Goal: Task Accomplishment & Management: Manage account settings

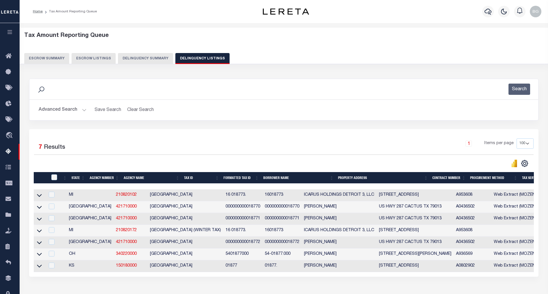
select select "100"
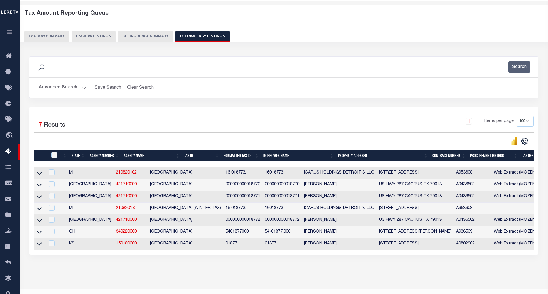
click at [83, 88] on button "Advanced Search" at bounding box center [63, 87] width 48 height 11
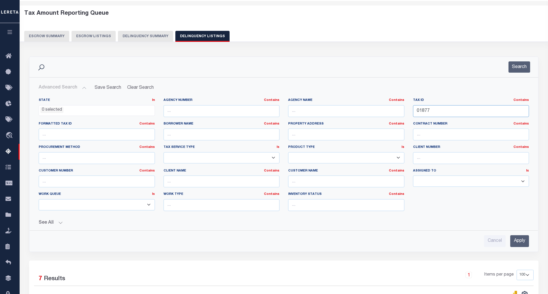
click at [420, 112] on input "01877" at bounding box center [471, 111] width 116 height 12
paste input "3230"
type input "03230"
click at [523, 245] on input "Apply" at bounding box center [520, 242] width 19 height 12
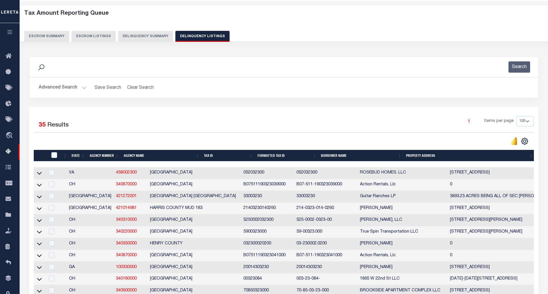
scroll to position [382, 0]
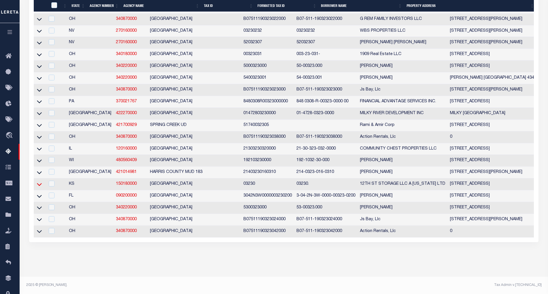
click at [39, 183] on icon at bounding box center [39, 184] width 5 height 3
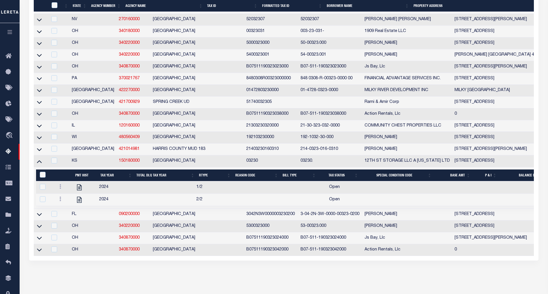
scroll to position [377, 0]
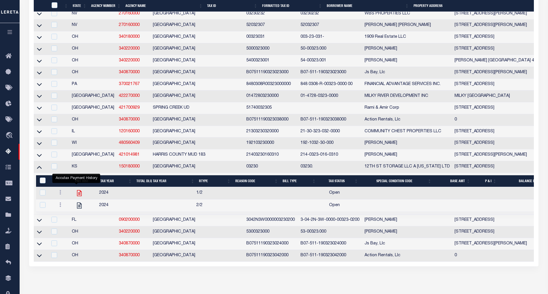
click at [76, 197] on icon "" at bounding box center [80, 194] width 8 height 8
checkbox input "true"
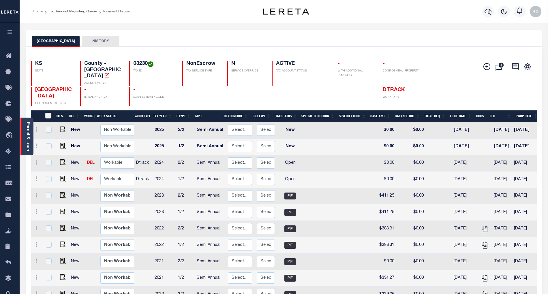
click at [29, 138] on link "Parcel & Loan" at bounding box center [28, 136] width 4 height 29
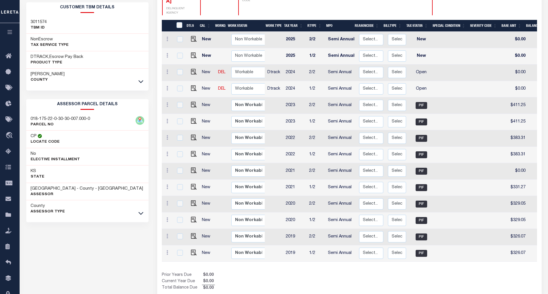
scroll to position [111, 0]
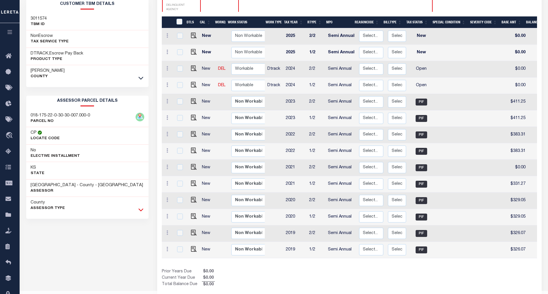
click at [140, 212] on icon at bounding box center [141, 210] width 5 height 6
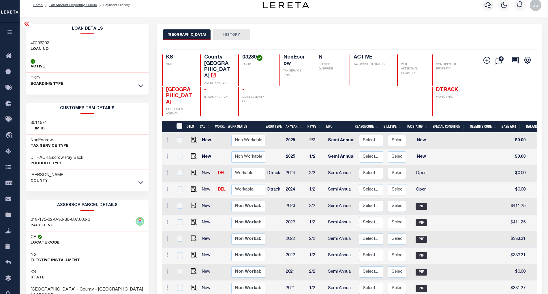
scroll to position [0, 0]
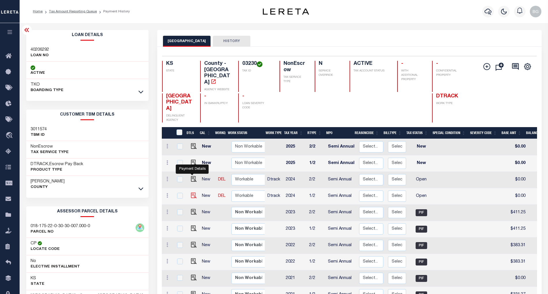
click at [193, 193] on img "" at bounding box center [194, 196] width 6 height 6
checkbox input "true"
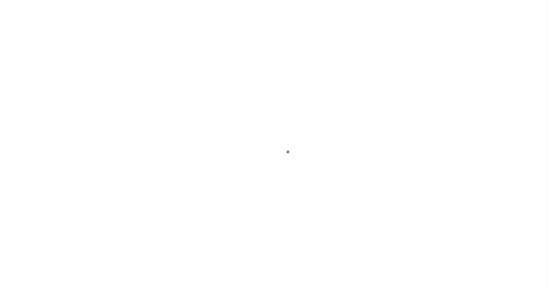
select select "OP2"
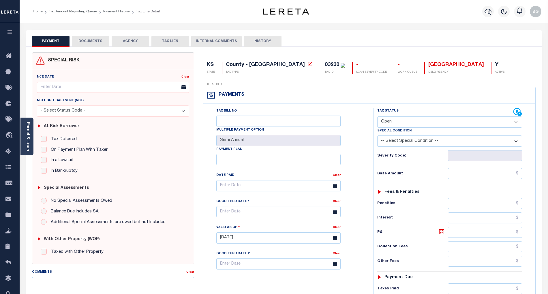
click at [89, 40] on button "DOCUMENTS" at bounding box center [91, 41] width 38 height 11
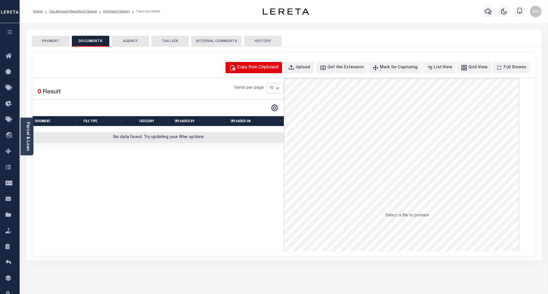
click at [269, 67] on div "Copy from Clipboard" at bounding box center [258, 68] width 42 height 6
select select "POP"
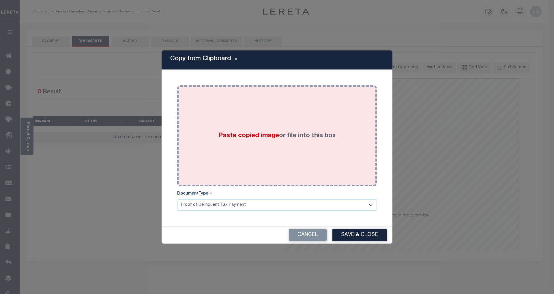
click at [248, 139] on span "Paste copied image" at bounding box center [248, 136] width 61 height 6
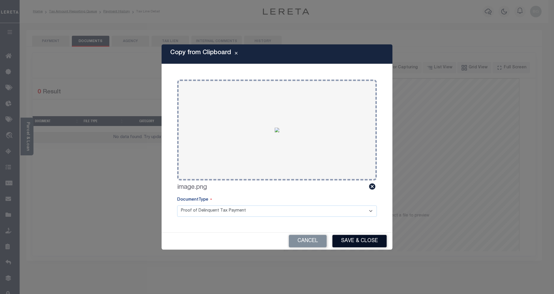
click at [369, 238] on button "Save & Close" at bounding box center [359, 241] width 54 height 12
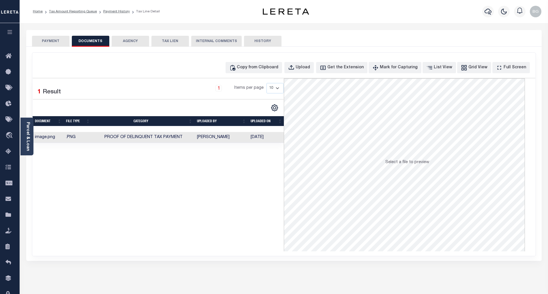
click at [52, 41] on button "PAYMENT" at bounding box center [51, 41] width 38 height 11
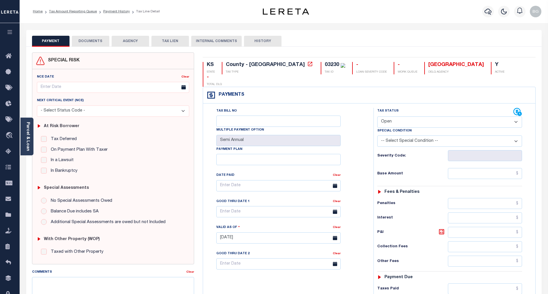
click at [390, 108] on div "Tax Status Status Open Paid" at bounding box center [450, 118] width 145 height 20
click at [394, 117] on select "- Select Status Code - Open Due/Unpaid Paid Incomplete No Tax Due Internal Refu…" at bounding box center [450, 122] width 145 height 11
select select "PYD"
click at [378, 117] on select "- Select Status Code - Open Due/Unpaid Paid Incomplete No Tax Due Internal Refu…" at bounding box center [450, 122] width 145 height 11
type input "[DATE]"
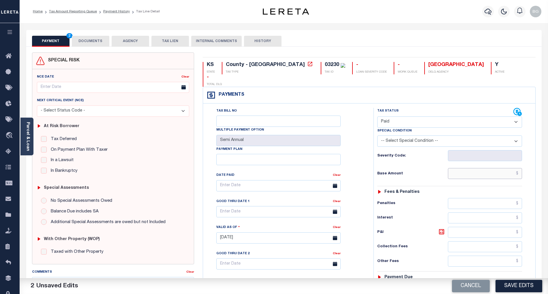
click at [499, 168] on input "text" at bounding box center [485, 173] width 74 height 11
paste input "430.45"
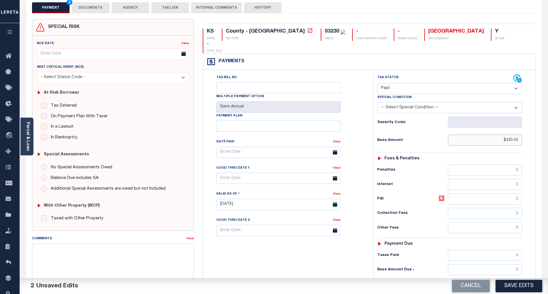
scroll to position [77, 0]
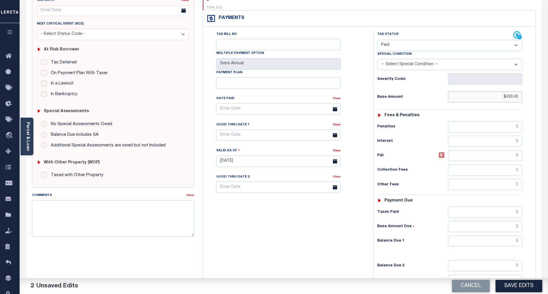
type input "$430.45"
click at [512, 236] on input "text" at bounding box center [485, 241] width 74 height 11
type input "$0.00"
click at [319, 238] on div "Tax Bill No Multiple Payment Option Semi Annual Payment Plan Clear" at bounding box center [287, 158] width 165 height 255
click at [524, 285] on button "Save Edits" at bounding box center [519, 286] width 47 height 12
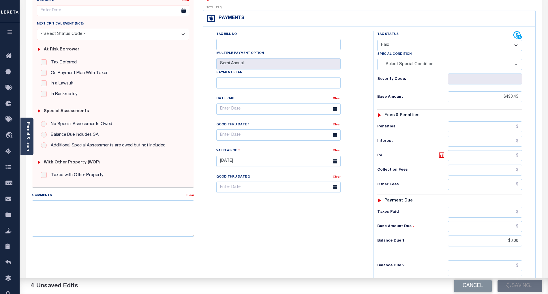
checkbox input "false"
type input "$430.45"
type input "$0"
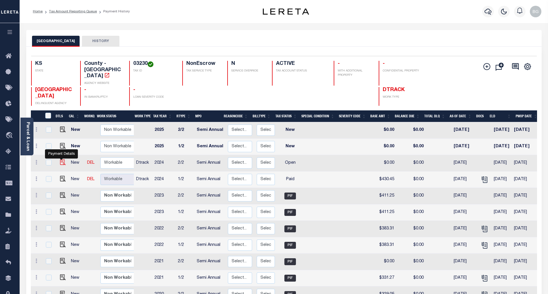
click at [61, 160] on img "" at bounding box center [63, 163] width 6 height 6
checkbox input "true"
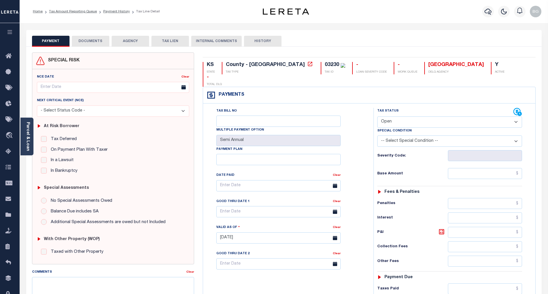
click at [394, 117] on select "- Select Status Code - Open Due/Unpaid Paid Incomplete No Tax Due Internal Refu…" at bounding box center [450, 122] width 145 height 11
select select "PYD"
click at [378, 117] on select "- Select Status Code - Open Due/Unpaid Paid Incomplete No Tax Due Internal Refu…" at bounding box center [450, 122] width 145 height 11
type input "[DATE]"
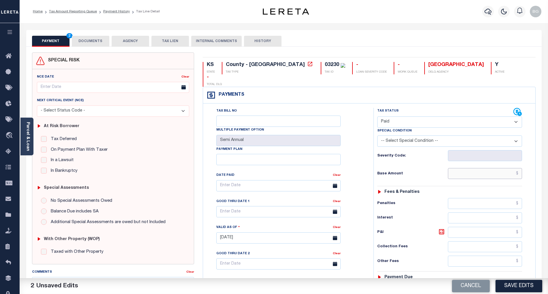
click at [492, 168] on input "text" at bounding box center [485, 173] width 74 height 11
paste input "430.45"
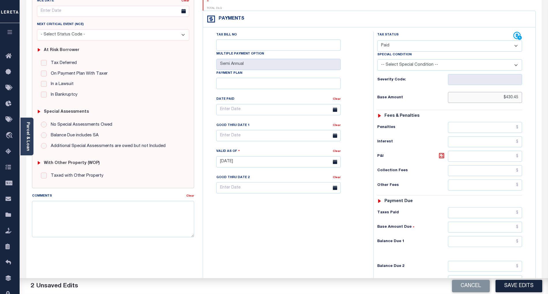
scroll to position [134, 0]
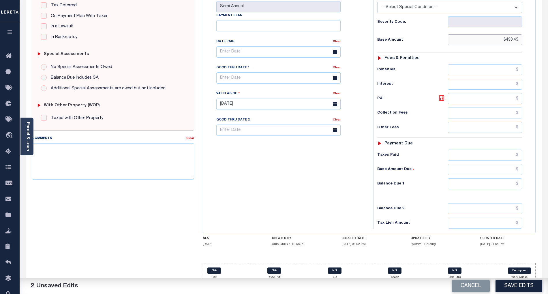
type input "$430.45"
click at [511, 179] on input "text" at bounding box center [485, 184] width 74 height 11
click at [333, 177] on div "Tax Bill No Multiple Payment Option Semi Annual Payment Plan Clear" at bounding box center [287, 101] width 165 height 255
type input "$0.00"
click at [530, 285] on button "Save Edits" at bounding box center [519, 286] width 47 height 12
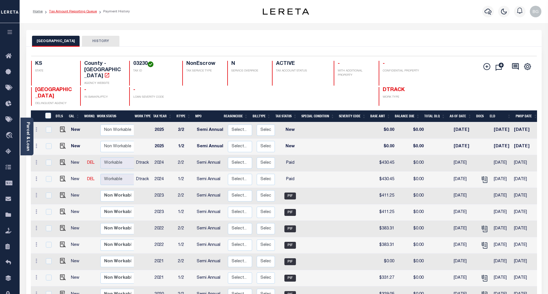
click at [72, 13] on link "Tax Amount Reporting Queue" at bounding box center [73, 11] width 48 height 3
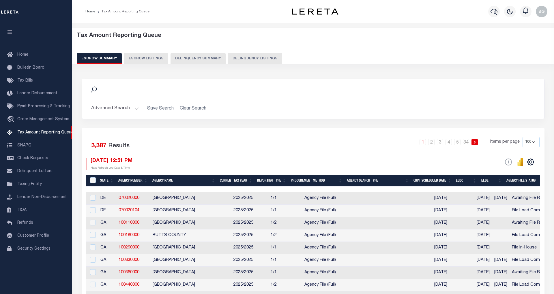
select select "100"
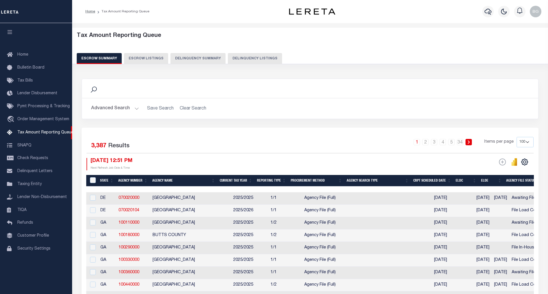
click at [243, 58] on button "Delinquency Listings" at bounding box center [255, 58] width 54 height 11
select select "100"
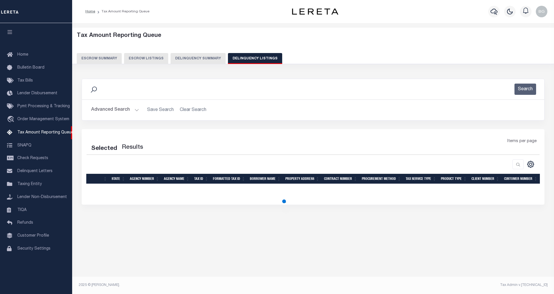
select select "100"
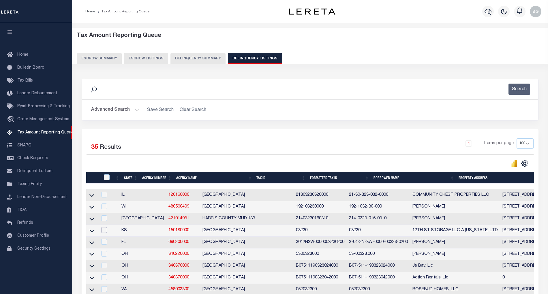
click at [104, 233] on input "checkbox" at bounding box center [104, 230] width 6 height 6
checkbox input "true"
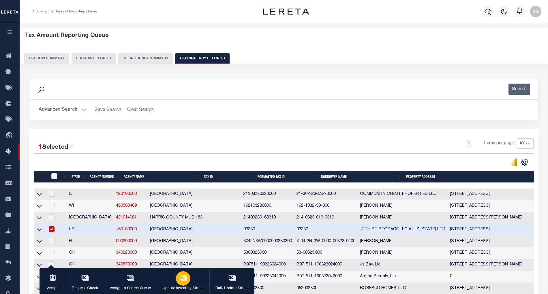
click at [182, 280] on icon "button" at bounding box center [184, 278] width 8 height 8
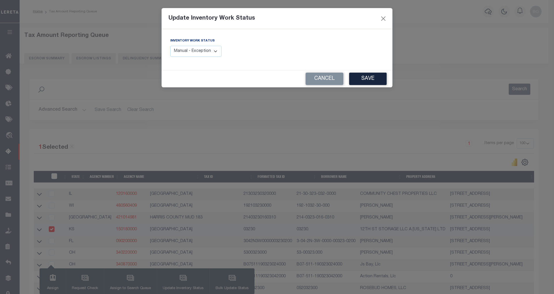
click at [328, 77] on button "Cancel" at bounding box center [325, 79] width 38 height 12
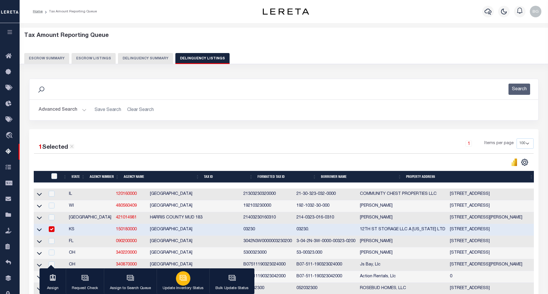
click at [184, 279] on icon "button" at bounding box center [184, 278] width 8 height 8
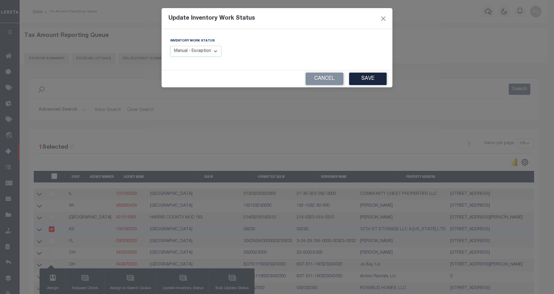
click at [213, 52] on select "Manual - Exception Pended - Awaiting Search Late Add Exception Completed" at bounding box center [195, 51] width 51 height 11
select select "4"
click at [170, 46] on select "Manual - Exception Pended - Awaiting Search Late Add Exception Completed" at bounding box center [195, 51] width 51 height 11
click at [373, 81] on button "Save" at bounding box center [368, 79] width 38 height 12
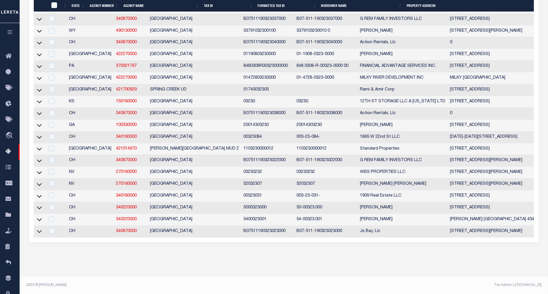
click at [148, 96] on td "[GEOGRAPHIC_DATA]" at bounding box center [195, 102] width 94 height 12
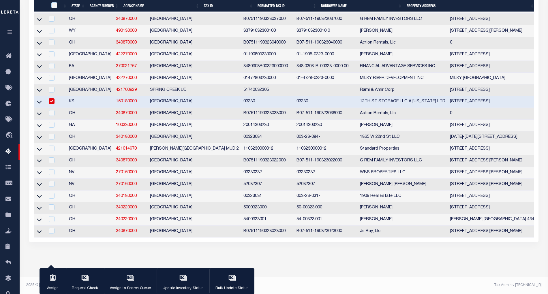
drag, startPoint x: 52, startPoint y: 93, endPoint x: 62, endPoint y: 95, distance: 10.3
click at [52, 98] on input "checkbox" at bounding box center [52, 101] width 6 height 6
checkbox input "false"
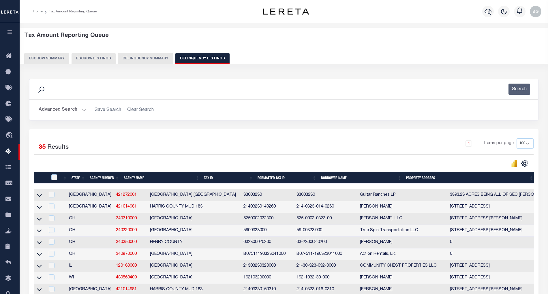
click at [83, 109] on button "Advanced Search" at bounding box center [63, 109] width 48 height 11
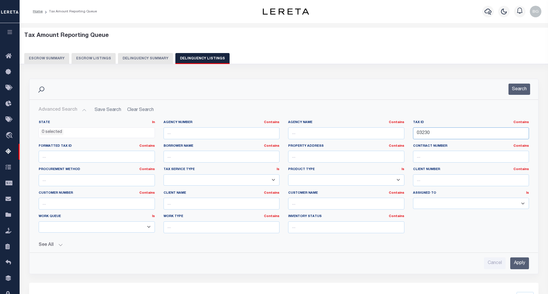
click at [424, 135] on input "03230" at bounding box center [471, 134] width 116 height 12
paste input "1877"
type input "01877"
click at [522, 266] on input "Apply" at bounding box center [520, 264] width 19 height 12
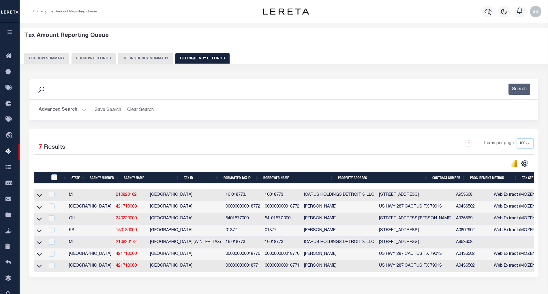
click at [377, 231] on td "1816 Millington St Winfield, KS 67156" at bounding box center [415, 231] width 77 height 12
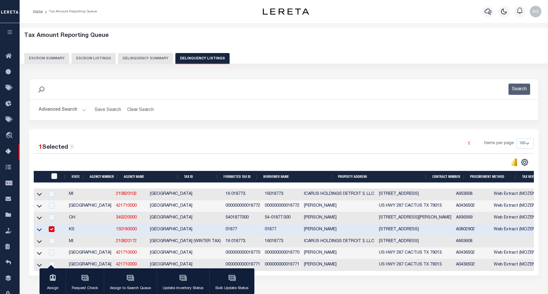
click at [377, 231] on td "1816 Millington St Winfield, KS 67156" at bounding box center [415, 230] width 77 height 12
checkbox input "false"
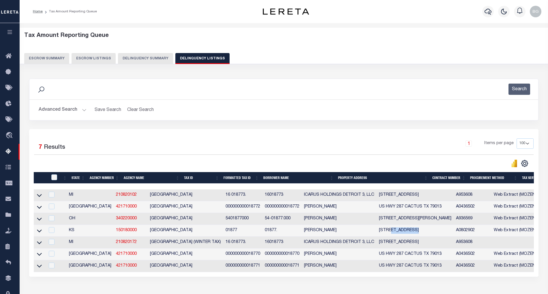
copy td "Millington"
click at [39, 234] on icon at bounding box center [39, 231] width 5 height 6
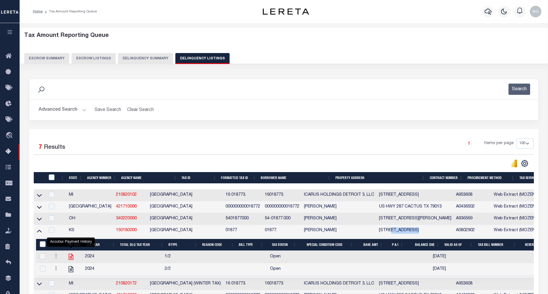
click at [70, 261] on icon "" at bounding box center [71, 257] width 8 height 8
checkbox input "true"
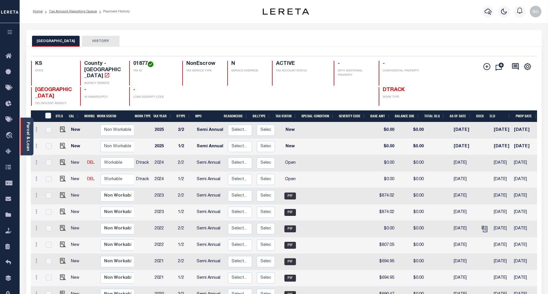
click at [30, 136] on link "Parcel & Loan" at bounding box center [28, 136] width 4 height 29
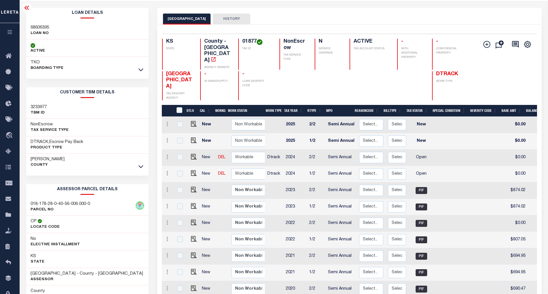
scroll to position [78, 0]
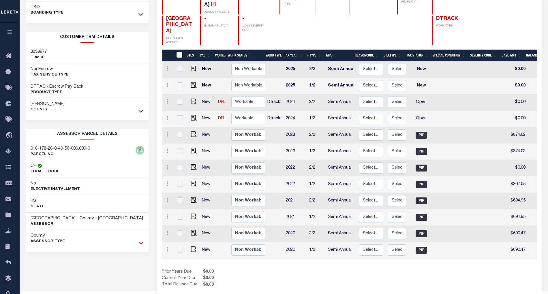
click at [141, 245] on icon at bounding box center [141, 243] width 5 height 3
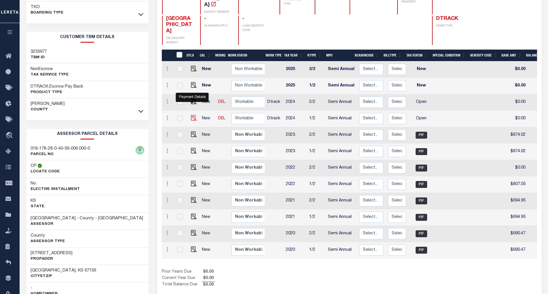
click at [192, 115] on img "" at bounding box center [194, 118] width 6 height 6
checkbox input "true"
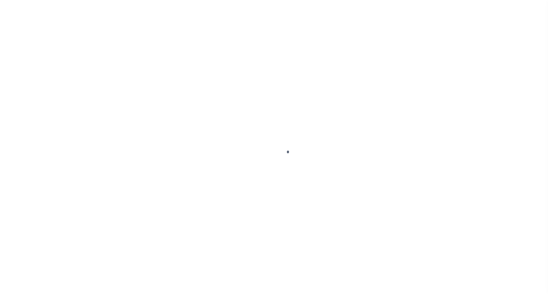
select select "OP2"
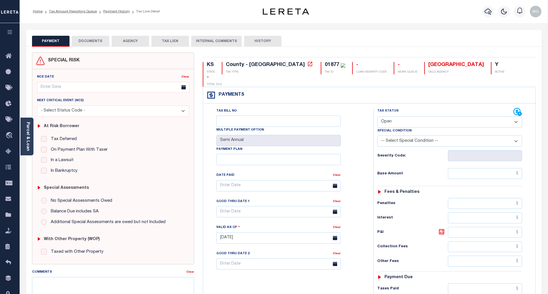
click at [89, 41] on button "DOCUMENTS" at bounding box center [91, 41] width 38 height 11
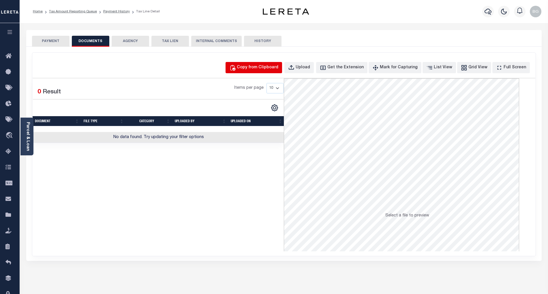
click at [255, 65] on div "Copy from Clipboard" at bounding box center [258, 68] width 42 height 6
select select "POP"
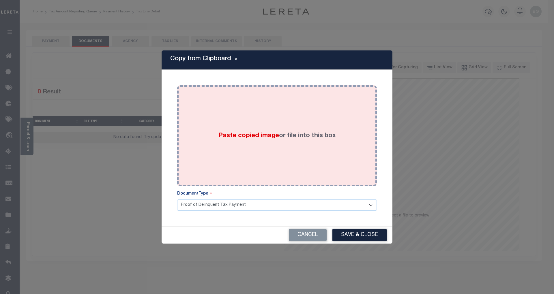
click at [257, 133] on span "Paste copied image" at bounding box center [248, 136] width 61 height 6
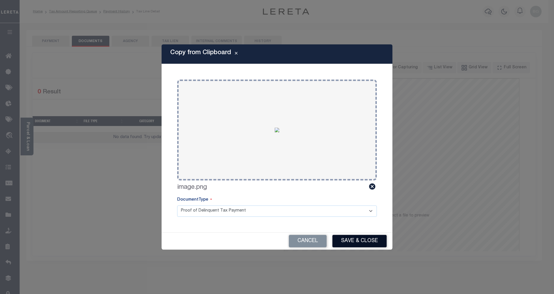
click at [373, 240] on button "Save & Close" at bounding box center [359, 241] width 54 height 12
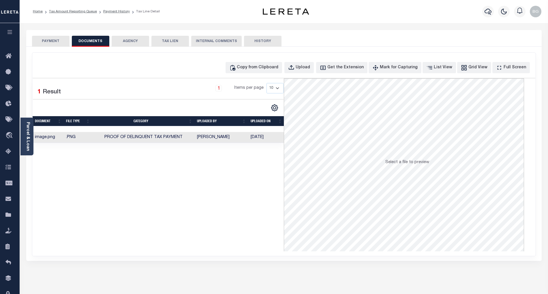
click at [53, 42] on button "PAYMENT" at bounding box center [51, 41] width 38 height 11
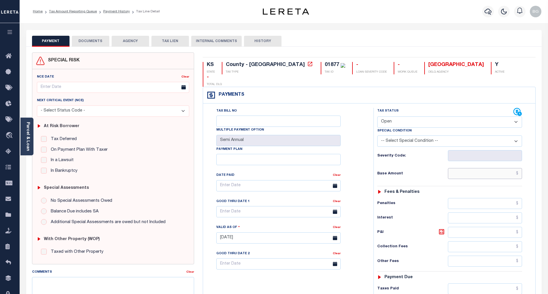
click at [500, 168] on input "text" at bounding box center [485, 173] width 74 height 11
paste input "886.28"
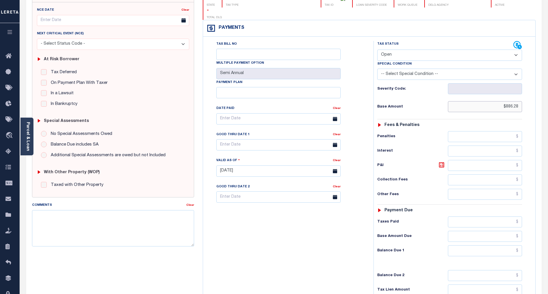
scroll to position [115, 0]
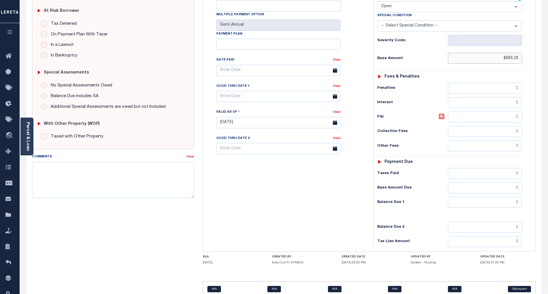
type input "$886.28"
type input "[DATE]"
click at [510, 197] on input "text" at bounding box center [485, 202] width 74 height 11
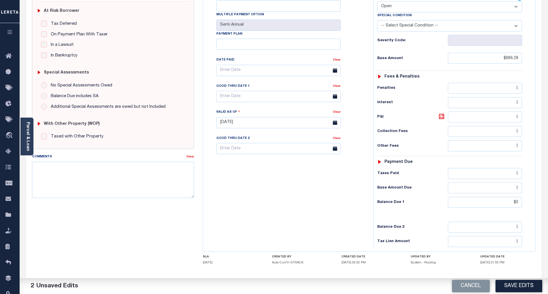
type input "$0.00"
click at [332, 196] on div "Tax Bill No Multiple Payment Option Semi Annual Payment Plan Clear" at bounding box center [287, 119] width 165 height 255
click at [536, 288] on button "Save Edits" at bounding box center [519, 286] width 47 height 12
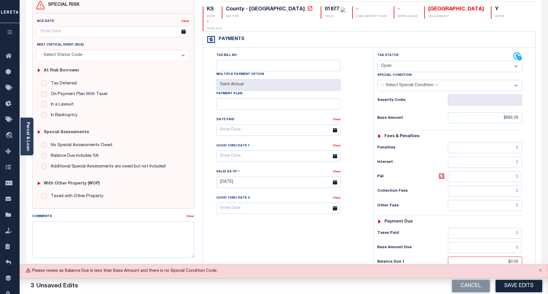
scroll to position [38, 0]
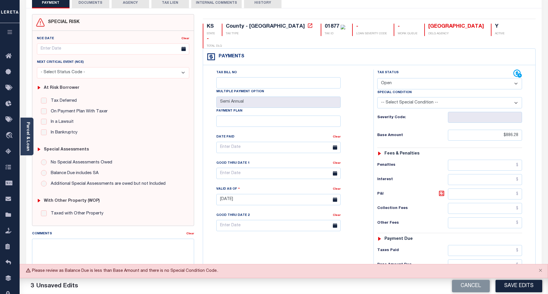
click at [394, 78] on select "- Select Status Code - Open Due/Unpaid Paid Incomplete No Tax Due Internal Refu…" at bounding box center [450, 83] width 145 height 11
select select "PYD"
click at [378, 78] on select "- Select Status Code - Open Due/Unpaid Paid Incomplete No Tax Due Internal Refu…" at bounding box center [450, 83] width 145 height 11
click at [521, 286] on button "Save Edits" at bounding box center [519, 286] width 47 height 12
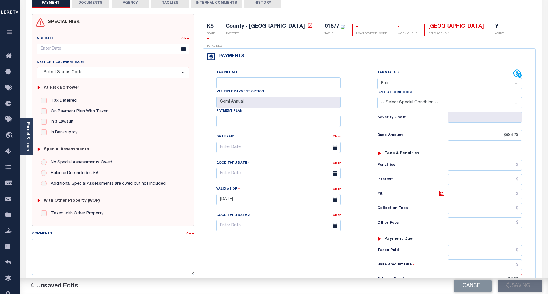
checkbox input "false"
type input "$886.28"
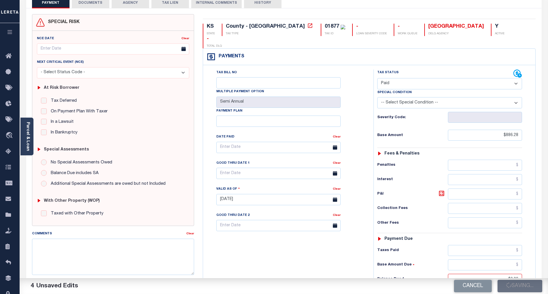
type input "$0"
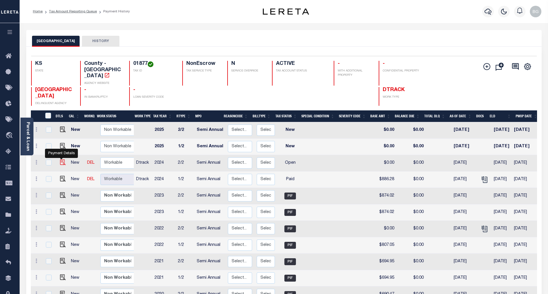
click at [61, 160] on img "" at bounding box center [63, 163] width 6 height 6
checkbox input "true"
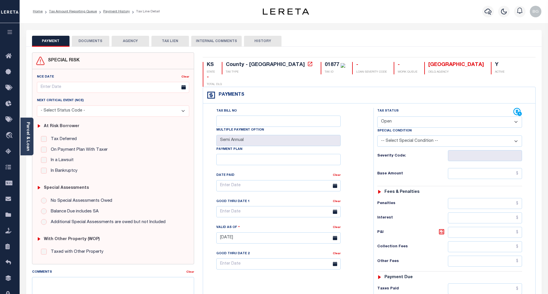
click at [388, 117] on select "- Select Status Code - Open Due/Unpaid Paid Incomplete No Tax Due Internal Refu…" at bounding box center [450, 122] width 145 height 11
select select "PYD"
click at [378, 117] on select "- Select Status Code - Open Due/Unpaid Paid Incomplete No Tax Due Internal Refu…" at bounding box center [450, 122] width 145 height 11
type input "[DATE]"
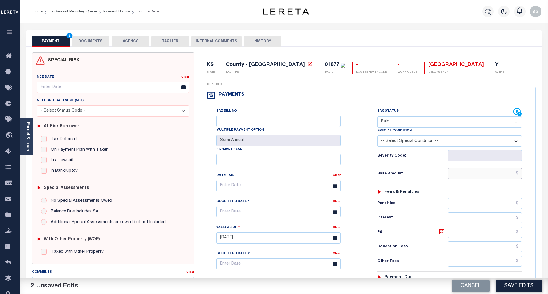
click at [501, 168] on input "text" at bounding box center [485, 173] width 74 height 11
paste input "886.28"
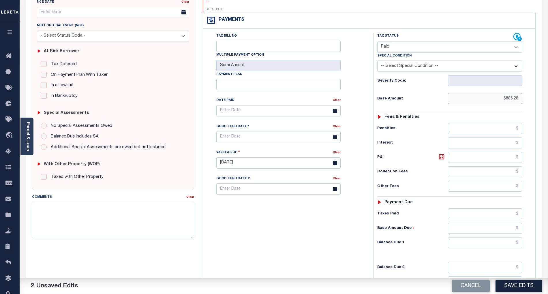
scroll to position [134, 0]
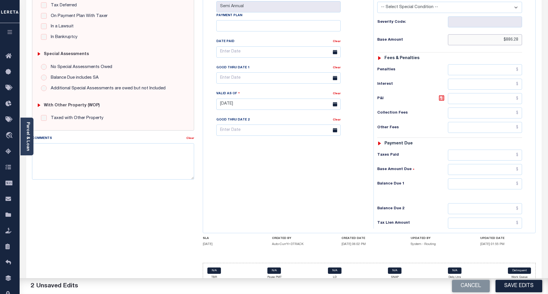
type input "$886.28"
click at [512, 179] on input "text" at bounding box center [485, 184] width 74 height 11
click at [332, 186] on div "Tax Bill No Multiple Payment Option Semi Annual Payment Plan Clear" at bounding box center [287, 101] width 165 height 255
type input "$0.00"
click at [521, 284] on button "Save Edits" at bounding box center [519, 286] width 47 height 12
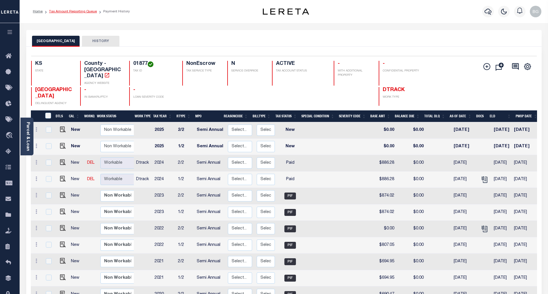
click at [63, 11] on link "Tax Amount Reporting Queue" at bounding box center [73, 11] width 48 height 3
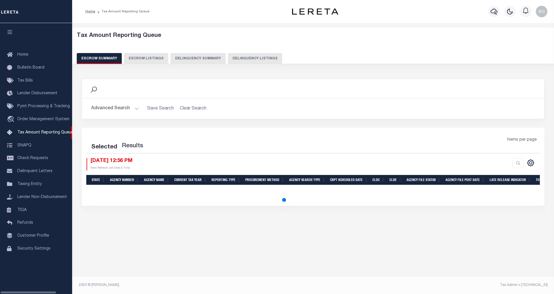
select select "100"
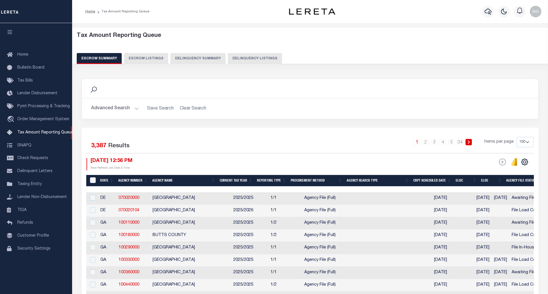
click at [252, 59] on button "Delinquency Listings" at bounding box center [255, 58] width 54 height 11
select select "100"
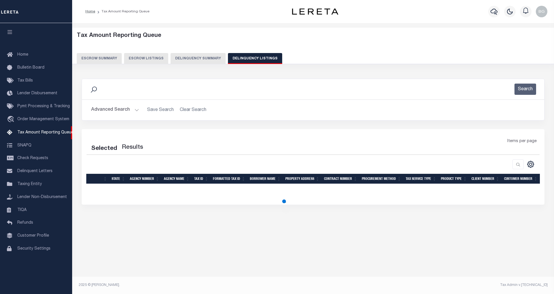
select select "100"
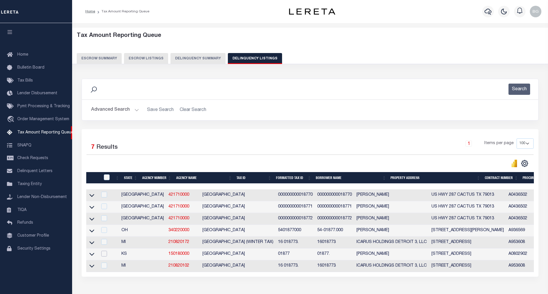
click at [105, 256] on input "checkbox" at bounding box center [104, 254] width 6 height 6
checkbox input "true"
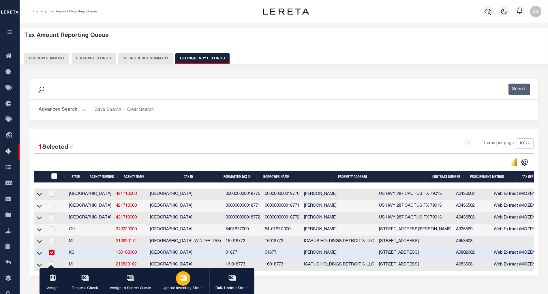
click at [182, 279] on icon "button" at bounding box center [183, 277] width 4 height 3
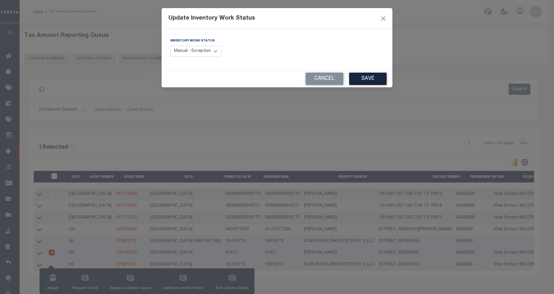
click at [216, 53] on select "Manual - Exception Pended - Awaiting Search Late Add Exception Completed" at bounding box center [195, 51] width 51 height 11
select select "4"
click at [170, 46] on select "Manual - Exception Pended - Awaiting Search Late Add Exception Completed" at bounding box center [195, 51] width 51 height 11
click at [361, 81] on button "Save" at bounding box center [368, 79] width 38 height 12
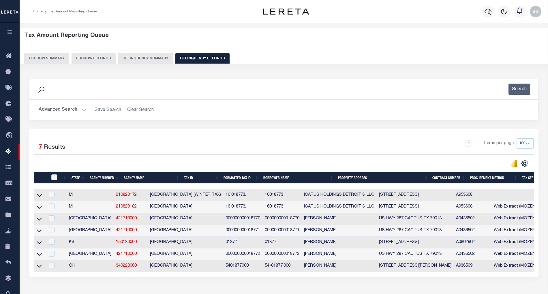
click at [82, 110] on button "Advanced Search" at bounding box center [63, 109] width 48 height 11
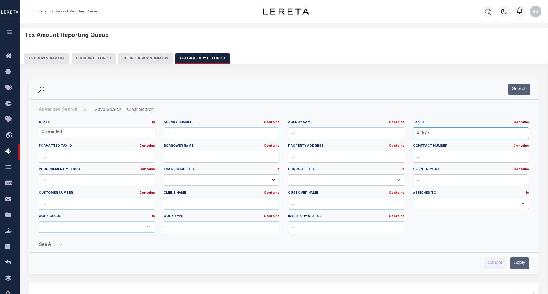
click at [419, 134] on input "01877" at bounding box center [471, 134] width 116 height 12
paste input "945.8"
type input "01945.8"
click at [520, 264] on input "Apply" at bounding box center [520, 264] width 19 height 12
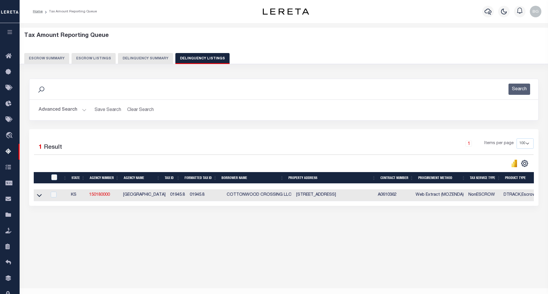
click at [313, 195] on td "2214 COTTONWOOD CT WINFIELD KS 67156" at bounding box center [335, 196] width 82 height 12
checkbox input "true"
click at [313, 195] on td "2214 COTTONWOOD CT WINFIELD KS 67156" at bounding box center [335, 196] width 82 height 12
checkbox input "false"
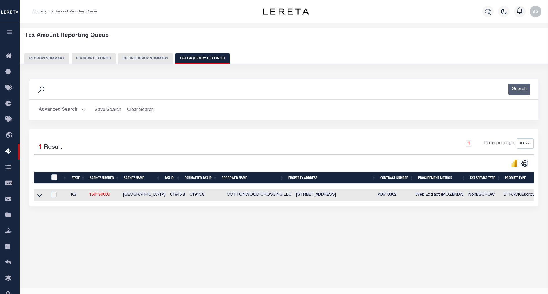
checkbox input "false"
copy td "COTTONWOOD"
click at [39, 197] on icon at bounding box center [39, 196] width 5 height 3
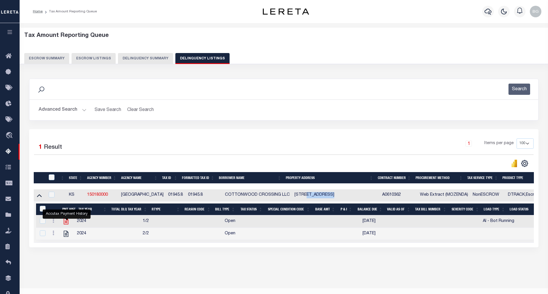
click at [65, 225] on icon "" at bounding box center [66, 222] width 8 height 8
checkbox input "true"
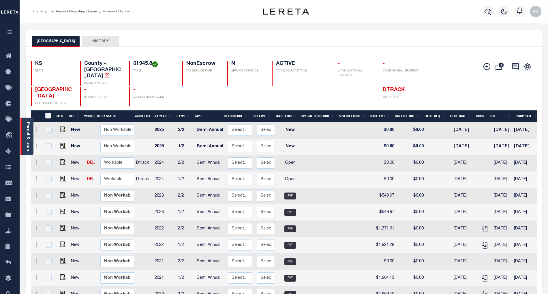
click at [29, 134] on link "Parcel & Loan" at bounding box center [28, 136] width 4 height 29
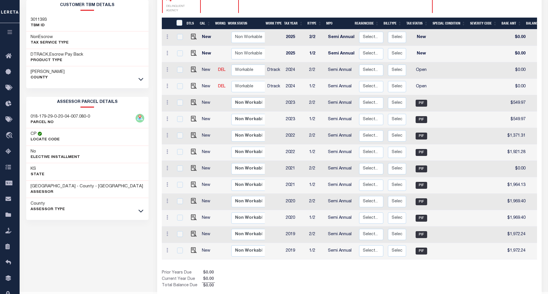
scroll to position [111, 0]
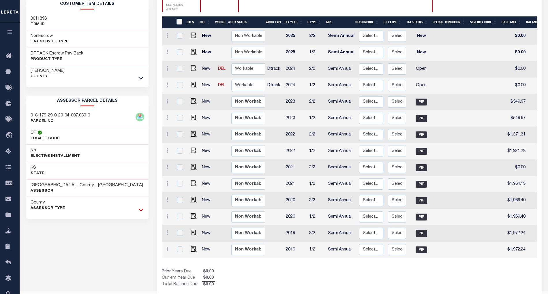
click at [141, 212] on icon at bounding box center [141, 210] width 5 height 3
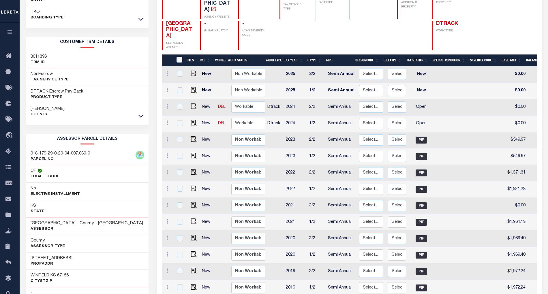
scroll to position [72, 0]
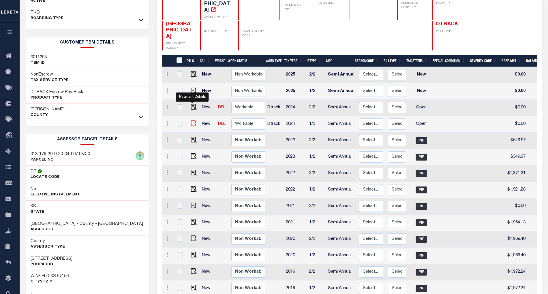
click at [192, 121] on img "" at bounding box center [194, 124] width 6 height 6
checkbox input "true"
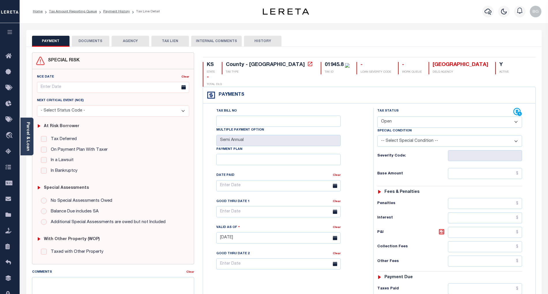
click at [387, 117] on select "- Select Status Code - Open Due/Unpaid Paid Incomplete No Tax Due Internal Refu…" at bounding box center [450, 122] width 145 height 11
select select "PYD"
click at [378, 117] on select "- Select Status Code - Open Due/Unpaid Paid Incomplete No Tax Due Internal Refu…" at bounding box center [450, 122] width 145 height 11
type input "[DATE]"
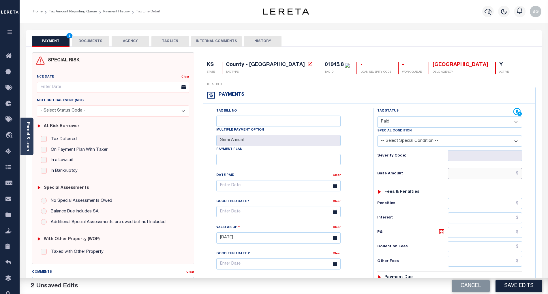
click at [505, 168] on input "text" at bounding box center [485, 173] width 74 height 11
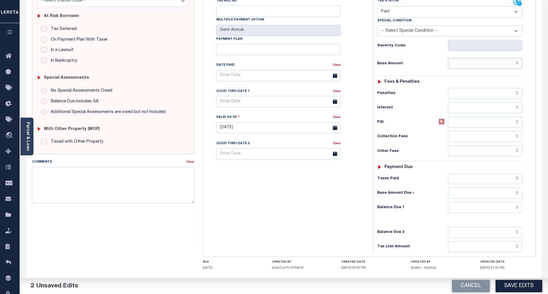
scroll to position [115, 0]
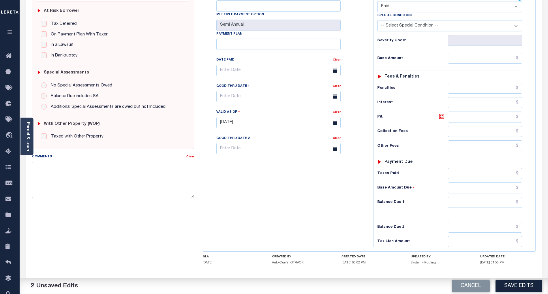
click at [336, 184] on div "Tax Bill No Multiple Payment Option Semi Annual Payment Plan Clear" at bounding box center [287, 119] width 165 height 255
click at [506, 53] on input "text" at bounding box center [485, 58] width 74 height 11
paste input "2,118.92"
type input "$2,118.92"
click at [507, 197] on input "text" at bounding box center [485, 202] width 74 height 11
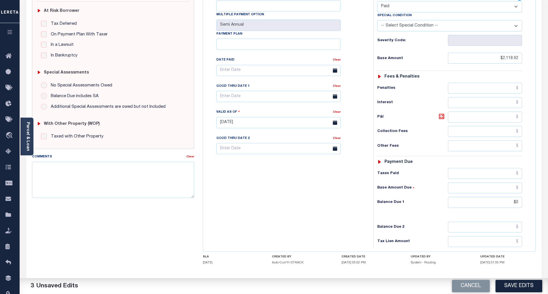
type input "$0.00"
click at [303, 216] on div "Tax Bill No Multiple Payment Option Semi Annual Payment Plan Clear" at bounding box center [287, 119] width 165 height 255
click at [98, 175] on textarea "Comments" at bounding box center [113, 180] width 162 height 36
click at [66, 173] on textarea "Base amount icludes" at bounding box center [113, 180] width 162 height 36
click at [66, 171] on textarea "Base amount icludes" at bounding box center [113, 180] width 162 height 36
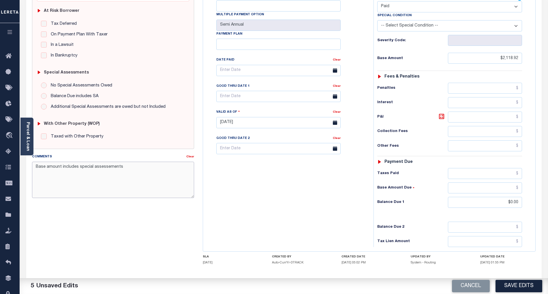
click at [104, 166] on textarea "Base amount includes special assessements" at bounding box center [113, 180] width 162 height 36
type textarea "Base amount includes special assessments- BG"
click at [528, 288] on button "Save Edits" at bounding box center [519, 286] width 47 height 12
click at [307, 184] on div "Tax Bill No Multiple Payment Option Semi Annual Payment Plan Clear" at bounding box center [287, 119] width 165 height 255
checkbox input "false"
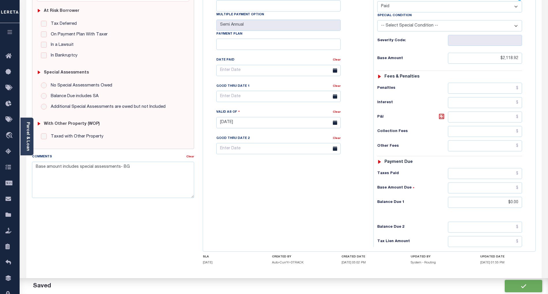
type input "$2,118.92"
type input "$0"
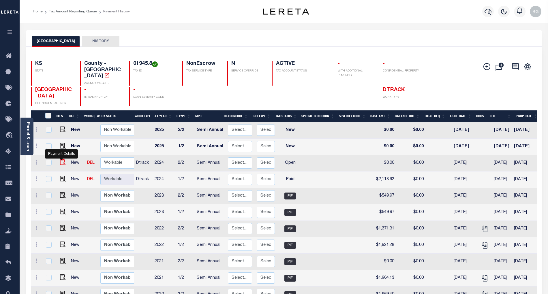
click at [60, 160] on img "" at bounding box center [63, 163] width 6 height 6
checkbox input "true"
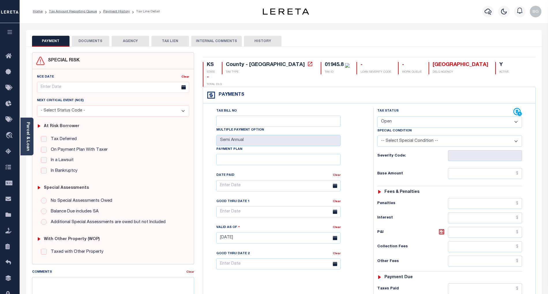
click at [394, 117] on select "- Select Status Code - Open Due/Unpaid Paid Incomplete No Tax Due Internal Refu…" at bounding box center [450, 122] width 145 height 11
select select "PYD"
click at [378, 117] on select "- Select Status Code - Open Due/Unpaid Paid Incomplete No Tax Due Internal Refu…" at bounding box center [450, 122] width 145 height 11
type input "[DATE]"
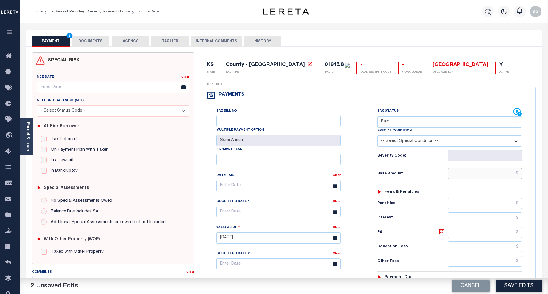
click at [496, 168] on input "text" at bounding box center [485, 173] width 74 height 11
paste input "2,118.92"
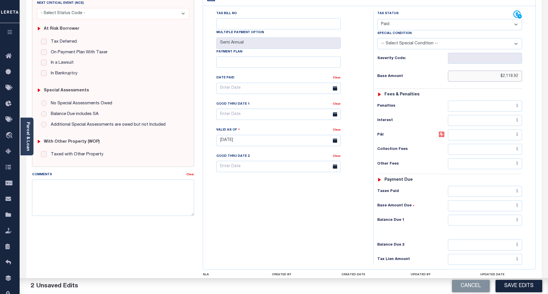
scroll to position [115, 0]
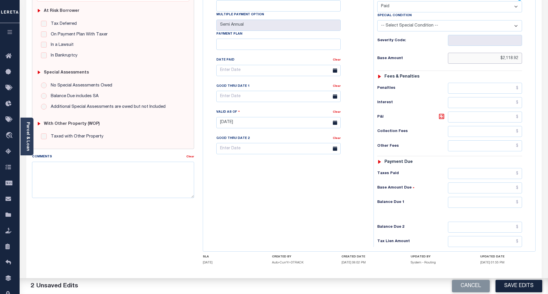
type input "$2,118.92"
click at [514, 197] on input "text" at bounding box center [485, 202] width 74 height 11
type input "$0.00"
click at [338, 190] on div "Tax Bill No Multiple Payment Option Semi Annual Payment Plan Clear" at bounding box center [287, 119] width 165 height 255
click at [519, 283] on button "Save Edits" at bounding box center [519, 286] width 47 height 12
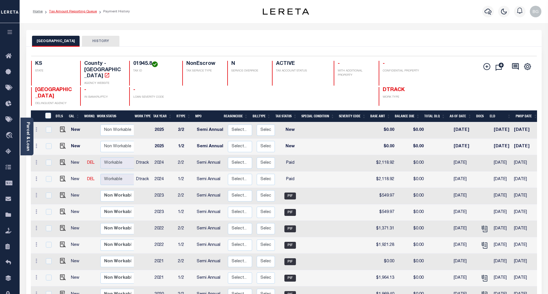
click at [72, 12] on link "Tax Amount Reporting Queue" at bounding box center [73, 11] width 48 height 3
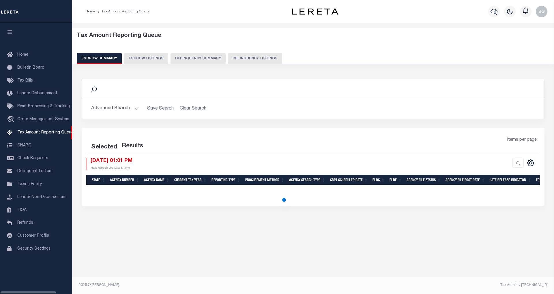
select select "100"
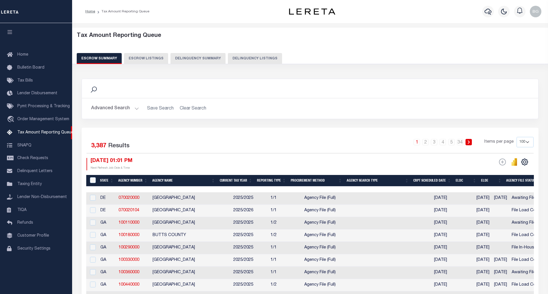
click at [260, 58] on button "Delinquency Listings" at bounding box center [255, 58] width 54 height 11
select select "100"
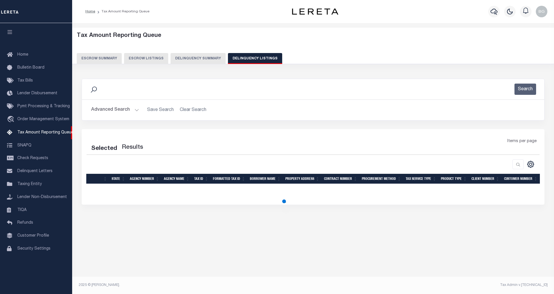
select select "100"
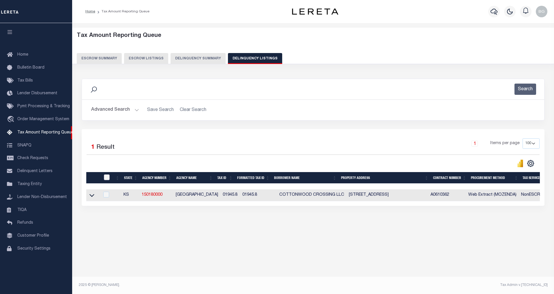
click at [105, 178] on input "checkbox" at bounding box center [107, 178] width 6 height 6
checkbox input "true"
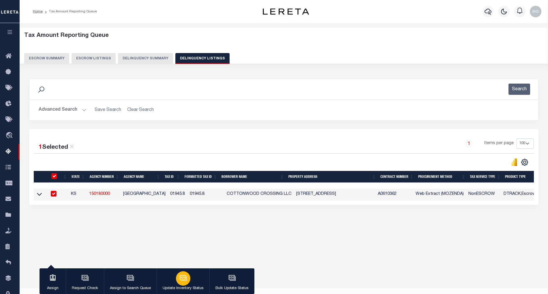
click at [181, 279] on icon "button" at bounding box center [184, 278] width 8 height 8
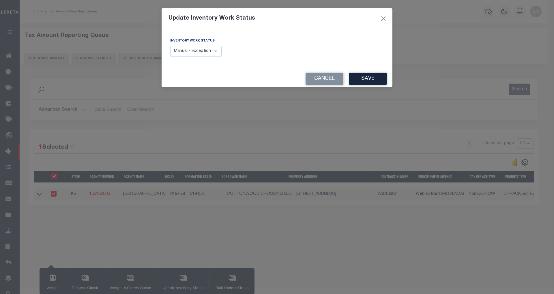
drag, startPoint x: 206, startPoint y: 48, endPoint x: 205, endPoint y: 55, distance: 6.5
click at [206, 48] on select "Manual - Exception Pended - Awaiting Search Late Add Exception Completed" at bounding box center [195, 51] width 51 height 11
select select "4"
click at [170, 46] on select "Manual - Exception Pended - Awaiting Search Late Add Exception Completed" at bounding box center [195, 51] width 51 height 11
click at [364, 76] on button "Save" at bounding box center [368, 79] width 38 height 12
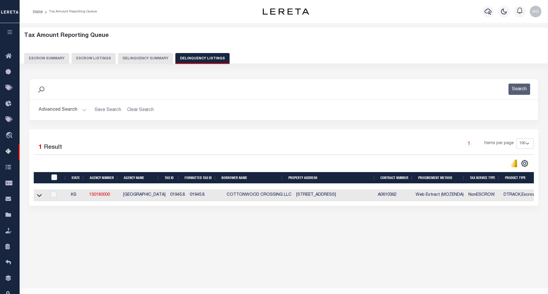
click at [83, 110] on button "Advanced Search" at bounding box center [63, 109] width 48 height 11
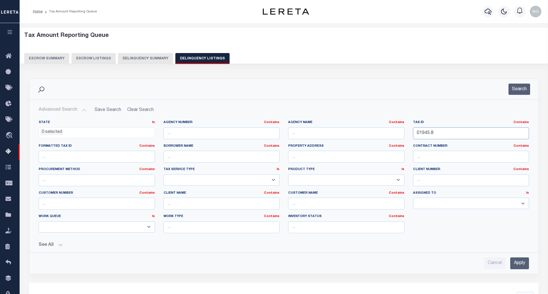
click at [424, 134] on input "01945.8" at bounding box center [471, 134] width 116 height 12
paste input "55"
type input "01955"
click at [520, 264] on input "Apply" at bounding box center [520, 264] width 19 height 12
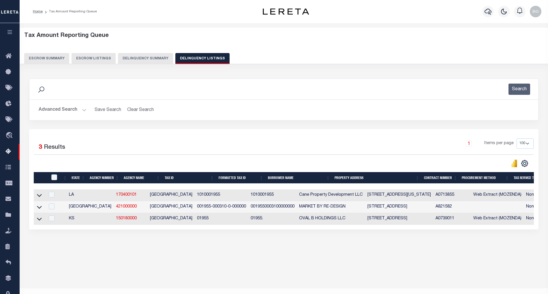
click at [365, 219] on td "2206 CRESTLINE WINFIELD KS 67156" at bounding box center [399, 219] width 68 height 12
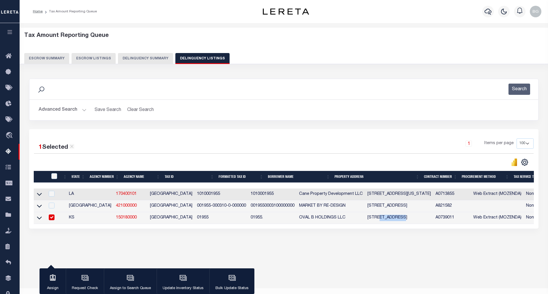
click at [365, 219] on td "2206 CRESTLINE WINFIELD KS 67156" at bounding box center [399, 218] width 68 height 12
checkbox input "false"
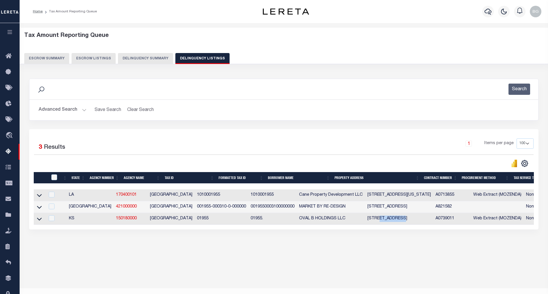
copy td "CRESTLINE"
click at [40, 220] on icon at bounding box center [39, 219] width 5 height 6
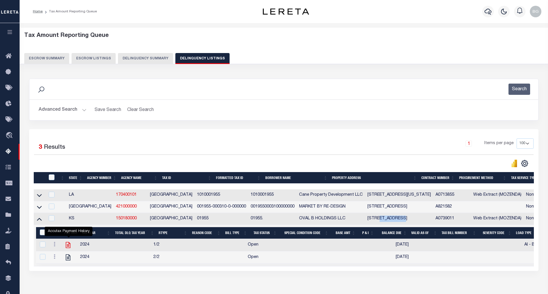
click at [68, 248] on icon "" at bounding box center [68, 245] width 5 height 6
checkbox input "true"
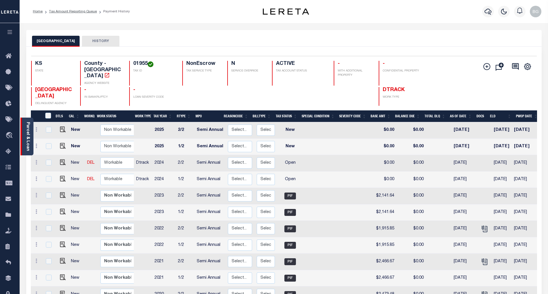
click at [26, 133] on link "Parcel & Loan" at bounding box center [28, 136] width 4 height 29
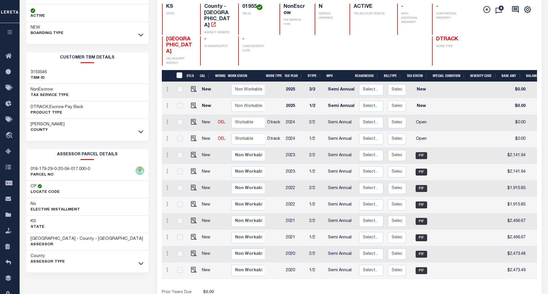
scroll to position [78, 0]
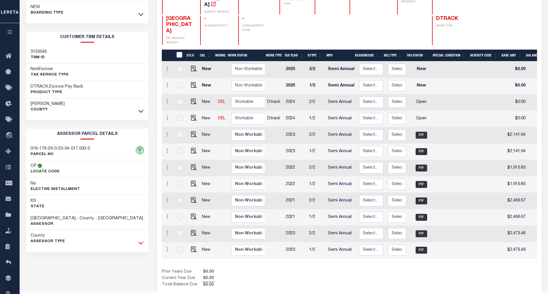
click at [141, 244] on icon at bounding box center [141, 243] width 5 height 6
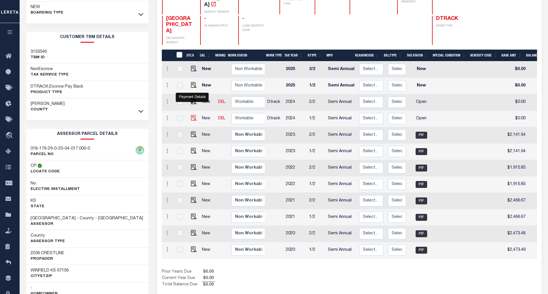
click at [193, 115] on img "" at bounding box center [194, 118] width 6 height 6
checkbox input "true"
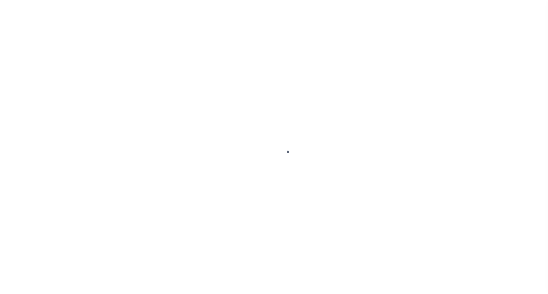
select select "OP2"
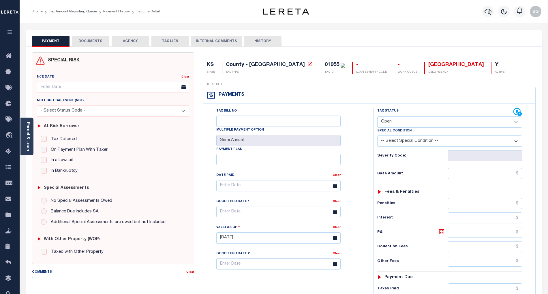
click at [92, 42] on button "DOCUMENTS" at bounding box center [91, 41] width 38 height 11
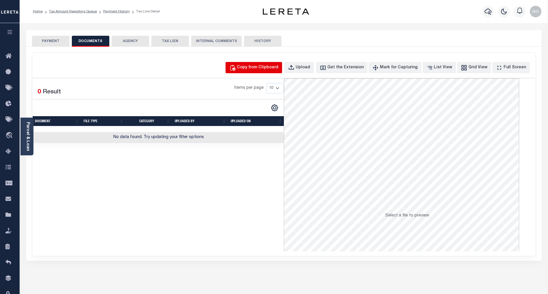
click at [266, 68] on div "Copy from Clipboard" at bounding box center [258, 68] width 42 height 6
select select "POP"
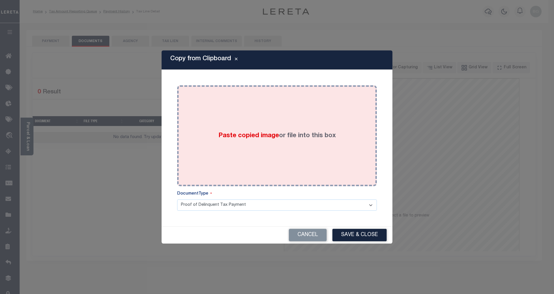
click at [252, 134] on span "Paste copied image" at bounding box center [248, 136] width 61 height 6
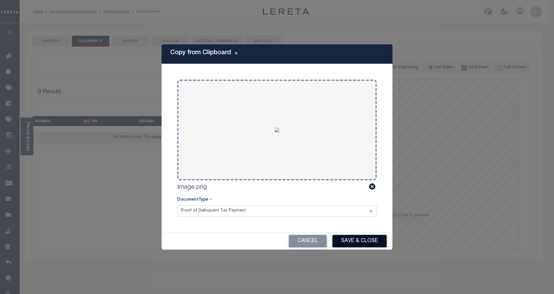
click at [363, 241] on button "Save & Close" at bounding box center [359, 241] width 54 height 12
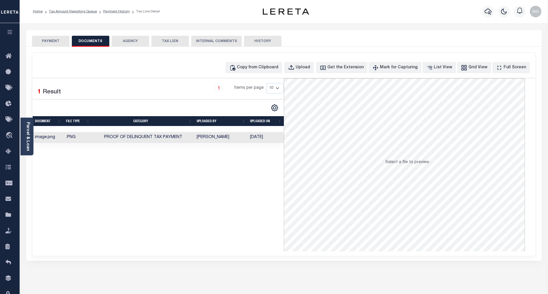
click at [55, 39] on button "PAYMENT" at bounding box center [51, 41] width 38 height 11
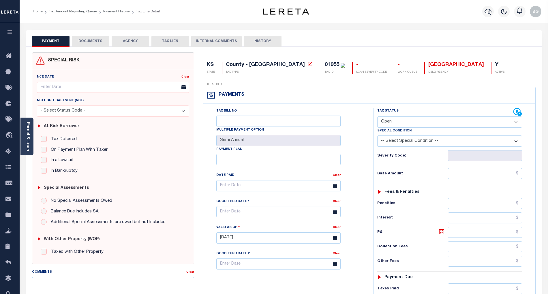
click at [392, 117] on select "- Select Status Code - Open Due/Unpaid Paid Incomplete No Tax Due Internal Refu…" at bounding box center [450, 122] width 145 height 11
select select "PYD"
click at [378, 117] on select "- Select Status Code - Open Due/Unpaid Paid Incomplete No Tax Due Internal Refu…" at bounding box center [450, 122] width 145 height 11
type input "[DATE]"
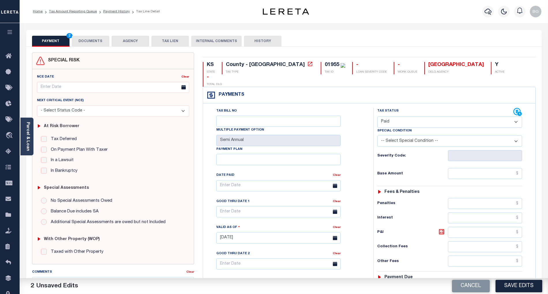
drag, startPoint x: 357, startPoint y: 183, endPoint x: 377, endPoint y: 177, distance: 20.5
click at [357, 183] on div "Tax Bill No Multiple Payment Option Semi Annual Payment Plan Clear Clear Valid …" at bounding box center [287, 189] width 156 height 162
click at [506, 168] on input "text" at bounding box center [485, 173] width 74 height 11
paste input "2,021.96"
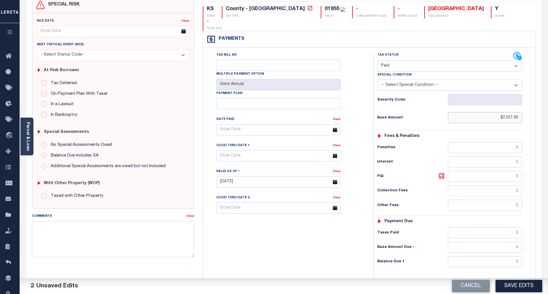
scroll to position [77, 0]
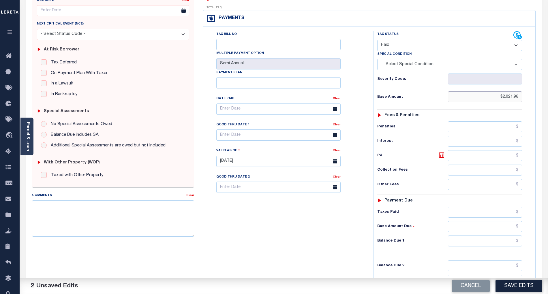
type input "$2,021.96"
click at [511, 236] on input "text" at bounding box center [485, 241] width 74 height 11
type input "$0.00"
click at [330, 223] on div "Tax Bill No Multiple Payment Option Semi Annual Payment Plan Clear" at bounding box center [287, 158] width 165 height 255
click at [535, 286] on button "Save Edits" at bounding box center [519, 286] width 47 height 12
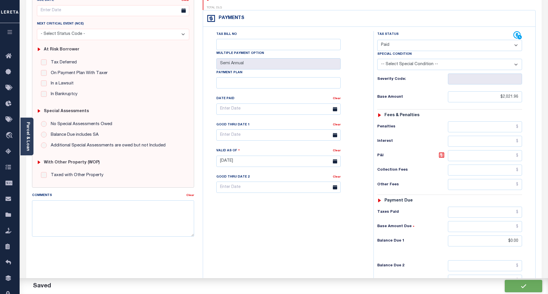
checkbox input "false"
type input "$2,021.96"
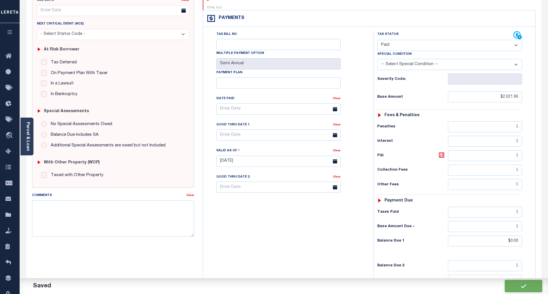
type input "$0"
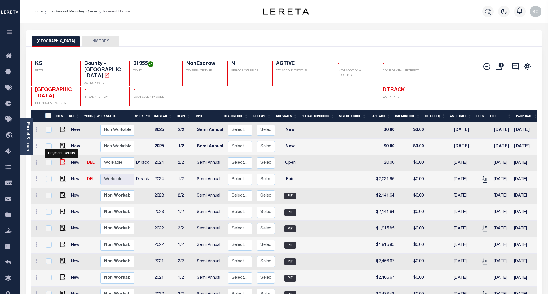
click at [60, 160] on img "" at bounding box center [63, 163] width 6 height 6
checkbox input "true"
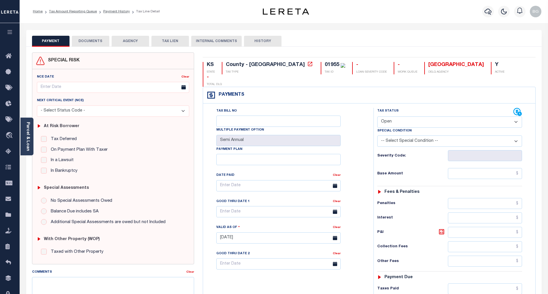
click at [397, 117] on select "- Select Status Code - Open Due/Unpaid Paid Incomplete No Tax Due Internal Refu…" at bounding box center [450, 122] width 145 height 11
select select "PYD"
click at [378, 117] on select "- Select Status Code - Open Due/Unpaid Paid Incomplete No Tax Due Internal Refu…" at bounding box center [450, 122] width 145 height 11
type input "[DATE]"
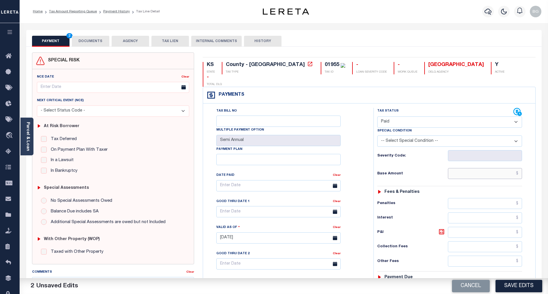
click at [494, 168] on input "text" at bounding box center [485, 173] width 74 height 11
paste input "2,021.96"
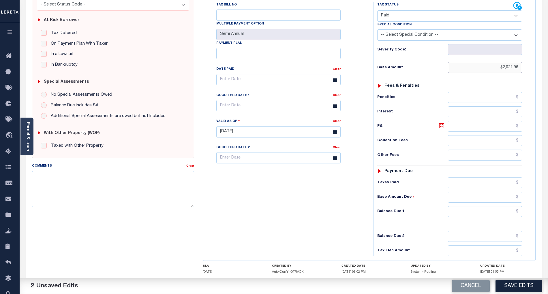
scroll to position [115, 0]
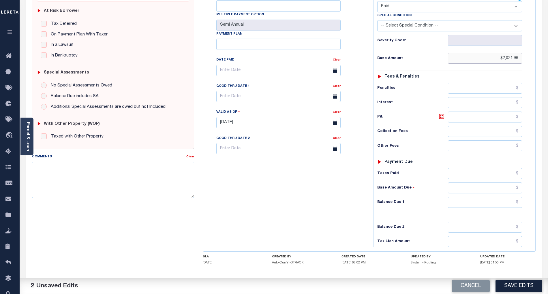
type input "$2,021.96"
click at [512, 197] on input "text" at bounding box center [485, 202] width 74 height 11
type input "$0.00"
click at [303, 177] on div "Tax Bill No Multiple Payment Option Semi Annual Payment Plan Clear" at bounding box center [287, 119] width 165 height 255
click at [532, 290] on button "Save Edits" at bounding box center [519, 286] width 47 height 12
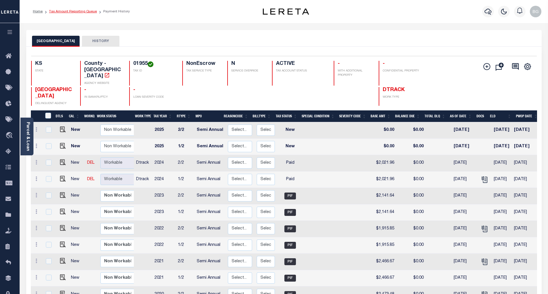
click at [68, 11] on link "Tax Amount Reporting Queue" at bounding box center [73, 11] width 48 height 3
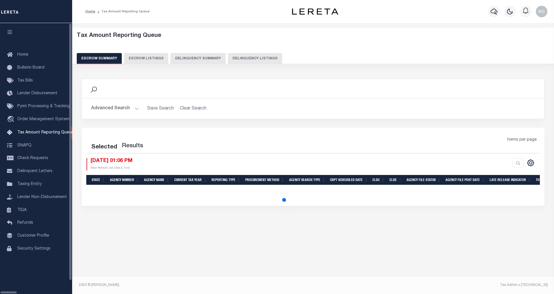
select select "100"
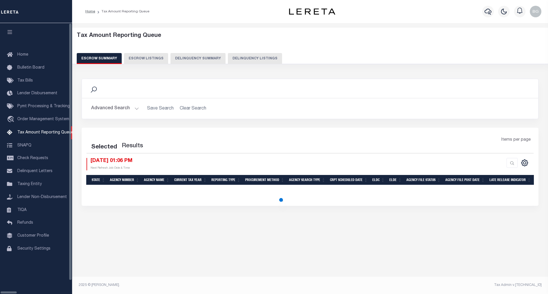
select select "100"
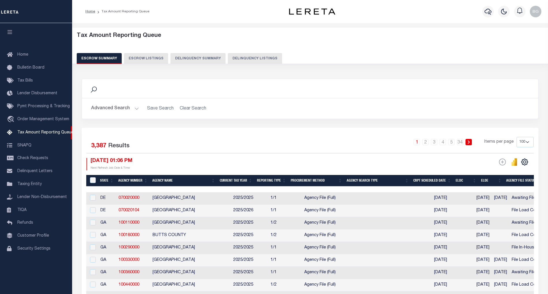
click at [248, 58] on button "Delinquency Listings" at bounding box center [255, 58] width 54 height 11
select select "100"
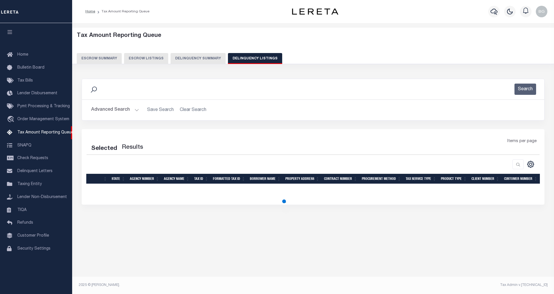
select select "100"
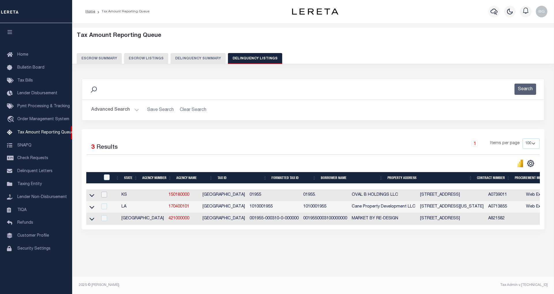
click at [106, 197] on input "checkbox" at bounding box center [104, 195] width 6 height 6
checkbox input "true"
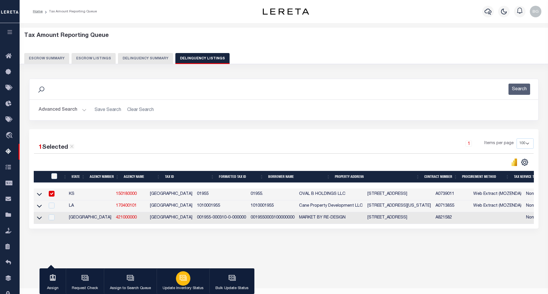
click at [183, 280] on icon "button" at bounding box center [183, 277] width 6 height 5
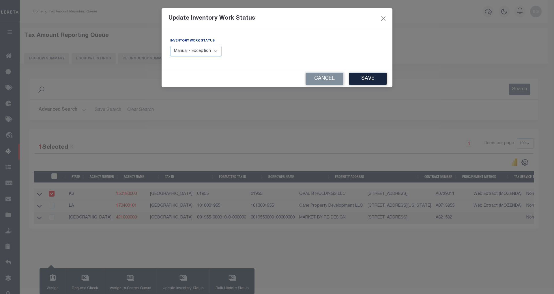
click at [208, 53] on select "Manual - Exception Pended - Awaiting Search Late Add Exception Completed" at bounding box center [195, 51] width 51 height 11
select select "4"
click at [170, 46] on select "Manual - Exception Pended - Awaiting Search Late Add Exception Completed" at bounding box center [195, 51] width 51 height 11
click at [364, 81] on button "Save" at bounding box center [368, 79] width 38 height 12
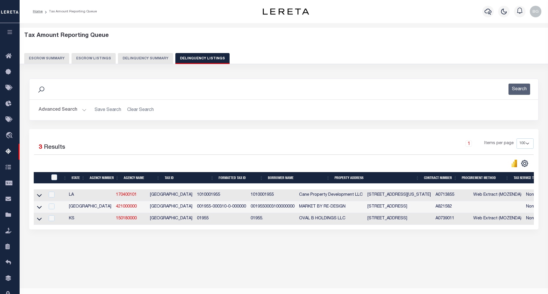
click at [83, 111] on button "Advanced Search" at bounding box center [63, 109] width 48 height 11
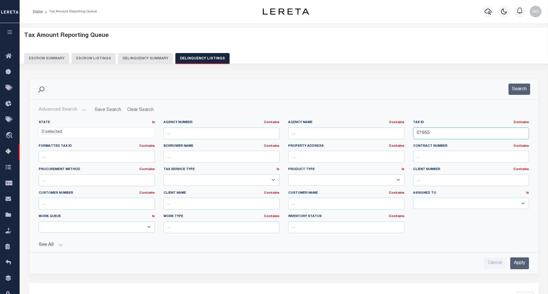
click at [423, 133] on input "01955" at bounding box center [471, 134] width 116 height 12
paste input "69"
type input "01969"
click at [521, 266] on input "Apply" at bounding box center [520, 264] width 19 height 12
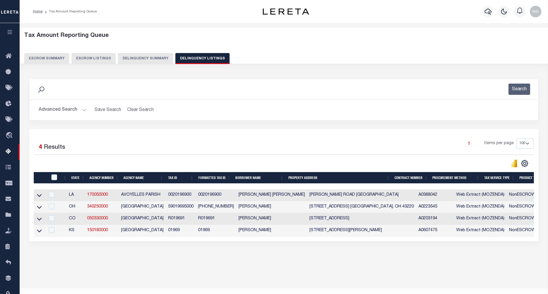
click at [307, 232] on td "3312 CATHLINDA DR Winfield KS 67156" at bounding box center [361, 231] width 109 height 12
checkbox input "false"
copy td "CATHLINDA"
click at [40, 233] on icon at bounding box center [39, 231] width 5 height 6
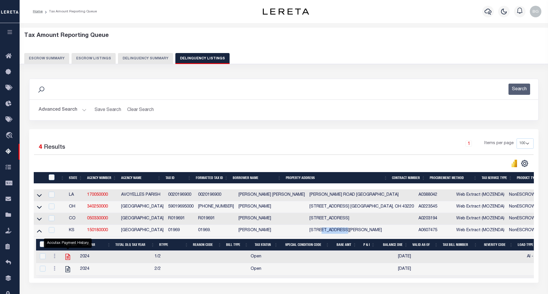
click at [67, 260] on icon "" at bounding box center [68, 257] width 8 height 8
checkbox input "true"
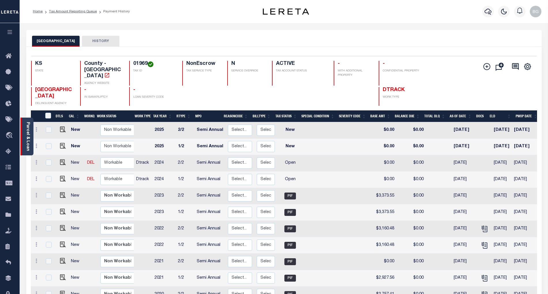
click at [28, 137] on link "Parcel & Loan" at bounding box center [28, 136] width 4 height 29
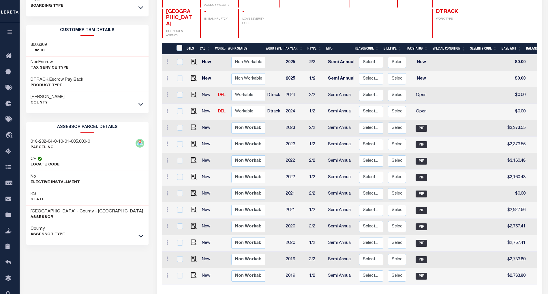
scroll to position [111, 0]
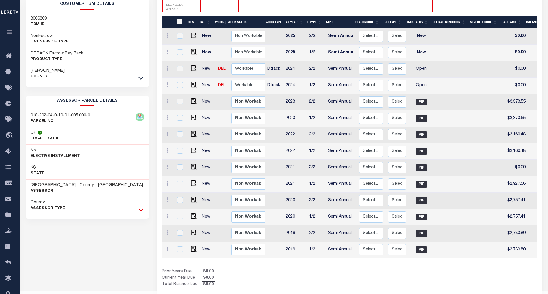
click at [141, 213] on icon at bounding box center [141, 210] width 5 height 6
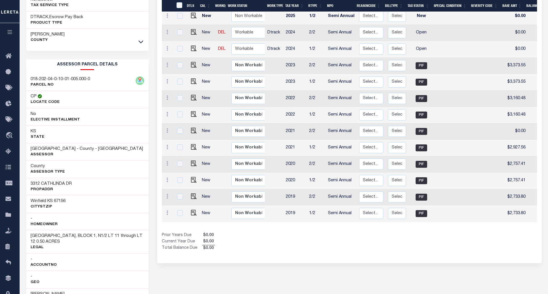
scroll to position [149, 0]
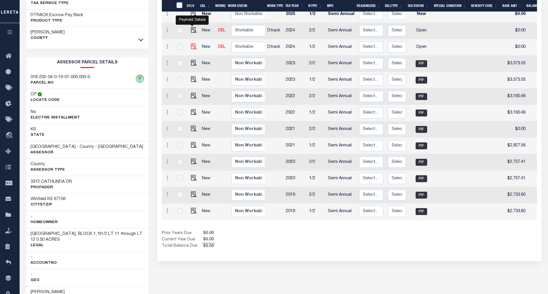
click at [193, 44] on img "" at bounding box center [194, 47] width 6 height 6
checkbox input "true"
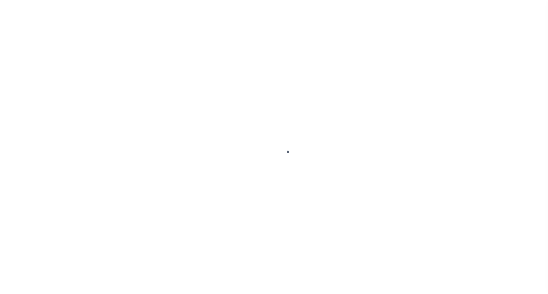
select select "OP2"
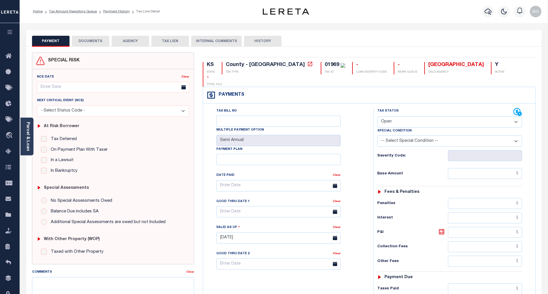
click at [95, 40] on button "DOCUMENTS" at bounding box center [91, 41] width 38 height 11
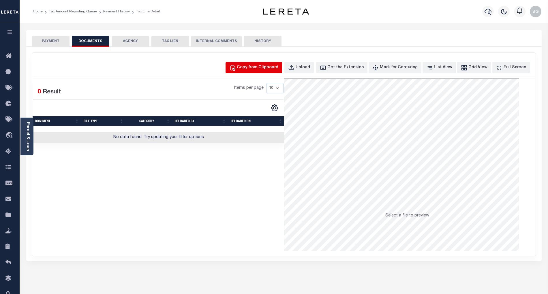
click at [272, 66] on div "Copy from Clipboard" at bounding box center [258, 68] width 42 height 6
select select "POP"
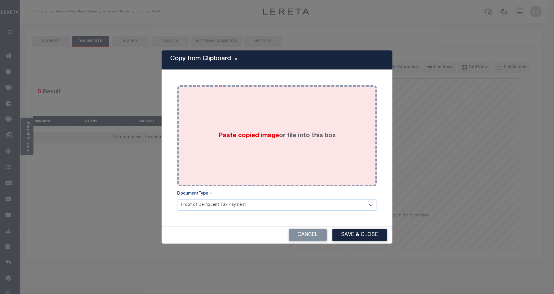
click at [254, 138] on span "Paste copied image" at bounding box center [248, 136] width 61 height 6
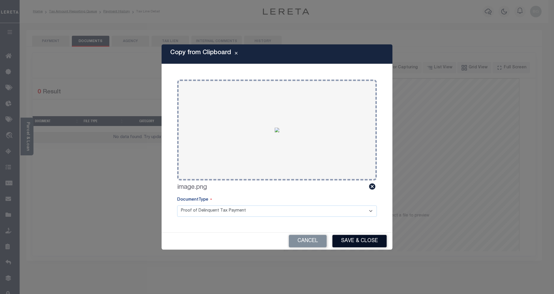
click at [369, 244] on button "Save & Close" at bounding box center [359, 241] width 54 height 12
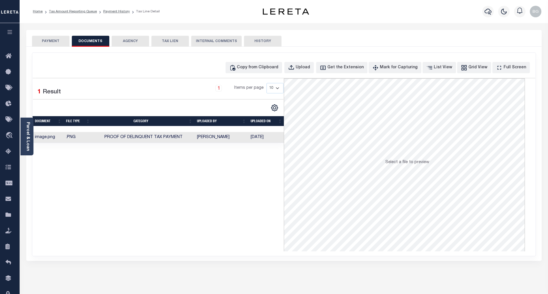
click at [55, 39] on button "PAYMENT" at bounding box center [51, 41] width 38 height 11
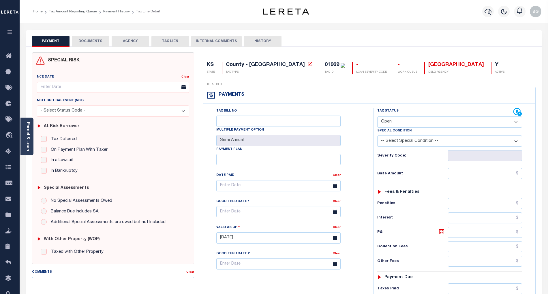
drag, startPoint x: 389, startPoint y: 108, endPoint x: 395, endPoint y: 114, distance: 9.0
click at [389, 117] on select "- Select Status Code - Open Due/Unpaid Paid Incomplete No Tax Due Internal Refu…" at bounding box center [450, 122] width 145 height 11
select select "PYD"
click at [378, 117] on select "- Select Status Code - Open Due/Unpaid Paid Incomplete No Tax Due Internal Refu…" at bounding box center [450, 122] width 145 height 11
type input "[DATE]"
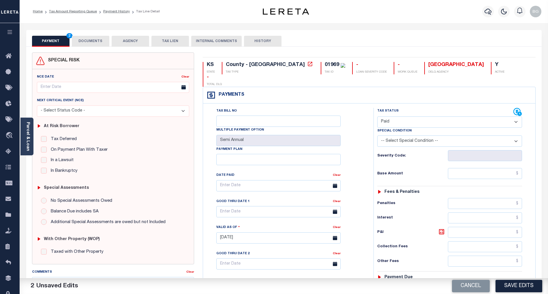
click at [352, 169] on div "Tax Bill No Multiple Payment Option Semi Annual Payment Plan Clear Clear Valid …" at bounding box center [287, 189] width 156 height 162
click at [498, 168] on input "text" at bounding box center [485, 173] width 74 height 11
paste input "3,600.2"
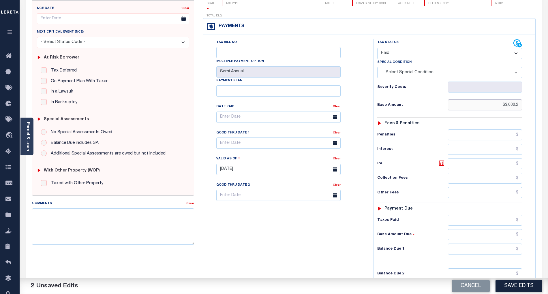
scroll to position [115, 0]
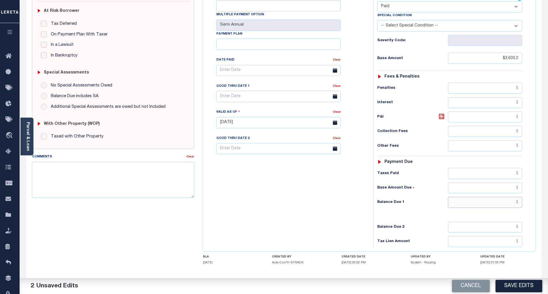
type input "$3,600.20"
click at [505, 197] on input "text" at bounding box center [485, 202] width 74 height 11
type input "$0.00"
click at [313, 186] on div "Tax Bill No Multiple Payment Option Semi Annual Payment Plan Clear" at bounding box center [287, 119] width 165 height 255
click at [518, 285] on button "Save Edits" at bounding box center [519, 286] width 47 height 12
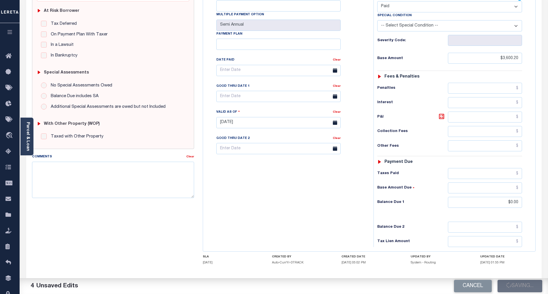
checkbox input "false"
type input "$3,600.2"
type input "$0"
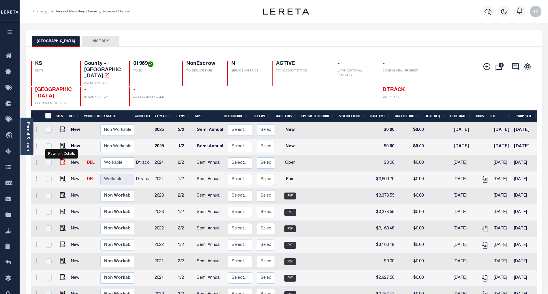
click at [60, 160] on img "" at bounding box center [63, 163] width 6 height 6
checkbox input "true"
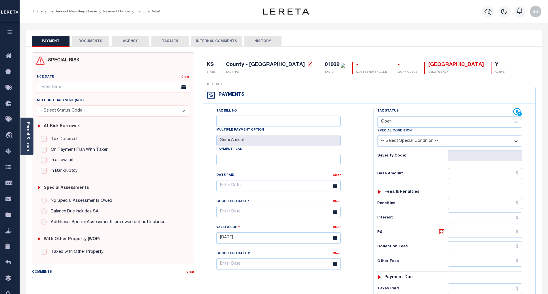
click at [397, 117] on select "- Select Status Code - Open Due/Unpaid Paid Incomplete No Tax Due Internal Refu…" at bounding box center [450, 122] width 145 height 11
select select "PYD"
click at [378, 117] on select "- Select Status Code - Open Due/Unpaid Paid Incomplete No Tax Due Internal Refu…" at bounding box center [450, 122] width 145 height 11
type input "[DATE]"
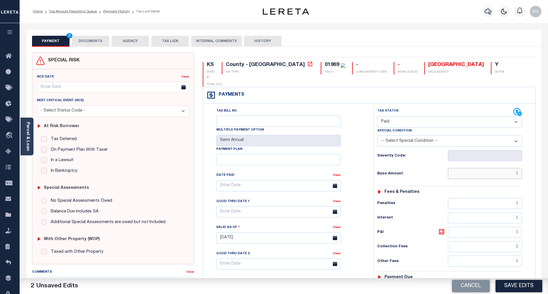
click at [505, 168] on input "text" at bounding box center [485, 173] width 74 height 11
paste input "3,600.2"
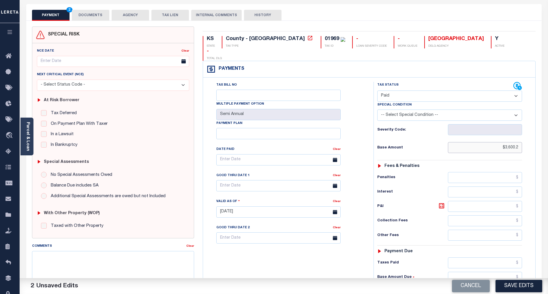
scroll to position [115, 0]
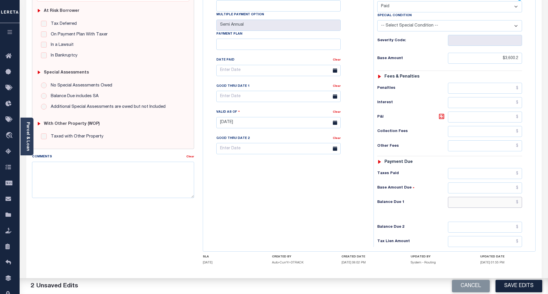
type input "$3,600.20"
click at [508, 197] on input "text" at bounding box center [485, 202] width 74 height 11
click at [320, 192] on div "Tax Bill No Multiple Payment Option Semi Annual Payment Plan Clear" at bounding box center [287, 119] width 165 height 255
type input "$0.00"
click at [323, 192] on div "Parcel & Loan Tax Bill Details 01969 TAX ID AGENCY 2024 TAX YEAR 2025" at bounding box center [284, 114] width 529 height 413
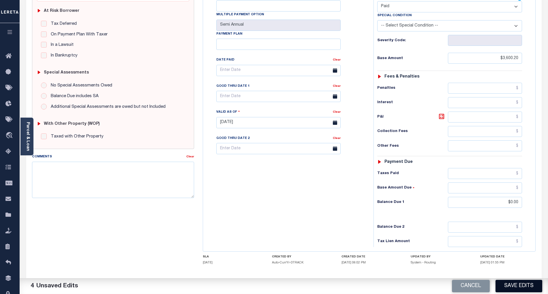
click at [528, 284] on button "Save Edits" at bounding box center [519, 286] width 47 height 12
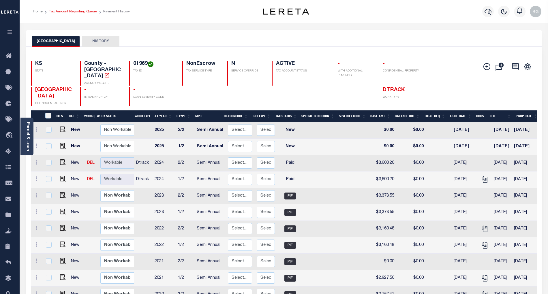
click at [64, 11] on link "Tax Amount Reporting Queue" at bounding box center [73, 11] width 48 height 3
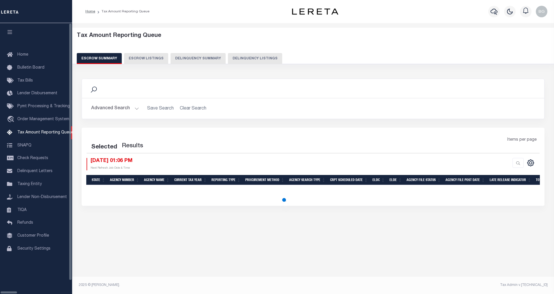
select select "100"
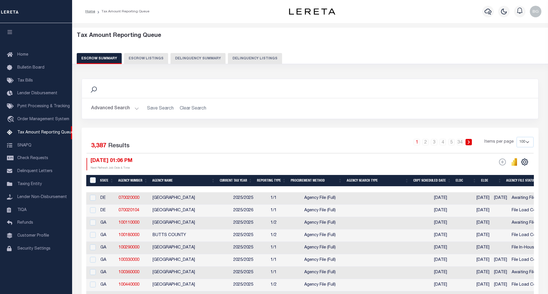
click at [246, 61] on button "Delinquency Listings" at bounding box center [255, 58] width 54 height 11
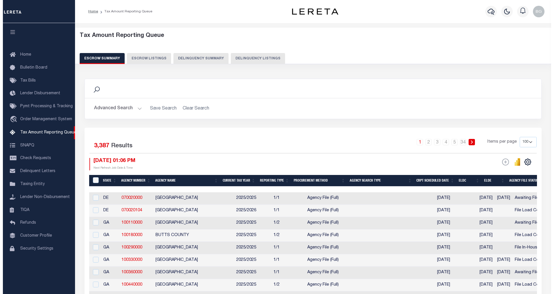
select select "100"
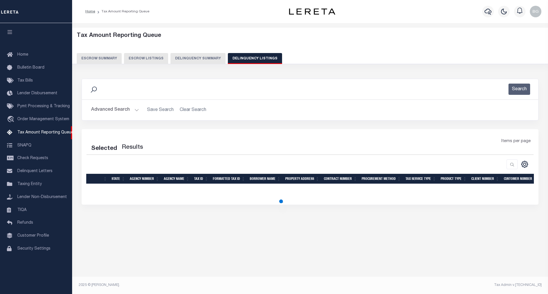
select select "100"
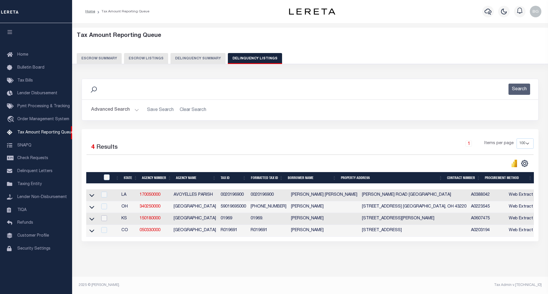
click at [103, 221] on input "checkbox" at bounding box center [104, 219] width 6 height 6
checkbox input "true"
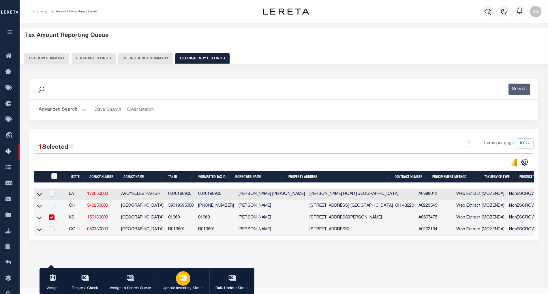
click at [184, 279] on icon "button" at bounding box center [184, 278] width 8 height 8
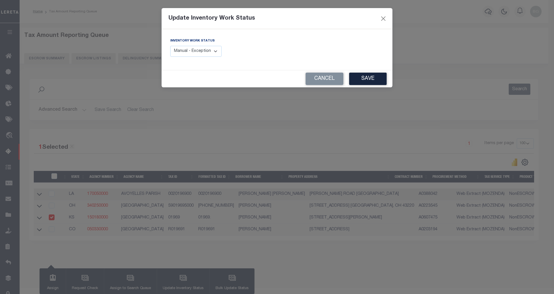
click at [205, 48] on select "Manual - Exception Pended - Awaiting Search Late Add Exception Completed" at bounding box center [195, 51] width 51 height 11
select select "4"
click at [170, 46] on select "Manual - Exception Pended - Awaiting Search Late Add Exception Completed" at bounding box center [195, 51] width 51 height 11
click at [369, 79] on button "Save" at bounding box center [368, 79] width 38 height 12
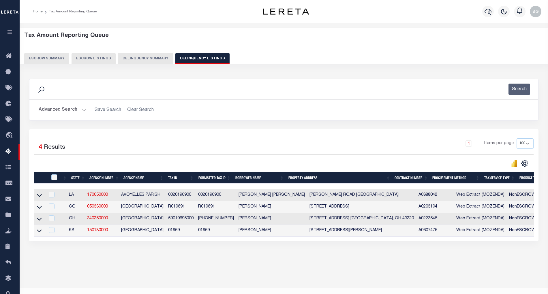
click at [84, 110] on button "Advanced Search" at bounding box center [63, 109] width 48 height 11
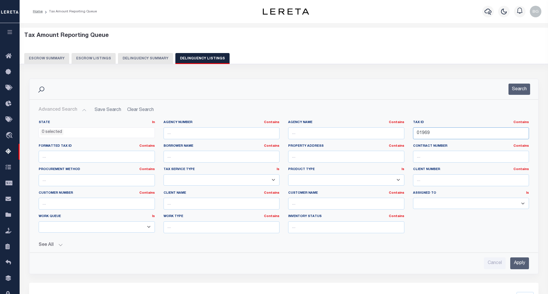
click at [423, 134] on input "01969" at bounding box center [471, 134] width 116 height 12
paste input "82"
type input "01982"
click at [521, 263] on input "Apply" at bounding box center [520, 264] width 19 height 12
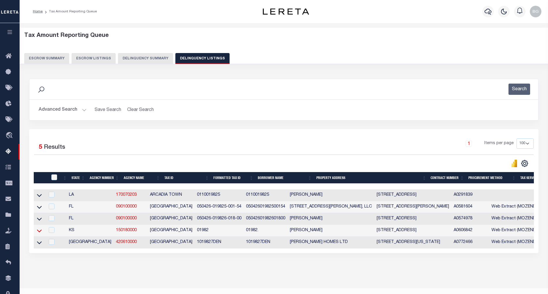
click at [40, 233] on icon at bounding box center [39, 231] width 5 height 6
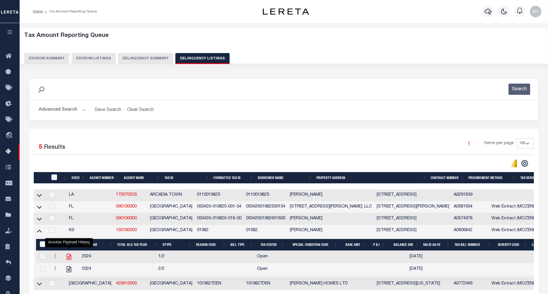
click at [68, 260] on icon "" at bounding box center [69, 257] width 8 height 8
checkbox input "true"
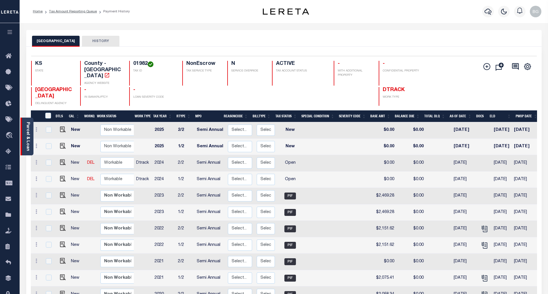
click at [29, 138] on link "Parcel & Loan" at bounding box center [28, 136] width 4 height 29
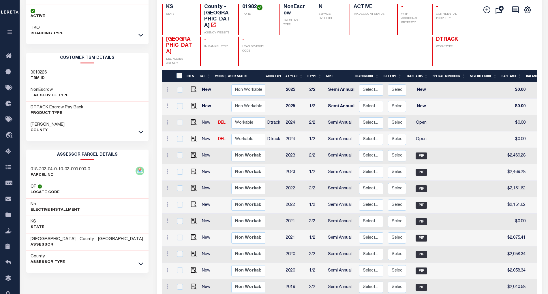
scroll to position [111, 0]
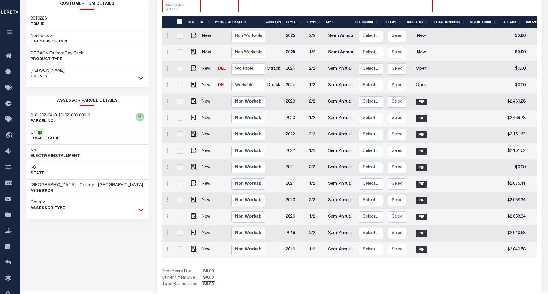
click at [140, 213] on icon at bounding box center [141, 210] width 5 height 6
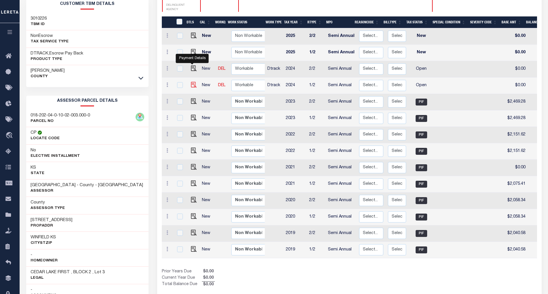
click at [192, 82] on img "" at bounding box center [194, 85] width 6 height 6
checkbox input "true"
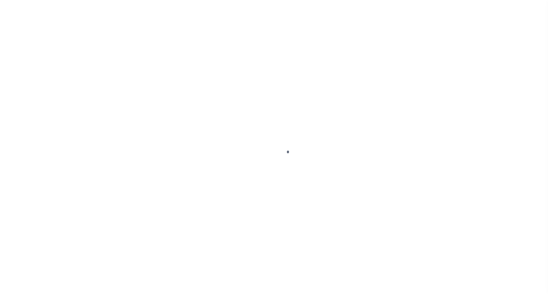
select select "OP2"
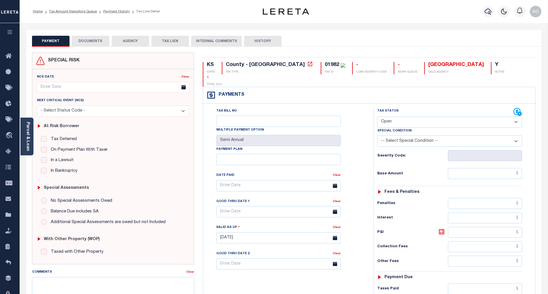
click at [89, 42] on button "DOCUMENTS" at bounding box center [91, 41] width 38 height 11
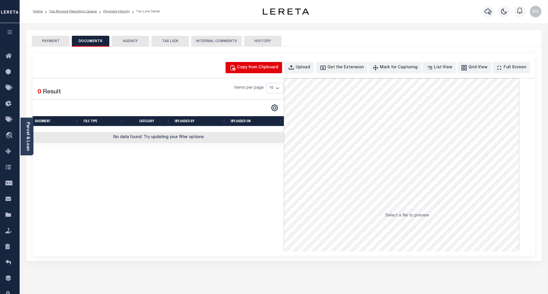
click at [270, 72] on button "Copy from Clipboard" at bounding box center [254, 67] width 57 height 11
select select "POP"
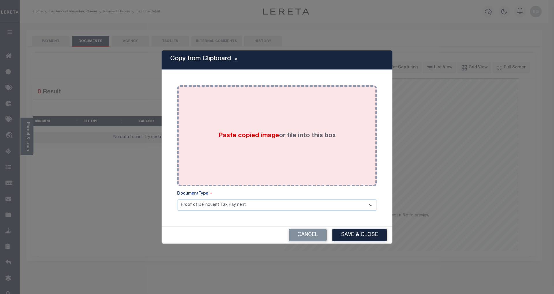
click at [252, 136] on span "Paste copied image" at bounding box center [248, 136] width 61 height 6
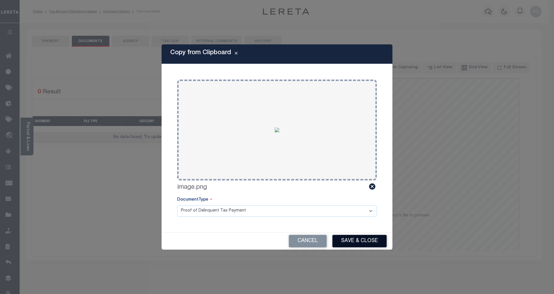
click at [364, 240] on button "Save & Close" at bounding box center [359, 241] width 54 height 12
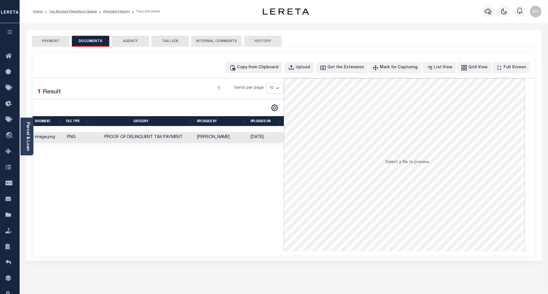
click at [55, 42] on button "PAYMENT" at bounding box center [51, 41] width 38 height 11
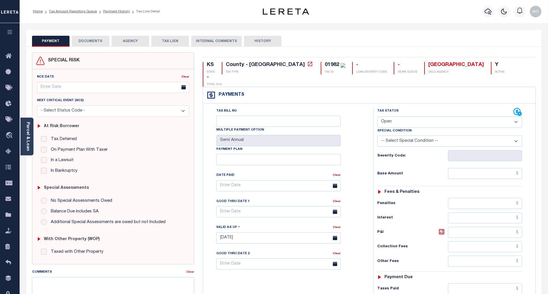
click at [392, 117] on select "- Select Status Code - Open Due/Unpaid Paid Incomplete No Tax Due Internal Refu…" at bounding box center [450, 122] width 145 height 11
select select "PYD"
click at [378, 117] on select "- Select Status Code - Open Due/Unpaid Paid Incomplete No Tax Due Internal Refu…" at bounding box center [450, 122] width 145 height 11
type input "[DATE]"
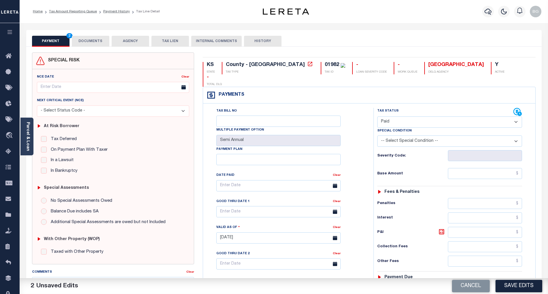
click at [363, 165] on div "Tax Bill No Multiple Payment Option Semi Annual Payment Plan Clear Clear Valid …" at bounding box center [287, 189] width 156 height 162
click at [511, 168] on input "text" at bounding box center [485, 173] width 74 height 11
paste input "2,471.38"
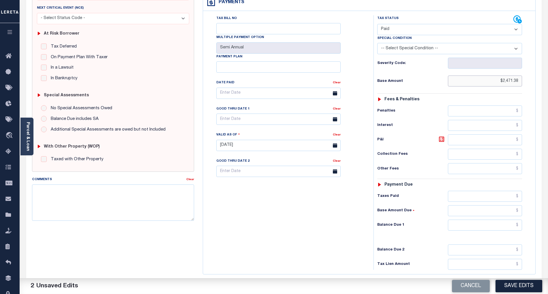
scroll to position [115, 0]
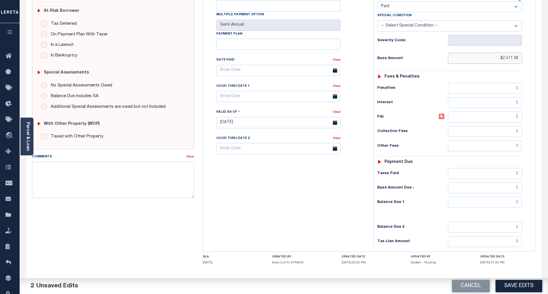
type input "$2,471.38"
click at [512, 197] on input "text" at bounding box center [485, 202] width 74 height 11
type input "$0.00"
click at [337, 194] on div "Tax Bill No Multiple Payment Option Semi Annual Payment Plan Clear" at bounding box center [287, 119] width 165 height 255
click at [520, 289] on button "Save Edits" at bounding box center [519, 286] width 47 height 12
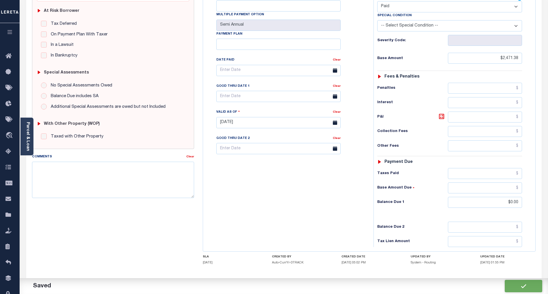
checkbox input "false"
type input "$2,471.38"
type input "$0"
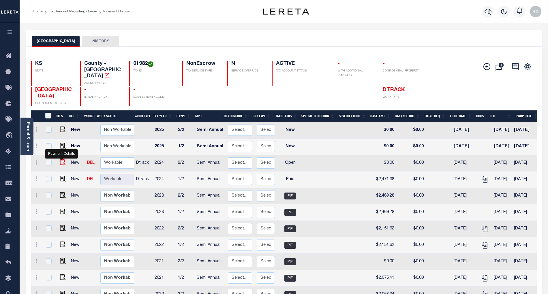
click at [61, 160] on img "" at bounding box center [63, 163] width 6 height 6
checkbox input "true"
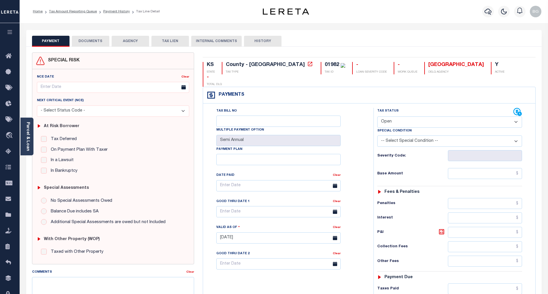
click at [400, 117] on select "- Select Status Code - Open Due/Unpaid Paid Incomplete No Tax Due Internal Refu…" at bounding box center [450, 122] width 145 height 11
select select "PYD"
click at [378, 117] on select "- Select Status Code - Open Due/Unpaid Paid Incomplete No Tax Due Internal Refu…" at bounding box center [450, 122] width 145 height 11
type input "[DATE]"
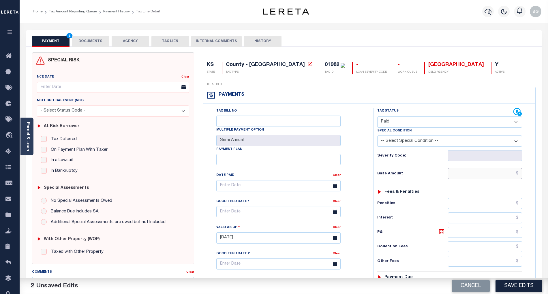
click at [502, 168] on input "text" at bounding box center [485, 173] width 74 height 11
paste input "2,471.38"
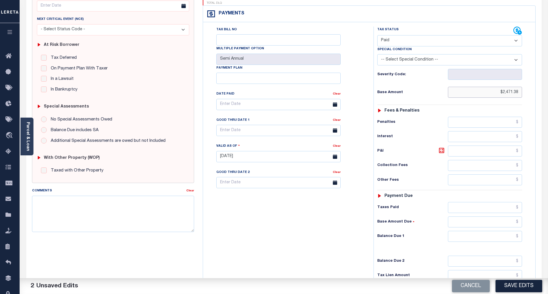
scroll to position [134, 0]
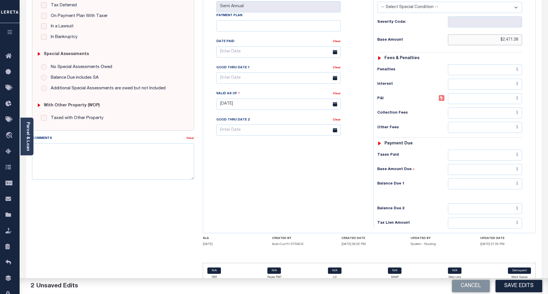
type input "$2,471.38"
click at [509, 179] on input "text" at bounding box center [485, 184] width 74 height 11
click at [379, 186] on div "Tax Status Status - Select Status Code -" at bounding box center [452, 101] width 156 height 255
type input "$0.00"
click at [519, 287] on button "Save Edits" at bounding box center [519, 286] width 47 height 12
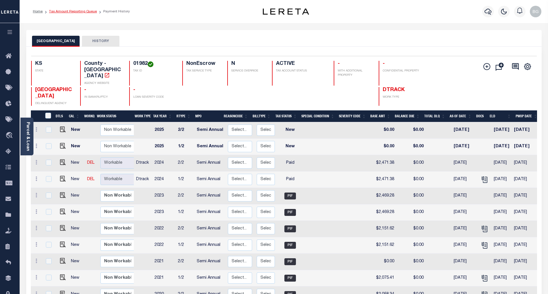
click at [71, 12] on link "Tax Amount Reporting Queue" at bounding box center [73, 11] width 48 height 3
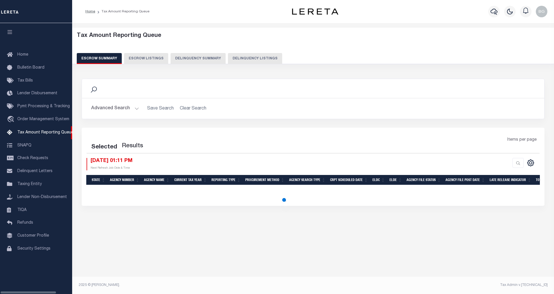
select select "100"
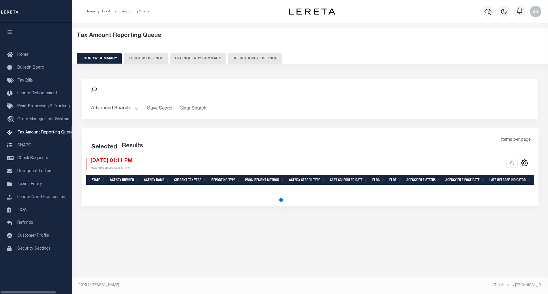
select select "100"
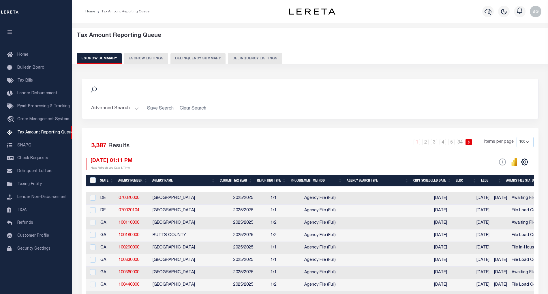
click at [252, 58] on button "Delinquency Listings" at bounding box center [255, 58] width 54 height 11
select select "100"
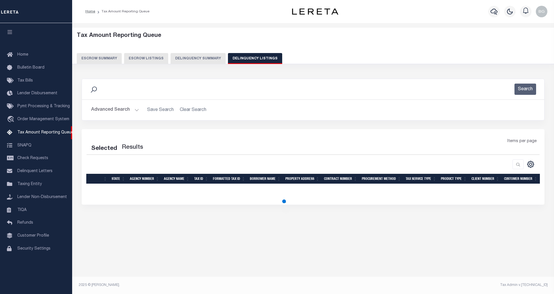
select select "100"
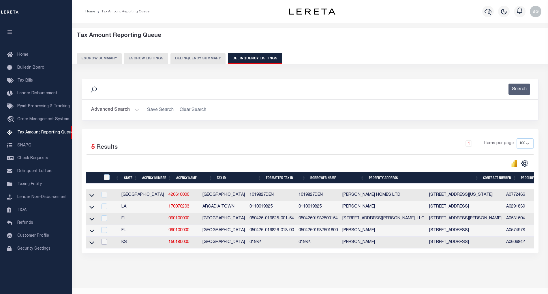
click at [103, 245] on input "checkbox" at bounding box center [104, 242] width 6 height 6
checkbox input "true"
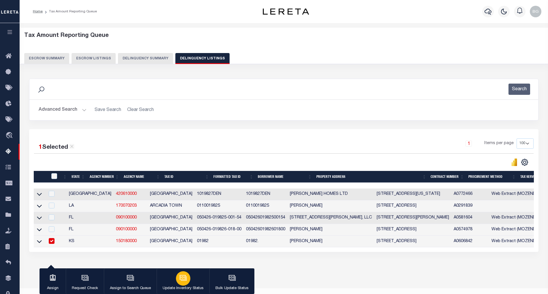
click at [180, 279] on icon "button" at bounding box center [184, 278] width 8 height 8
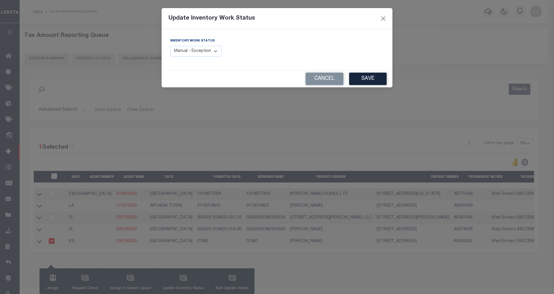
drag, startPoint x: 205, startPoint y: 53, endPoint x: 205, endPoint y: 57, distance: 4.0
click at [205, 53] on select "Manual - Exception Pended - Awaiting Search Late Add Exception Completed" at bounding box center [195, 51] width 51 height 11
select select "4"
click at [170, 46] on select "Manual - Exception Pended - Awaiting Search Late Add Exception Completed" at bounding box center [195, 51] width 51 height 11
click at [372, 80] on button "Save" at bounding box center [368, 79] width 38 height 12
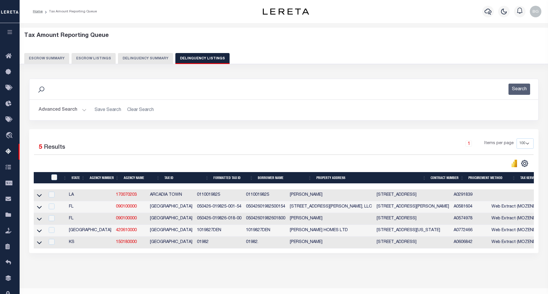
click at [84, 109] on button "Advanced Search" at bounding box center [63, 109] width 48 height 11
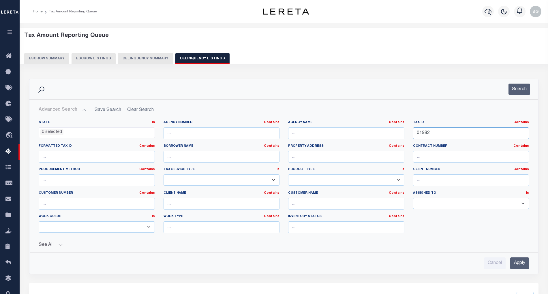
click at [423, 135] on input "01982" at bounding box center [471, 134] width 116 height 12
paste input "93"
type input "01993"
click at [522, 265] on input "Apply" at bounding box center [520, 264] width 19 height 12
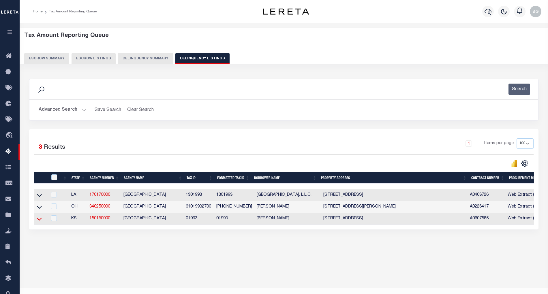
click at [38, 221] on icon at bounding box center [39, 219] width 5 height 6
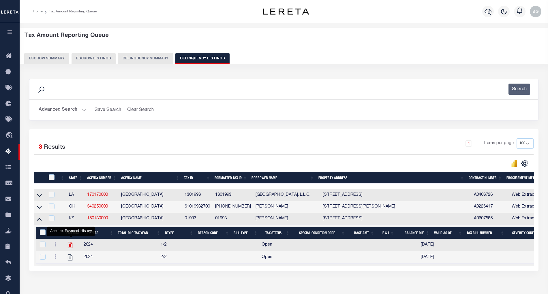
click at [72, 248] on icon "" at bounding box center [70, 245] width 5 height 6
checkbox input "true"
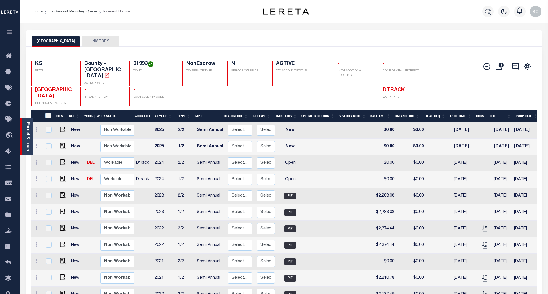
click at [28, 133] on link "Parcel & Loan" at bounding box center [28, 136] width 4 height 29
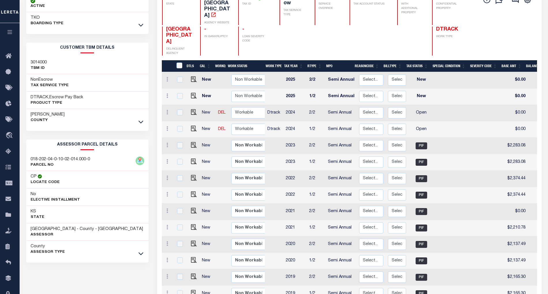
scroll to position [111, 0]
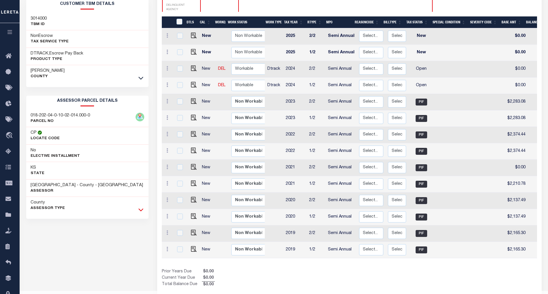
click at [141, 212] on icon at bounding box center [141, 210] width 5 height 3
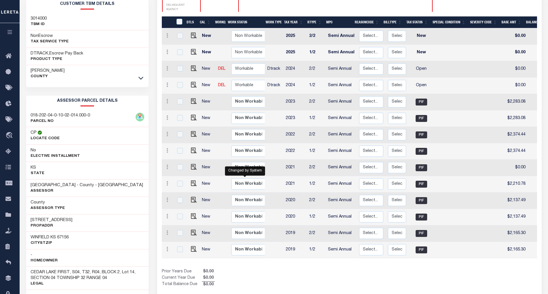
scroll to position [72, 0]
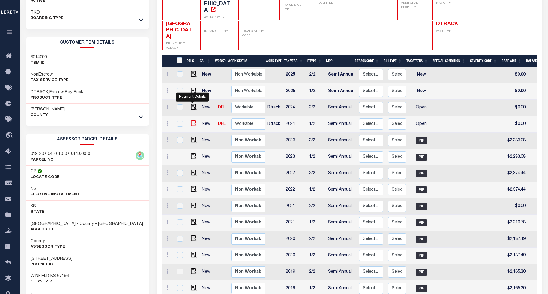
click at [191, 121] on img "" at bounding box center [194, 124] width 6 height 6
checkbox input "true"
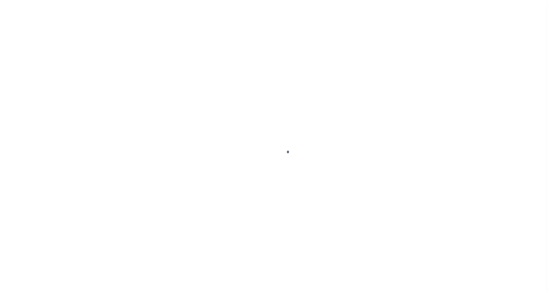
select select "OP2"
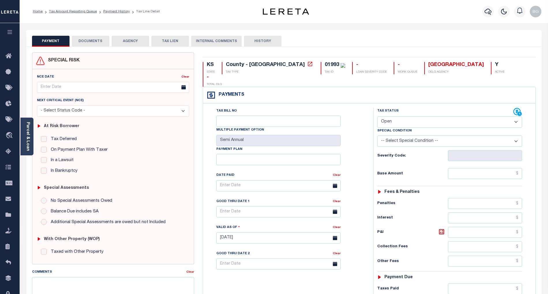
click at [95, 42] on button "DOCUMENTS" at bounding box center [91, 41] width 38 height 11
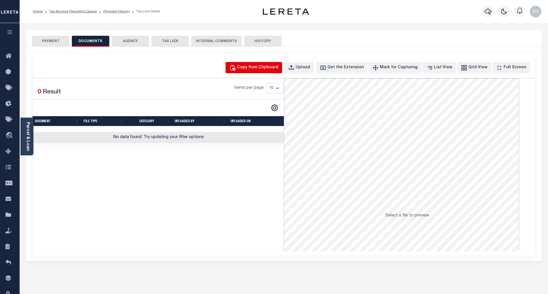
click at [272, 70] on div "Copy from Clipboard" at bounding box center [258, 68] width 42 height 6
select select "POP"
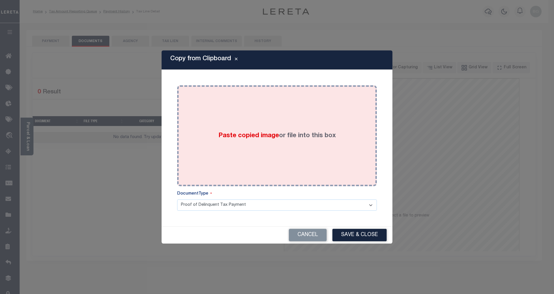
click at [250, 136] on span "Paste copied image" at bounding box center [248, 136] width 61 height 6
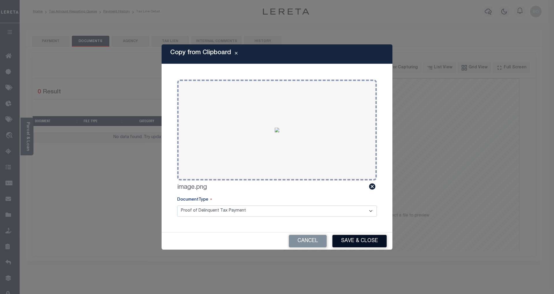
click at [367, 244] on button "Save & Close" at bounding box center [359, 241] width 54 height 12
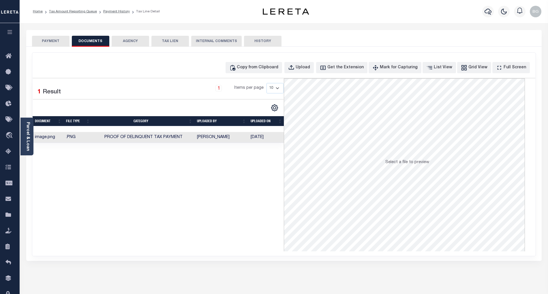
click at [52, 43] on button "PAYMENT" at bounding box center [51, 41] width 38 height 11
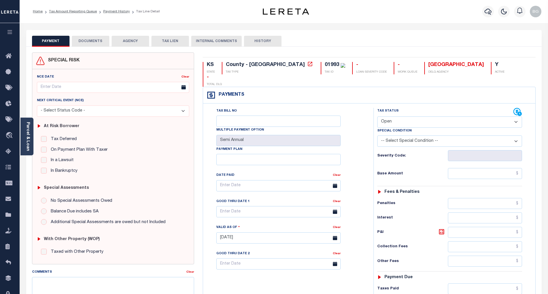
click at [394, 117] on select "- Select Status Code - Open Due/Unpaid Paid Incomplete No Tax Due Internal Refu…" at bounding box center [450, 122] width 145 height 11
select select "PYD"
click at [378, 117] on select "- Select Status Code - Open Due/Unpaid Paid Incomplete No Tax Due Internal Refu…" at bounding box center [450, 122] width 145 height 11
type input "[DATE]"
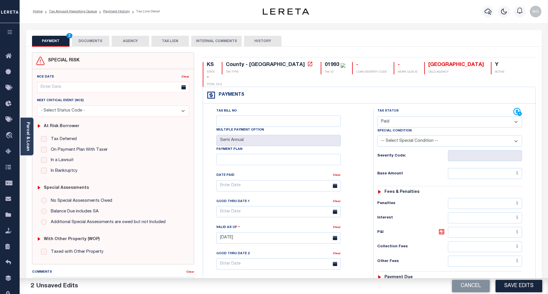
click at [367, 173] on div "Tax Bill No Multiple Payment Option Semi Annual Payment Plan Clear" at bounding box center [287, 235] width 165 height 255
click at [502, 168] on input "text" at bounding box center [485, 173] width 74 height 11
paste input "2,291.64"
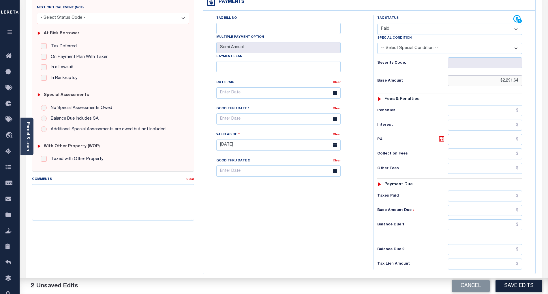
scroll to position [115, 0]
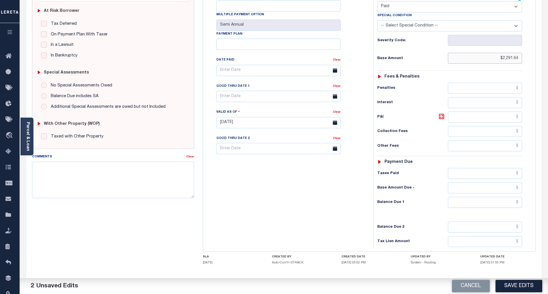
type input "$2,291.64"
click at [516, 197] on input "text" at bounding box center [485, 202] width 74 height 11
click at [317, 212] on div "Tax Bill No Multiple Payment Option Semi Annual Payment Plan Clear" at bounding box center [287, 119] width 165 height 255
type input "$0.00"
click at [529, 280] on button "Save Edits" at bounding box center [519, 286] width 47 height 12
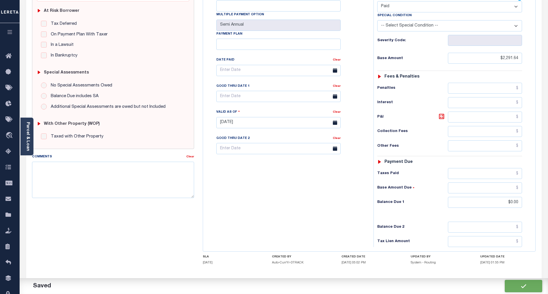
checkbox input "false"
type input "$2,291.64"
type input "$0"
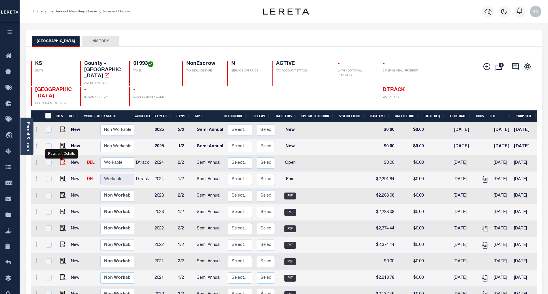
click at [61, 160] on img "" at bounding box center [63, 163] width 6 height 6
checkbox input "true"
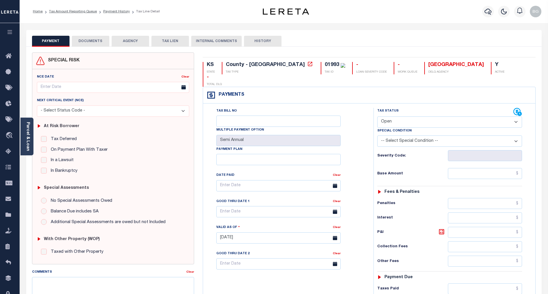
click at [395, 117] on select "- Select Status Code - Open Due/Unpaid Paid Incomplete No Tax Due Internal Refu…" at bounding box center [450, 122] width 145 height 11
select select "PYD"
click at [378, 117] on select "- Select Status Code - Open Due/Unpaid Paid Incomplete No Tax Due Internal Refu…" at bounding box center [450, 122] width 145 height 11
type input "[DATE]"
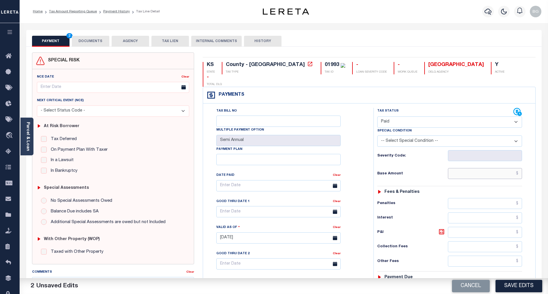
click at [492, 168] on input "text" at bounding box center [485, 173] width 74 height 11
paste input "2,291.64"
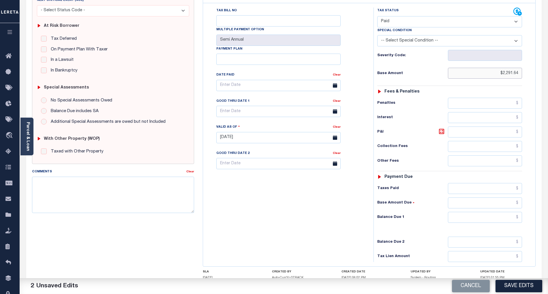
scroll to position [134, 0]
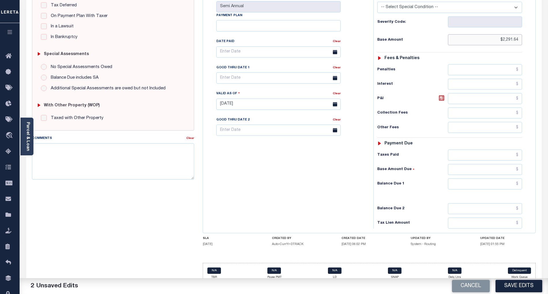
type input "$2,291.64"
click at [507, 179] on input "text" at bounding box center [485, 184] width 74 height 11
type input "$0.00"
click at [347, 175] on div "Tax Bill No Multiple Payment Option Semi Annual Payment Plan Clear" at bounding box center [287, 101] width 165 height 255
click at [526, 289] on button "Save Edits" at bounding box center [519, 286] width 47 height 12
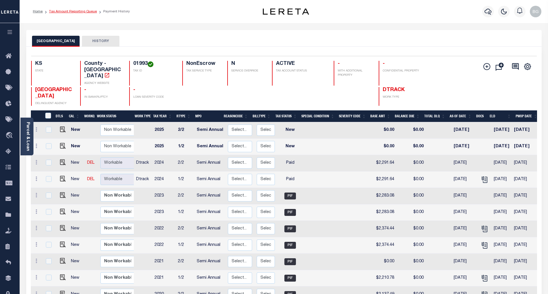
click at [69, 11] on link "Tax Amount Reporting Queue" at bounding box center [73, 11] width 48 height 3
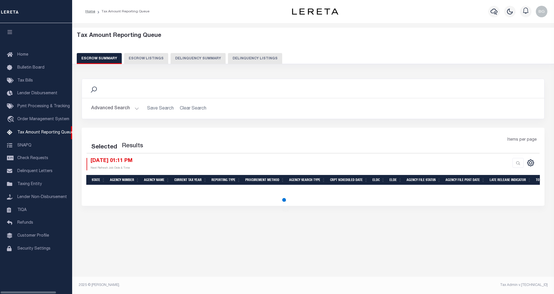
select select "100"
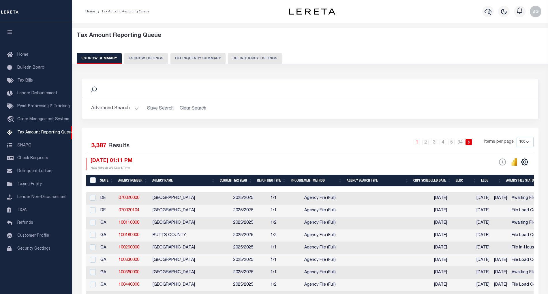
click at [253, 59] on button "Delinquency Listings" at bounding box center [255, 58] width 54 height 11
select select "100"
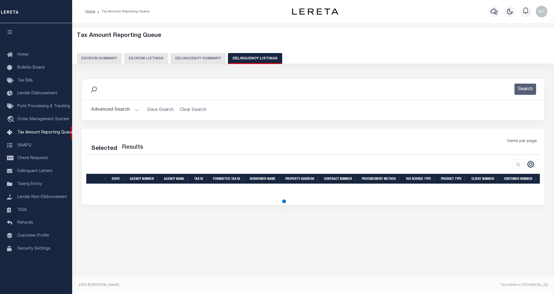
select select "100"
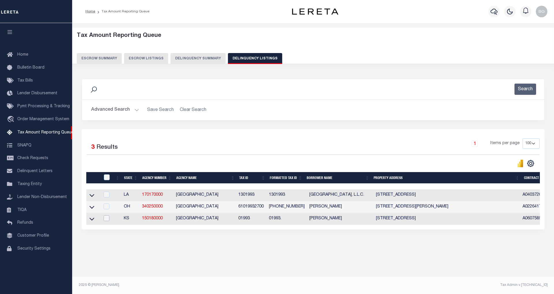
click at [105, 221] on input "checkbox" at bounding box center [107, 219] width 6 height 6
checkbox input "true"
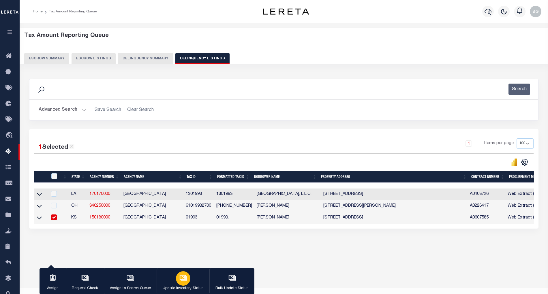
click at [182, 276] on icon "button" at bounding box center [184, 278] width 8 height 8
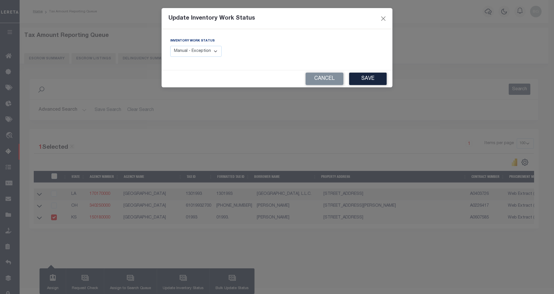
click at [217, 49] on select "Manual - Exception Pended - Awaiting Search Late Add Exception Completed" at bounding box center [195, 51] width 51 height 11
select select "4"
click at [170, 46] on select "Manual - Exception Pended - Awaiting Search Late Add Exception Completed" at bounding box center [195, 51] width 51 height 11
click at [369, 76] on button "Save" at bounding box center [368, 79] width 38 height 12
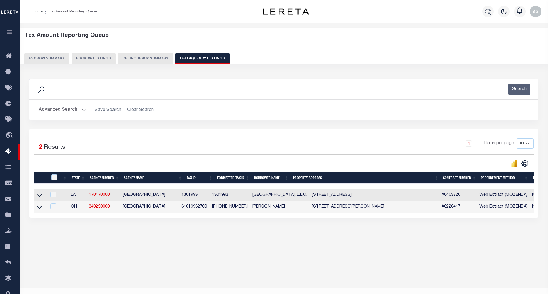
click at [83, 110] on button "Advanced Search" at bounding box center [63, 109] width 48 height 11
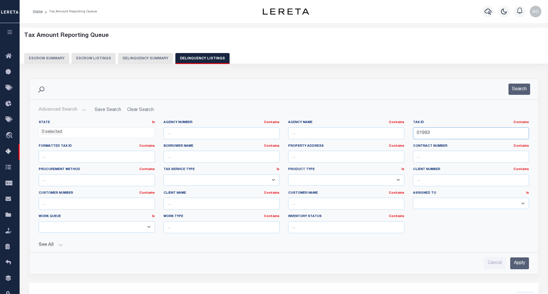
click at [423, 134] on input "01993" at bounding box center [471, 134] width 116 height 12
paste input "2011"
type input "02011"
click at [525, 265] on input "Apply" at bounding box center [520, 264] width 19 height 12
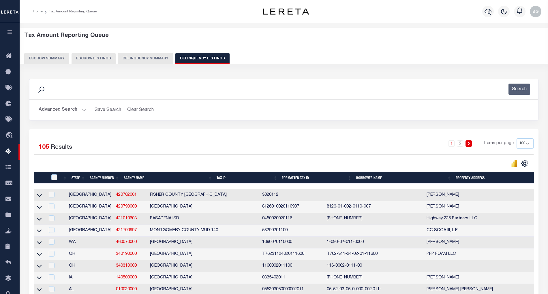
scroll to position [475, 0]
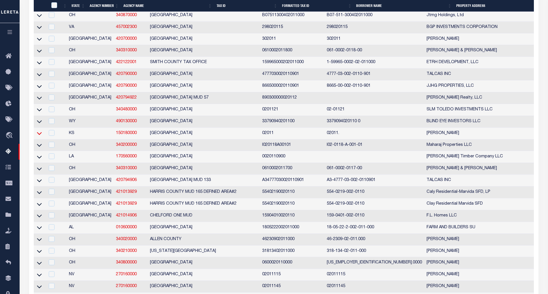
click at [39, 137] on icon at bounding box center [39, 133] width 5 height 6
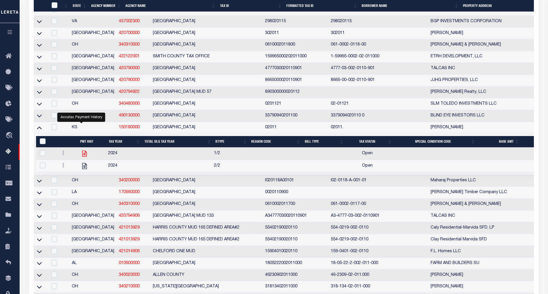
click at [81, 158] on icon "" at bounding box center [85, 154] width 8 height 8
checkbox input "true"
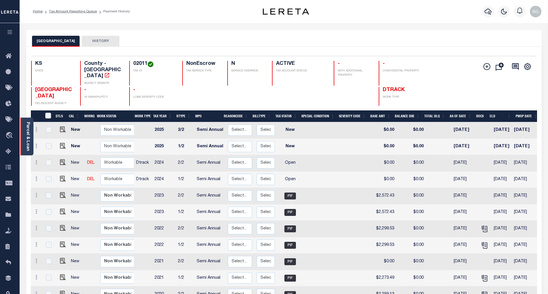
click at [29, 137] on link "Parcel & Loan" at bounding box center [28, 136] width 4 height 29
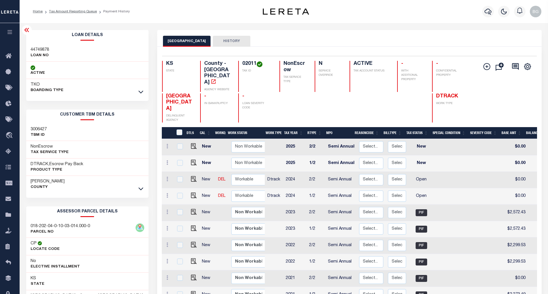
scroll to position [111, 0]
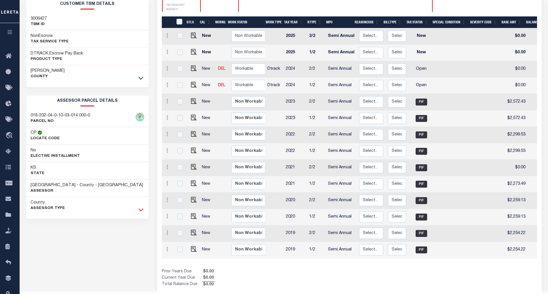
click at [140, 211] on icon at bounding box center [141, 210] width 5 height 6
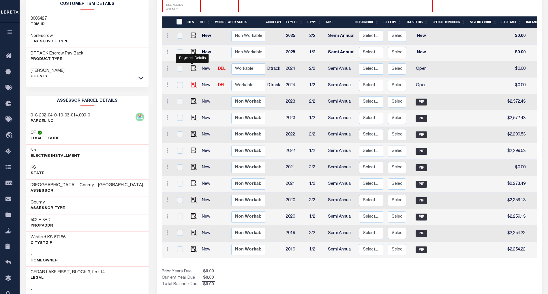
click at [192, 82] on img "" at bounding box center [194, 85] width 6 height 6
checkbox input "true"
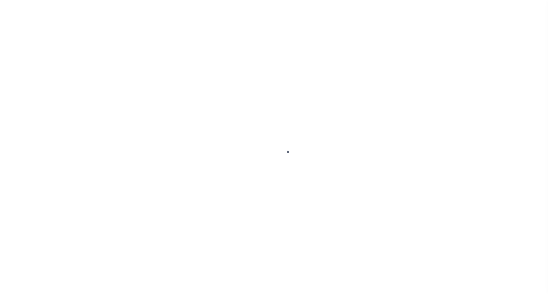
select select "OP2"
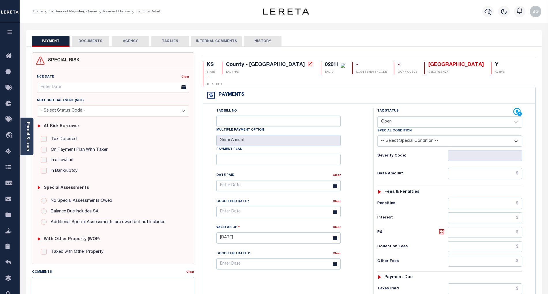
click at [91, 39] on button "DOCUMENTS" at bounding box center [91, 41] width 38 height 11
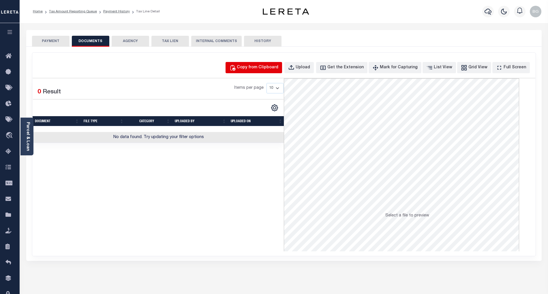
click at [268, 69] on div "Copy from Clipboard" at bounding box center [258, 68] width 42 height 6
select select "POP"
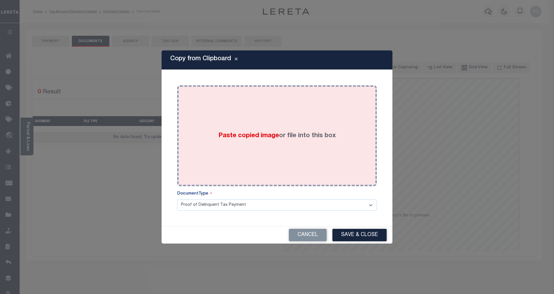
click at [249, 136] on span "Paste copied image" at bounding box center [248, 136] width 61 height 6
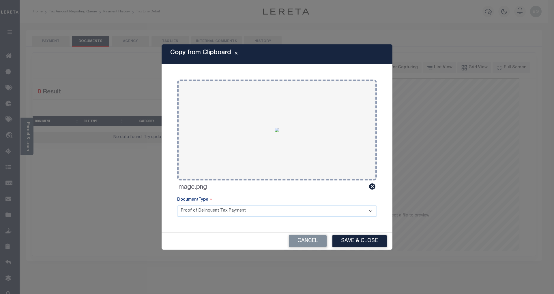
click at [373, 242] on button "Save & Close" at bounding box center [359, 241] width 54 height 12
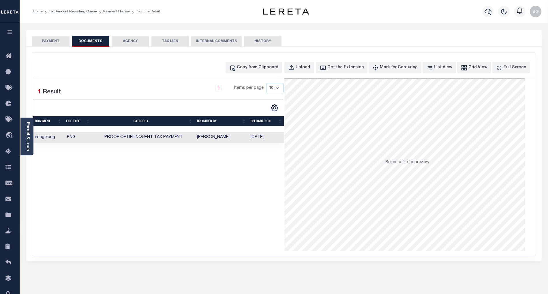
click at [52, 40] on button "PAYMENT" at bounding box center [51, 41] width 38 height 11
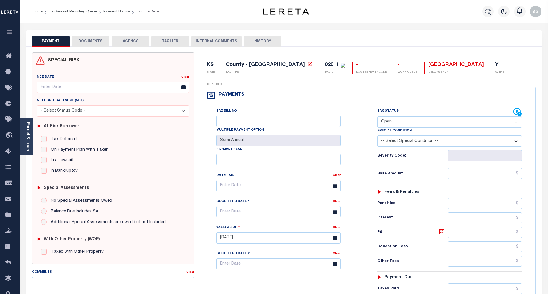
click at [392, 117] on select "- Select Status Code - Open Due/Unpaid Paid Incomplete No Tax Due Internal Refu…" at bounding box center [450, 122] width 145 height 11
select select "PYD"
click at [378, 117] on select "- Select Status Code - Open Due/Unpaid Paid Incomplete No Tax Due Internal Refu…" at bounding box center [450, 122] width 145 height 11
type input "[DATE]"
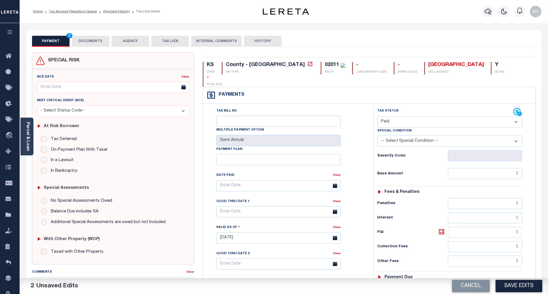
click at [351, 128] on div "Tax Bill No Multiple Payment Option Semi Annual Payment Plan Clear Clear Valid …" at bounding box center [287, 189] width 156 height 162
click at [488, 168] on input "text" at bounding box center [485, 173] width 74 height 11
paste input "2,653.83"
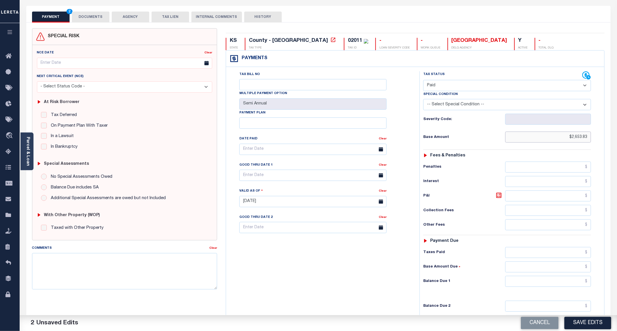
scroll to position [43, 0]
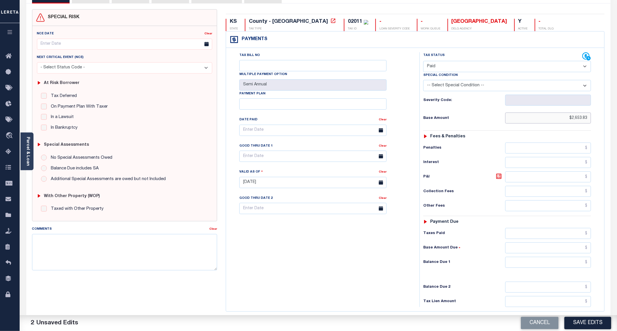
type input "$2,653.83"
click at [548, 268] on input "text" at bounding box center [548, 262] width 86 height 11
type input "$0.00"
click at [335, 266] on div "Tax Bill No Multiple Payment Option Semi Annual Payment Plan Clear" at bounding box center [321, 179] width 188 height 255
click at [548, 294] on button "Save Edits" at bounding box center [587, 323] width 47 height 12
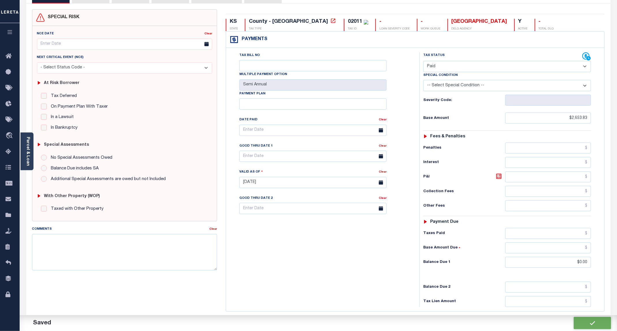
checkbox input "false"
type input "$2,653.83"
type input "$0"
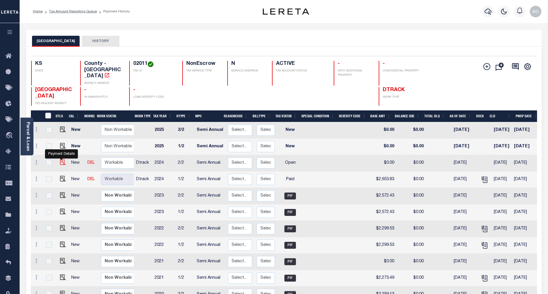
click at [60, 160] on img "" at bounding box center [63, 163] width 6 height 6
checkbox input "true"
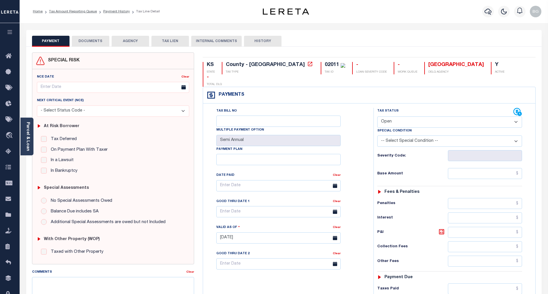
click at [348, 143] on div "Tax Bill No Multiple Payment Option Semi Annual Payment Plan Clear Clear Valid …" at bounding box center [287, 189] width 156 height 162
click at [390, 117] on select "- Select Status Code - Open Due/Unpaid Paid Incomplete No Tax Due Internal Refu…" at bounding box center [450, 122] width 145 height 11
select select "PYD"
click at [378, 117] on select "- Select Status Code - Open Due/Unpaid Paid Incomplete No Tax Due Internal Refu…" at bounding box center [450, 122] width 145 height 11
type input "[DATE]"
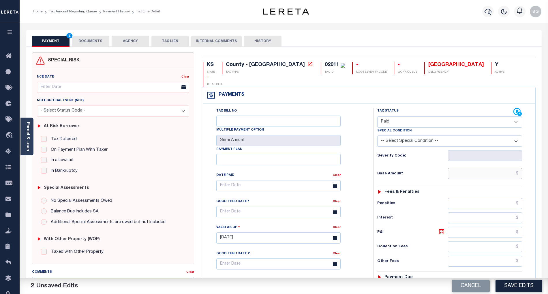
click at [496, 168] on input "text" at bounding box center [485, 173] width 74 height 11
paste input "2,653.83"
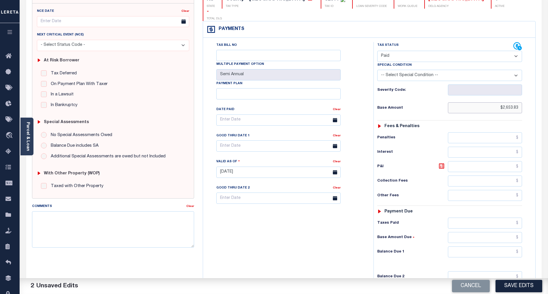
scroll to position [134, 0]
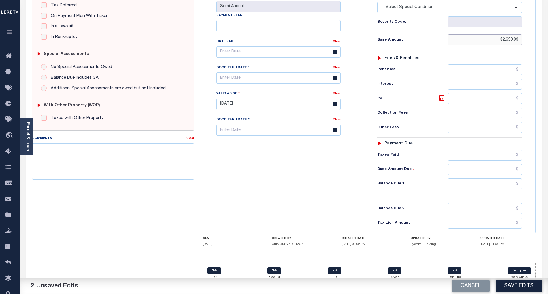
type input "$2,653.83"
click at [514, 179] on input "text" at bounding box center [485, 184] width 74 height 11
type input "$0.00"
click at [345, 195] on div "Tax Bill No Multiple Payment Option Semi Annual Payment Plan Clear" at bounding box center [287, 101] width 165 height 255
click at [518, 285] on button "Save Edits" at bounding box center [519, 286] width 47 height 12
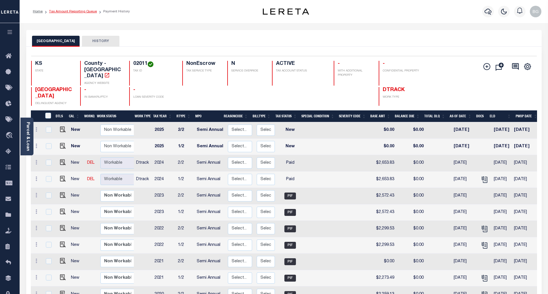
click at [69, 11] on link "Tax Amount Reporting Queue" at bounding box center [73, 11] width 48 height 3
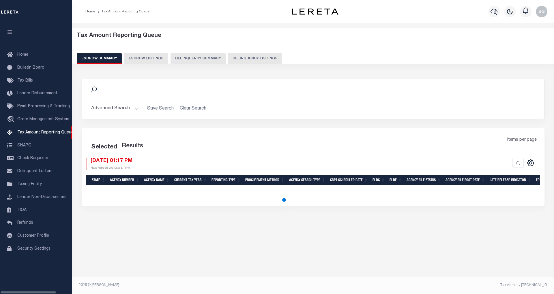
click at [252, 58] on button "Delinquency Listings" at bounding box center [255, 58] width 54 height 11
select select "100"
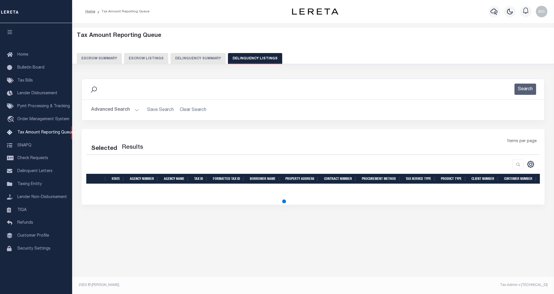
select select "100"
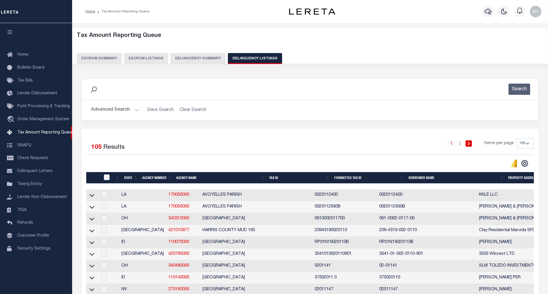
scroll to position [512, 0]
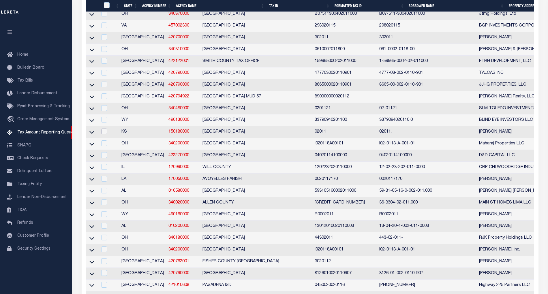
click at [103, 134] on input "checkbox" at bounding box center [104, 132] width 6 height 6
checkbox input "true"
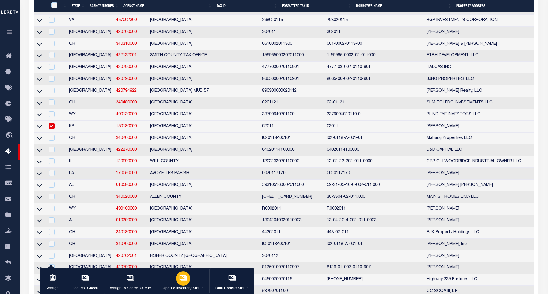
click at [182, 280] on icon "button" at bounding box center [183, 277] width 6 height 5
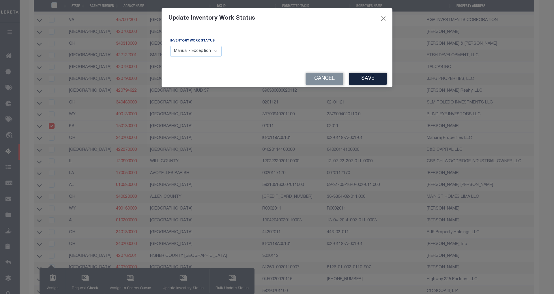
click at [213, 51] on select "Manual - Exception Pended - Awaiting Search Late Add Exception Completed" at bounding box center [195, 51] width 51 height 11
select select "4"
click at [170, 46] on select "Manual - Exception Pended - Awaiting Search Late Add Exception Completed" at bounding box center [195, 51] width 51 height 11
click at [370, 80] on button "Save" at bounding box center [368, 79] width 38 height 12
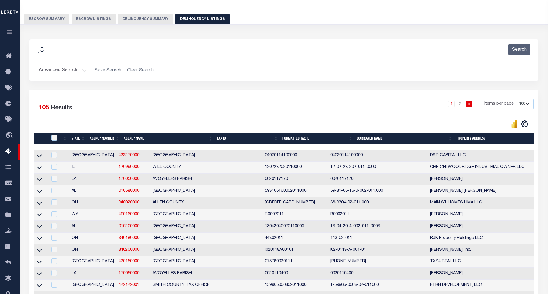
scroll to position [0, 0]
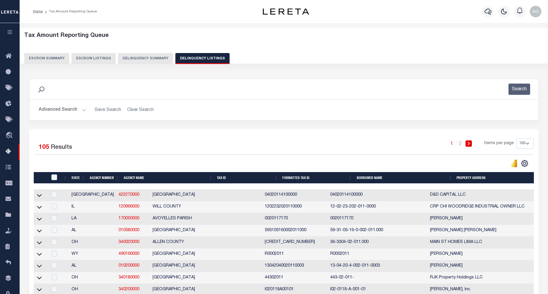
click at [82, 109] on button "Advanced Search" at bounding box center [63, 109] width 48 height 11
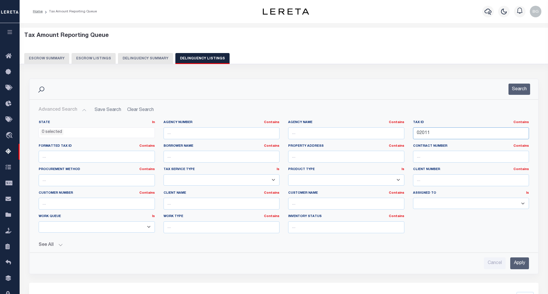
click at [424, 133] on input "02011" at bounding box center [471, 134] width 116 height 12
paste input "3"
type input "02013"
click at [520, 267] on input "Apply" at bounding box center [520, 264] width 19 height 12
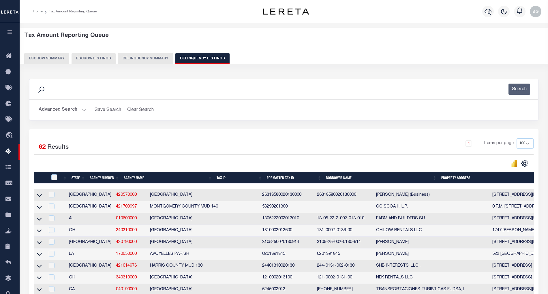
scroll to position [633, 0]
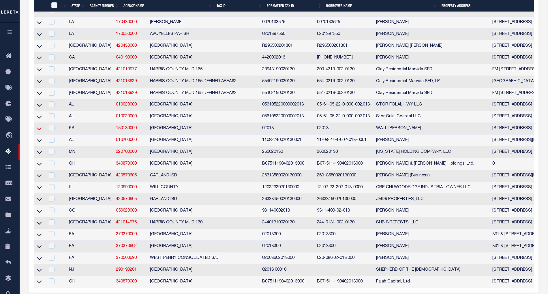
click at [42, 132] on icon at bounding box center [39, 129] width 5 height 6
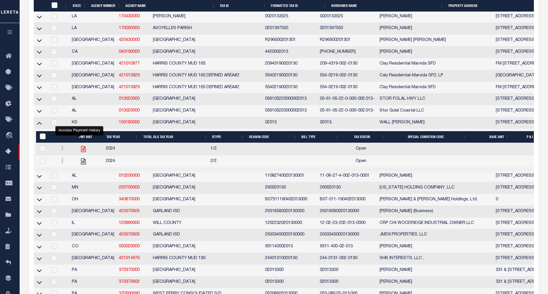
click at [81, 152] on icon "" at bounding box center [83, 149] width 5 height 6
checkbox input "true"
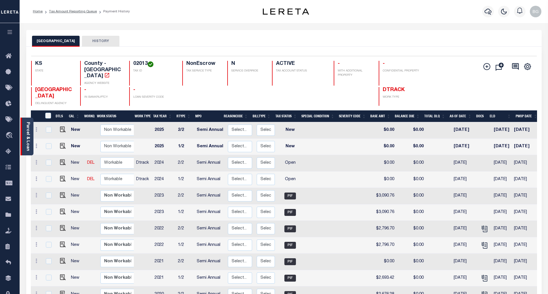
click at [29, 132] on link "Parcel & Loan" at bounding box center [28, 136] width 4 height 29
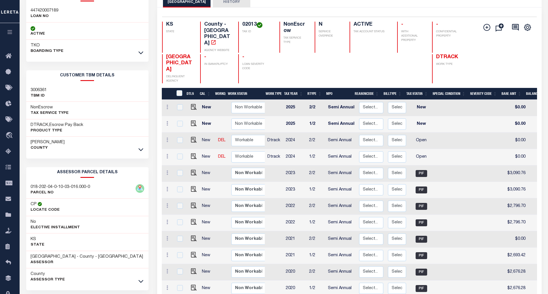
scroll to position [111, 0]
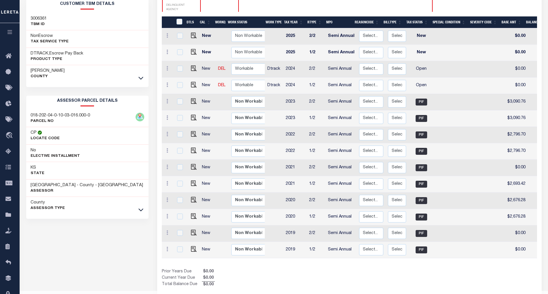
click at [140, 213] on icon at bounding box center [141, 210] width 5 height 6
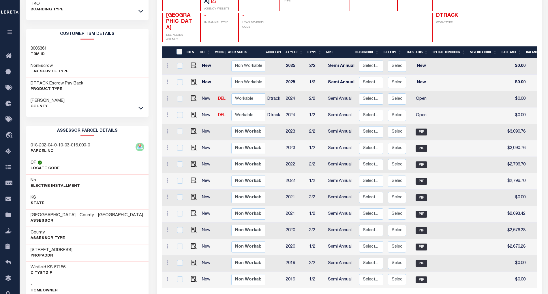
scroll to position [72, 0]
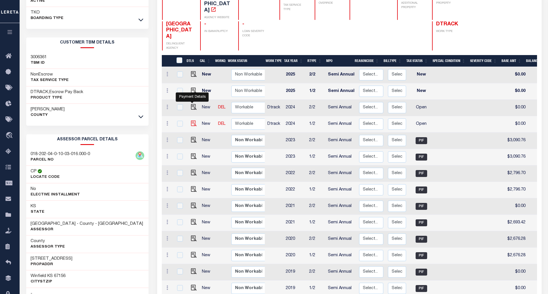
click at [192, 121] on img "" at bounding box center [194, 124] width 6 height 6
checkbox input "true"
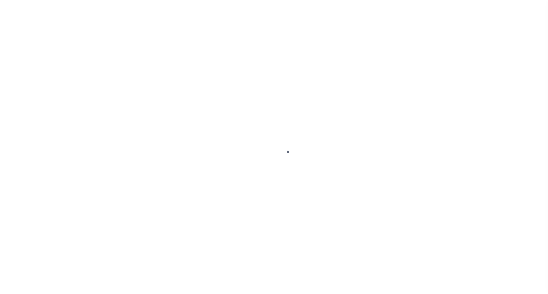
select select "OP2"
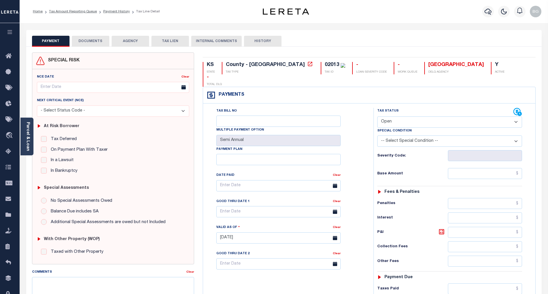
click at [88, 43] on button "DOCUMENTS" at bounding box center [91, 41] width 38 height 11
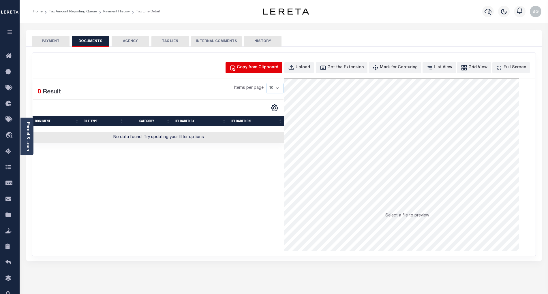
click at [270, 67] on div "Copy from Clipboard" at bounding box center [258, 68] width 42 height 6
select select "POP"
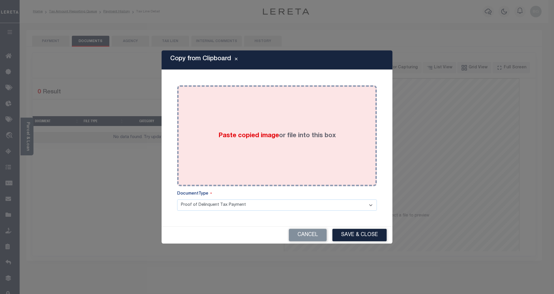
click at [253, 133] on span "Paste copied image" at bounding box center [248, 136] width 61 height 6
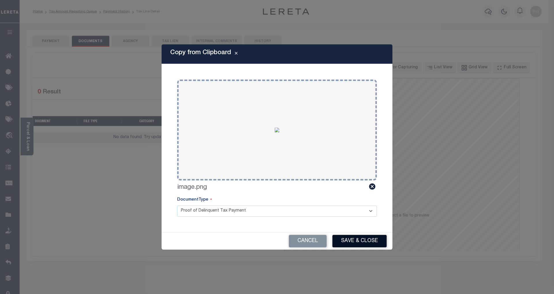
click at [366, 239] on button "Save & Close" at bounding box center [359, 241] width 54 height 12
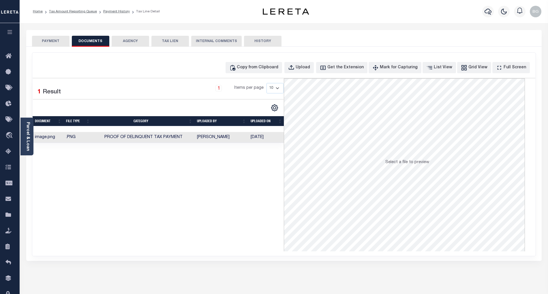
click at [53, 41] on button "PAYMENT" at bounding box center [51, 41] width 38 height 11
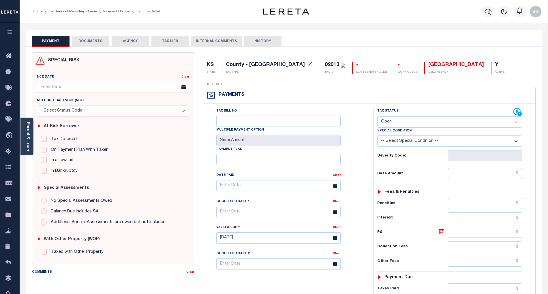
click at [390, 117] on select "- Select Status Code - Open Due/Unpaid Paid Incomplete No Tax Due Internal Refu…" at bounding box center [450, 122] width 145 height 11
select select "PYD"
click at [378, 117] on select "- Select Status Code - Open Due/Unpaid Paid Incomplete No Tax Due Internal Refu…" at bounding box center [450, 122] width 145 height 11
type input "[DATE]"
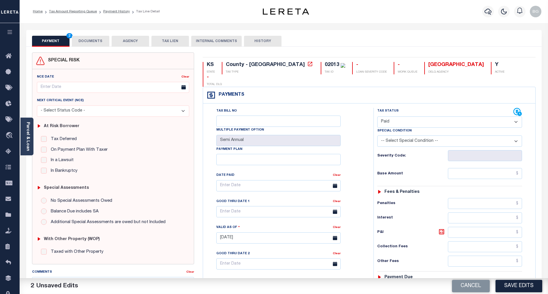
click at [362, 143] on div "Tax Bill No Multiple Payment Option Semi Annual Payment Plan Clear Clear Valid …" at bounding box center [287, 189] width 156 height 162
click at [503, 168] on input "text" at bounding box center [485, 173] width 74 height 11
paste input "3,077.58"
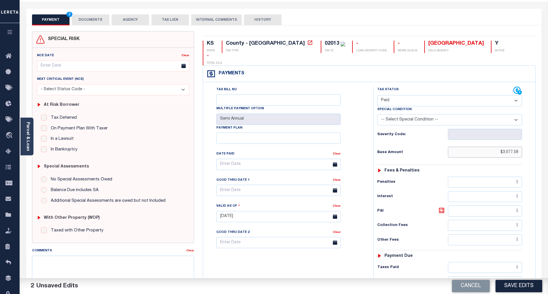
scroll to position [115, 0]
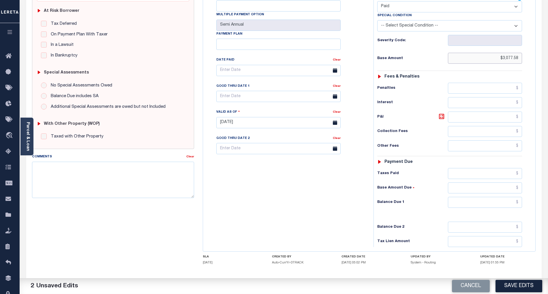
type input "$3,077.58"
click at [510, 197] on input "text" at bounding box center [485, 202] width 74 height 11
type input "$0.00"
click at [346, 216] on div "Tax Bill No Multiple Payment Option Semi Annual Payment Plan Clear" at bounding box center [287, 119] width 165 height 255
click at [526, 287] on button "Save Edits" at bounding box center [519, 286] width 47 height 12
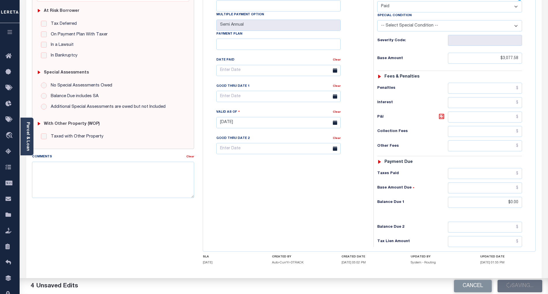
checkbox input "false"
type input "$3,077.58"
type input "$0"
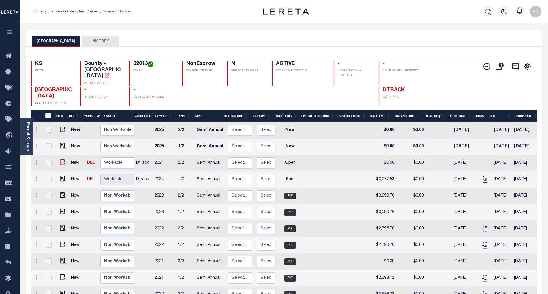
click at [61, 160] on img at bounding box center [63, 163] width 6 height 6
checkbox input "true"
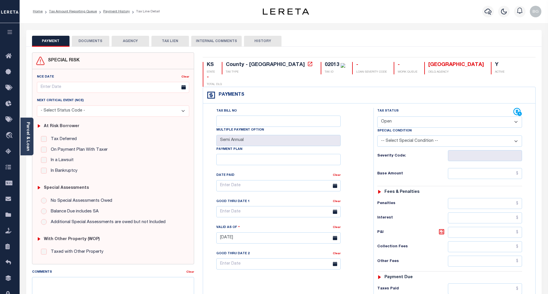
click at [396, 117] on select "- Select Status Code - Open Due/Unpaid Paid Incomplete No Tax Due Internal Refu…" at bounding box center [450, 122] width 145 height 11
select select "PYD"
click at [378, 117] on select "- Select Status Code - Open Due/Unpaid Paid Incomplete No Tax Due Internal Refu…" at bounding box center [450, 122] width 145 height 11
type input "[DATE]"
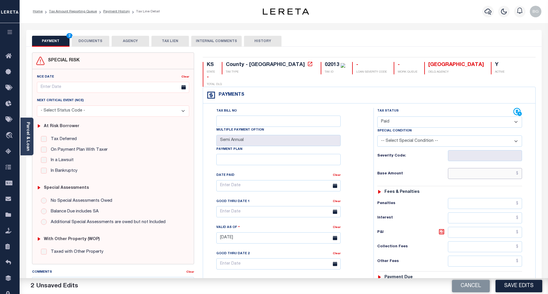
click at [509, 168] on input "text" at bounding box center [485, 173] width 74 height 11
paste input "3,077.58"
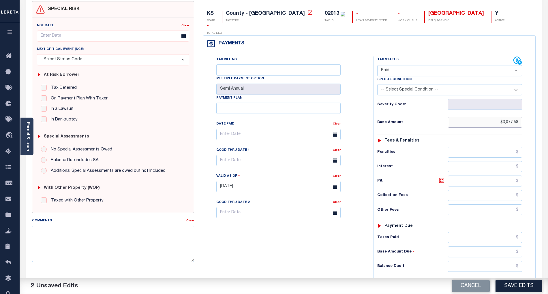
scroll to position [115, 0]
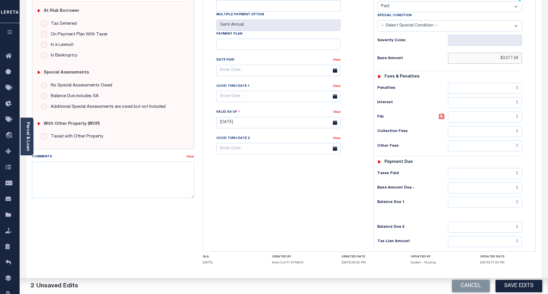
type input "$3,077.58"
click at [510, 197] on input "text" at bounding box center [485, 202] width 74 height 11
type input "$0.00"
click at [325, 196] on div "Tax Bill No Multiple Payment Option Semi Annual Payment Plan Clear" at bounding box center [287, 119] width 165 height 255
click at [517, 283] on button "Save Edits" at bounding box center [519, 286] width 47 height 12
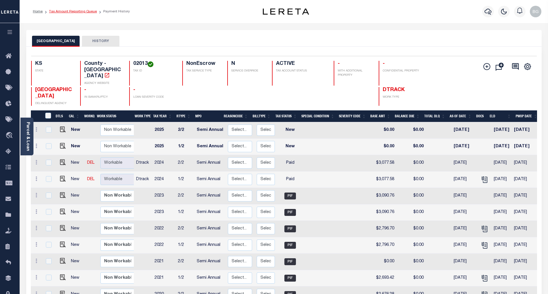
click at [68, 12] on link "Tax Amount Reporting Queue" at bounding box center [73, 11] width 48 height 3
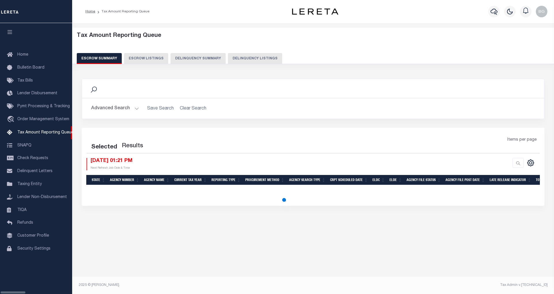
select select "100"
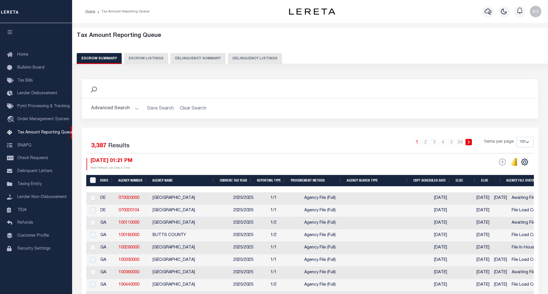
click at [247, 58] on button "Delinquency Listings" at bounding box center [255, 58] width 54 height 11
select select "100"
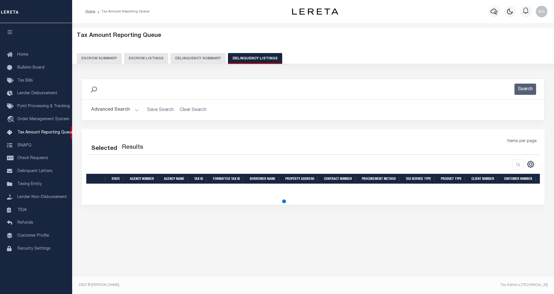
select select "100"
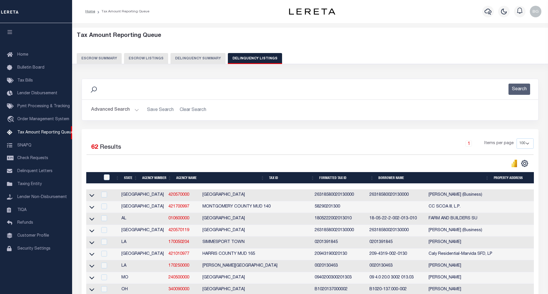
scroll to position [711, 0]
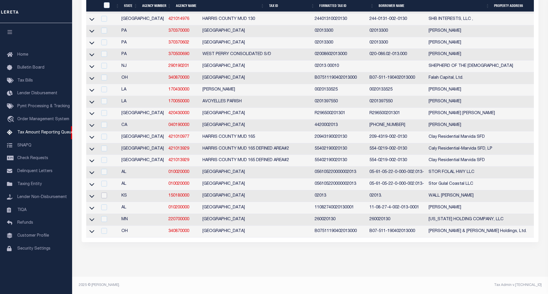
click at [103, 193] on input "checkbox" at bounding box center [104, 196] width 6 height 6
checkbox input "true"
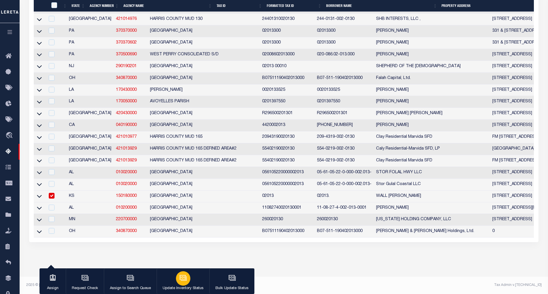
click at [180, 276] on icon "button" at bounding box center [184, 278] width 8 height 8
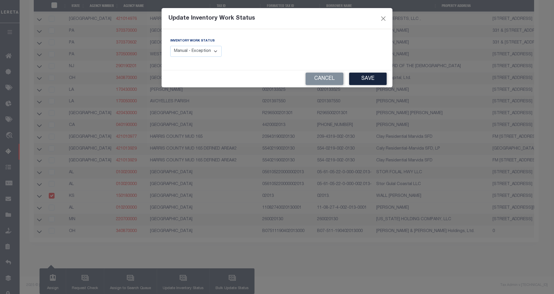
click at [212, 53] on select "Manual - Exception Pended - Awaiting Search Late Add Exception Completed" at bounding box center [195, 51] width 51 height 11
select select "4"
click at [170, 46] on select "Manual - Exception Pended - Awaiting Search Late Add Exception Completed" at bounding box center [195, 51] width 51 height 11
click at [369, 76] on button "Save" at bounding box center [368, 79] width 38 height 12
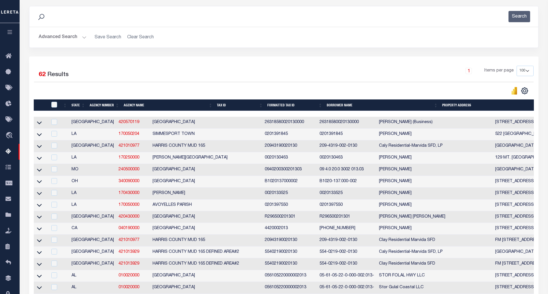
scroll to position [12, 0]
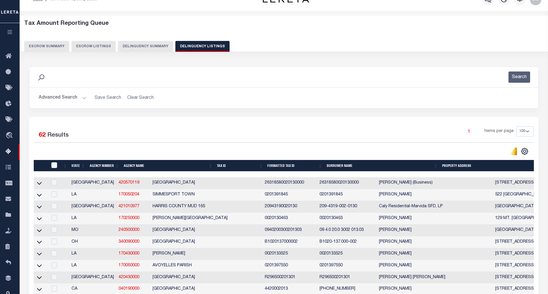
click at [84, 98] on button "Advanced Search" at bounding box center [63, 97] width 48 height 11
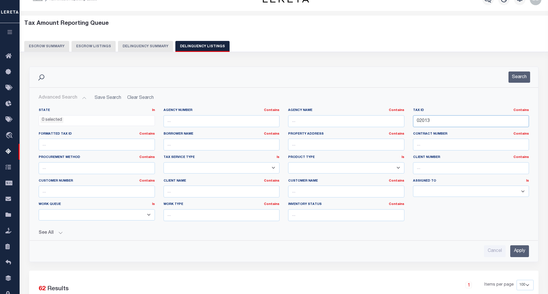
click at [416, 122] on input "02013" at bounding box center [471, 121] width 116 height 12
click at [421, 122] on input "02013" at bounding box center [471, 121] width 116 height 12
paste input "29.12"
type input "02029.12"
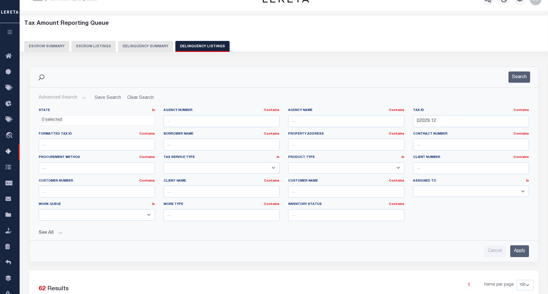
click at [524, 253] on input "Apply" at bounding box center [520, 252] width 19 height 12
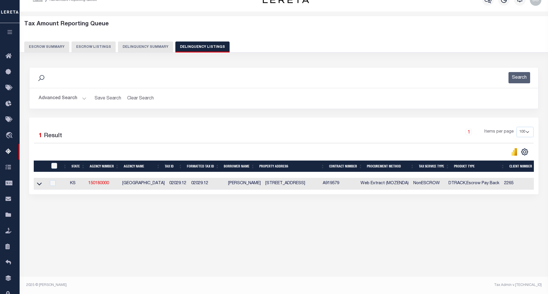
scroll to position [12, 0]
click at [40, 185] on icon at bounding box center [39, 184] width 5 height 6
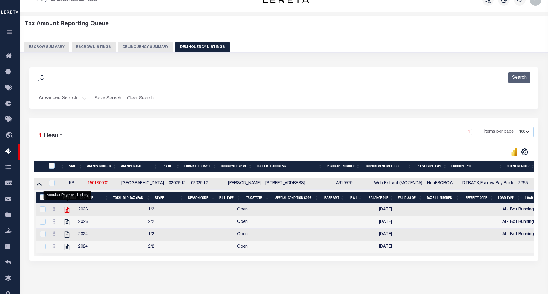
click at [68, 212] on icon "" at bounding box center [67, 210] width 8 height 8
checkbox input "true"
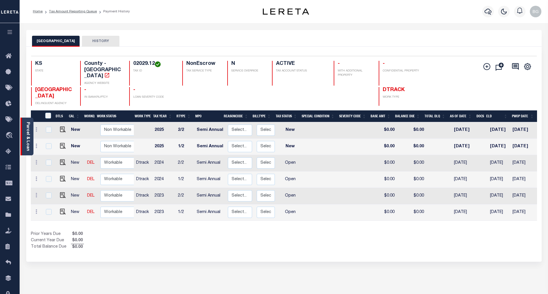
click at [28, 126] on link "Parcel & Loan" at bounding box center [28, 136] width 4 height 29
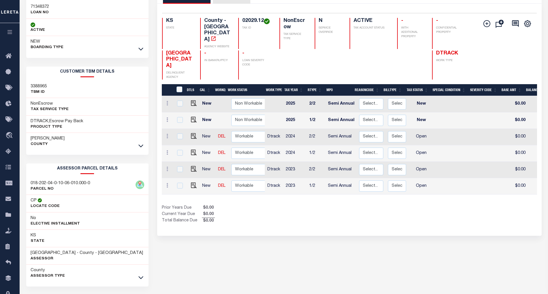
scroll to position [63, 0]
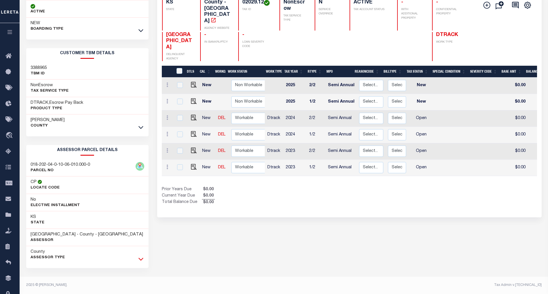
click at [139, 260] on icon at bounding box center [141, 259] width 5 height 6
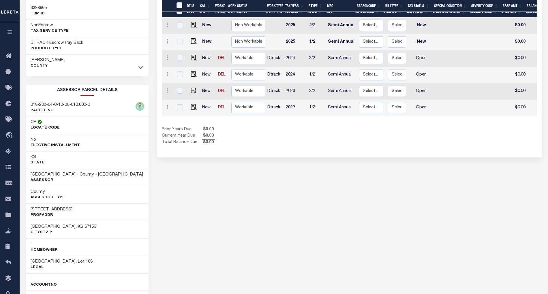
scroll to position [140, 0]
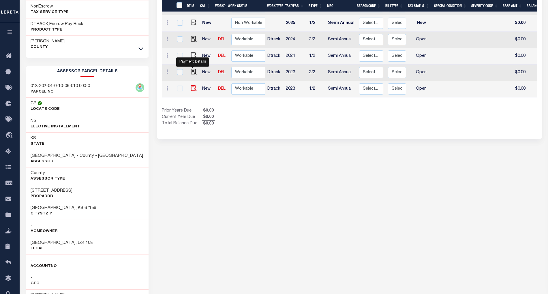
click at [192, 85] on img "" at bounding box center [194, 88] width 6 height 6
checkbox input "true"
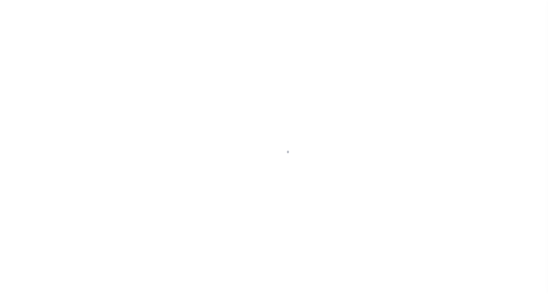
select select "OP2"
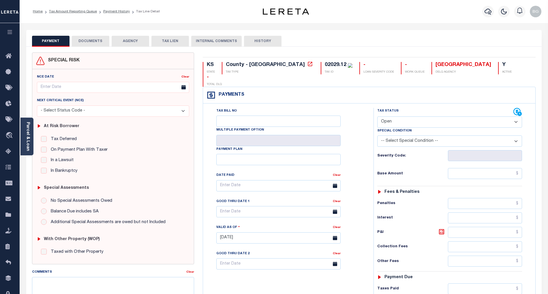
click at [91, 39] on button "DOCUMENTS" at bounding box center [91, 41] width 38 height 11
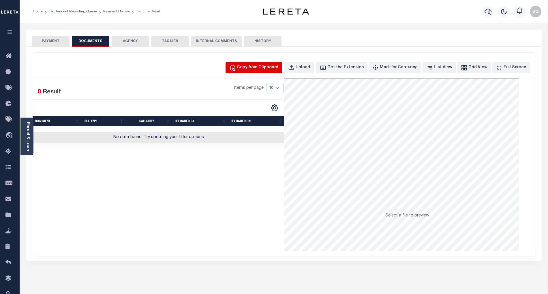
click at [266, 71] on div "Copy from Clipboard" at bounding box center [258, 68] width 42 height 6
select select "POP"
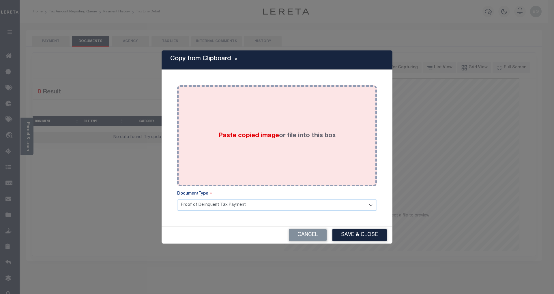
click at [249, 136] on span "Paste copied image" at bounding box center [248, 136] width 61 height 6
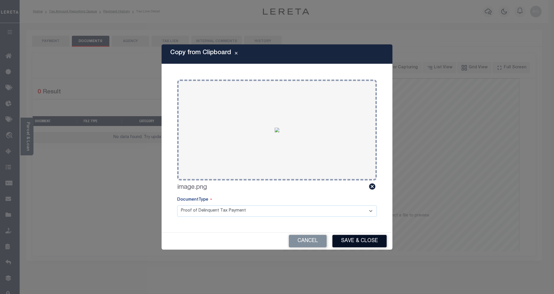
click at [373, 239] on button "Save & Close" at bounding box center [359, 241] width 54 height 12
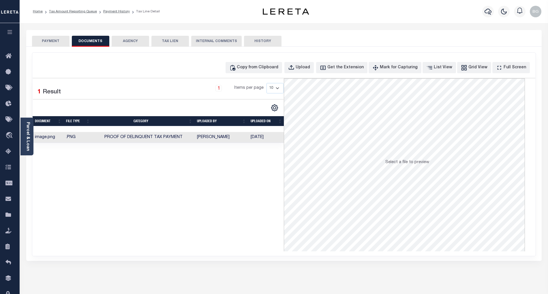
click at [59, 40] on button "PAYMENT" at bounding box center [51, 41] width 38 height 11
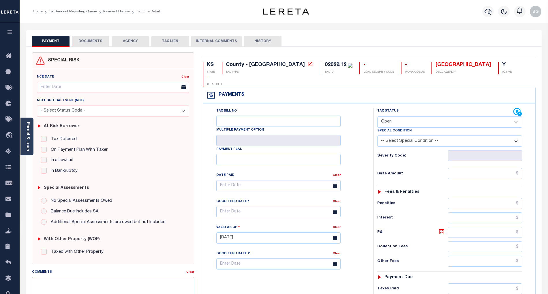
click at [393, 117] on select "- Select Status Code - Open Due/Unpaid Paid Incomplete No Tax Due Internal Refu…" at bounding box center [450, 122] width 145 height 11
select select "PYD"
click at [378, 117] on select "- Select Status Code - Open Due/Unpaid Paid Incomplete No Tax Due Internal Refu…" at bounding box center [450, 122] width 145 height 11
type input "[DATE]"
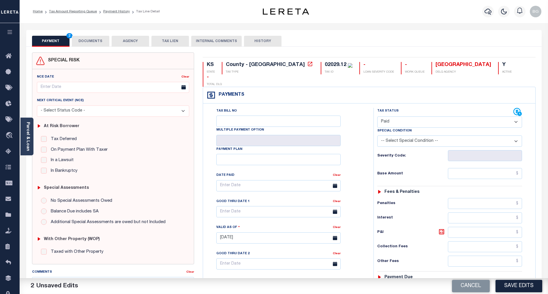
drag, startPoint x: 350, startPoint y: 173, endPoint x: 379, endPoint y: 178, distance: 28.7
click at [350, 173] on div "Tax Bill No Multiple Payment Option Payment Plan Clear" at bounding box center [287, 189] width 156 height 162
click at [511, 168] on input "text" at bounding box center [485, 173] width 74 height 11
paste input "2,676.58"
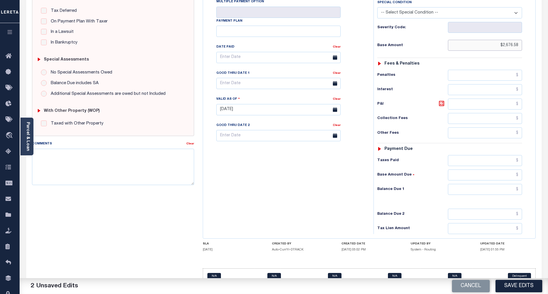
scroll to position [132, 0]
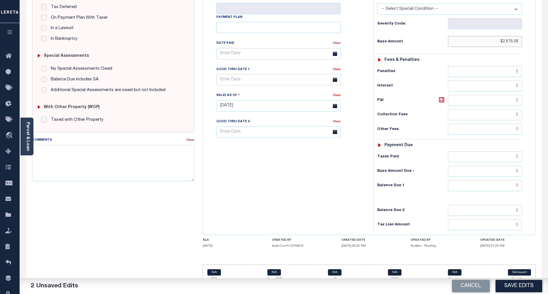
type input "$2,676.58"
click at [511, 180] on input "text" at bounding box center [485, 185] width 74 height 11
type input "$0.00"
click at [352, 184] on div "Tax Bill No Multiple Payment Option Payment Plan Clear" at bounding box center [287, 103] width 165 height 255
click at [520, 287] on button "Save Edits" at bounding box center [519, 286] width 47 height 12
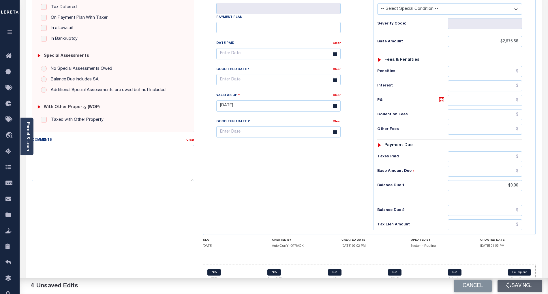
checkbox input "false"
type input "$2,676.58"
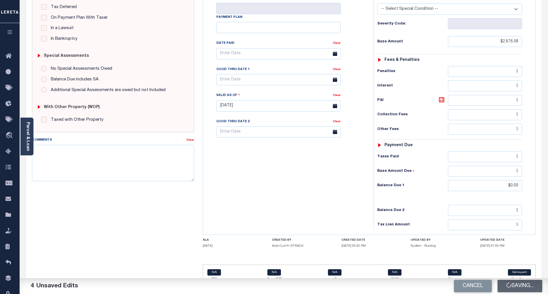
type input "$0"
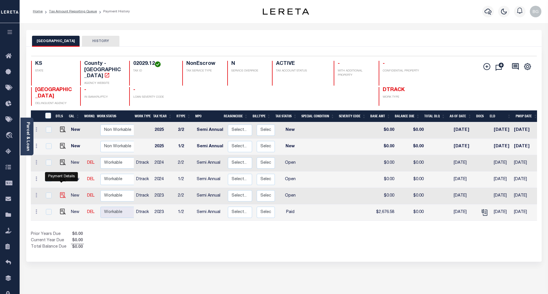
click at [62, 193] on img "" at bounding box center [63, 196] width 6 height 6
checkbox input "true"
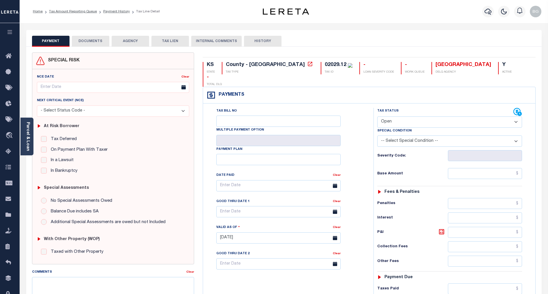
click at [395, 117] on select "- Select Status Code - Open Due/Unpaid Paid Incomplete No Tax Due Internal Refu…" at bounding box center [450, 122] width 145 height 11
select select "PYD"
click at [378, 117] on select "- Select Status Code - Open Due/Unpaid Paid Incomplete No Tax Due Internal Refu…" at bounding box center [450, 122] width 145 height 11
type input "[DATE]"
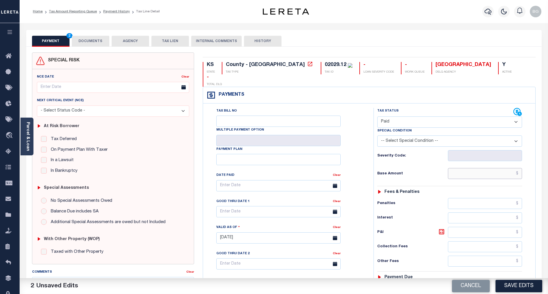
click at [487, 168] on input "text" at bounding box center [485, 173] width 74 height 11
paste input "2,676.58"
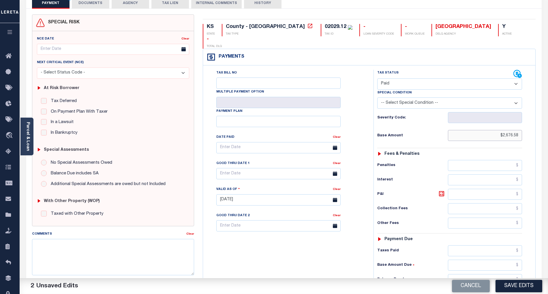
scroll to position [38, 0]
type input "$2,676.58"
click at [508, 274] on input "text" at bounding box center [485, 279] width 74 height 11
type input "$0.00"
click at [323, 245] on div "Tax Bill No Multiple Payment Option Payment Plan Clear" at bounding box center [287, 197] width 165 height 255
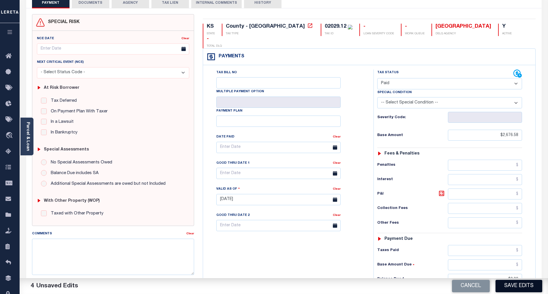
click at [526, 288] on button "Save Edits" at bounding box center [519, 286] width 47 height 12
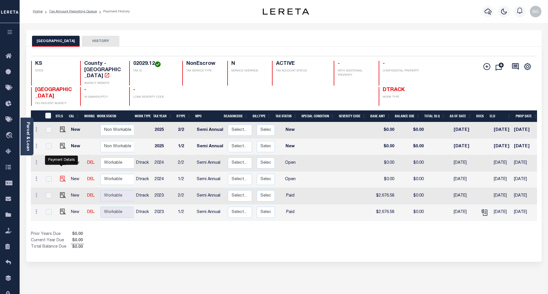
click at [62, 176] on img "" at bounding box center [63, 179] width 6 height 6
checkbox input "true"
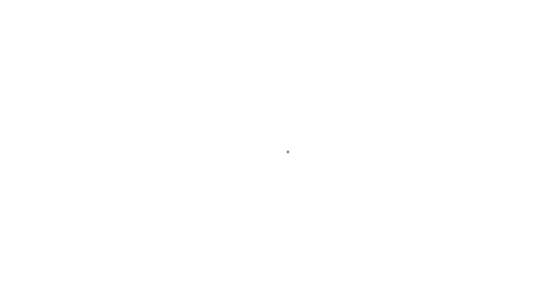
select select "OP2"
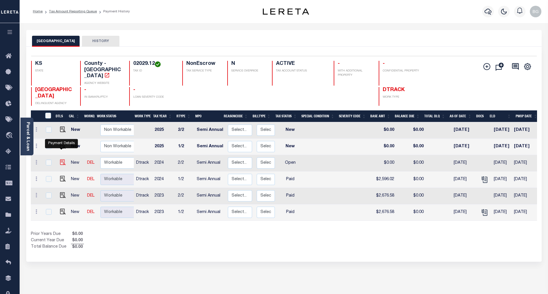
click at [61, 160] on img "" at bounding box center [63, 163] width 6 height 6
checkbox input "true"
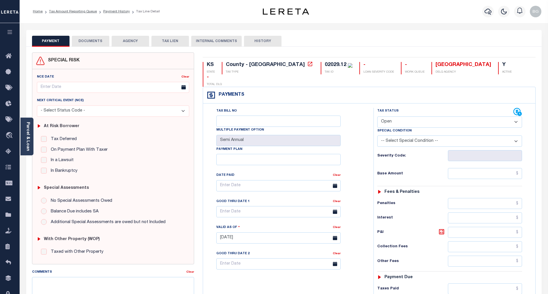
click at [386, 117] on select "- Select Status Code - Open Due/Unpaid Paid Incomplete No Tax Due Internal Refu…" at bounding box center [450, 122] width 145 height 11
select select "PYD"
click at [378, 117] on select "- Select Status Code - Open Due/Unpaid Paid Incomplete No Tax Due Internal Refu…" at bounding box center [450, 122] width 145 height 11
type input "[DATE]"
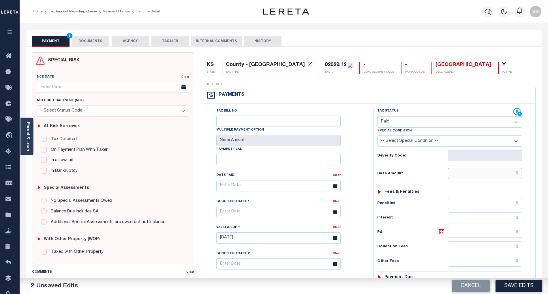
click at [504, 168] on input "text" at bounding box center [485, 173] width 74 height 11
paste input "2,596.02"
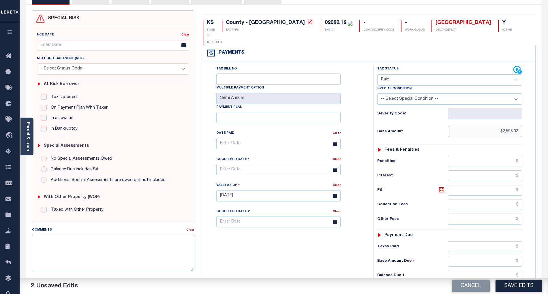
scroll to position [77, 0]
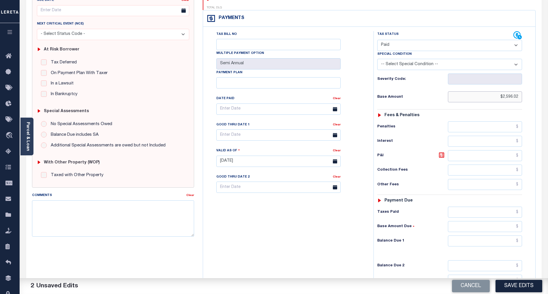
type input "$2,596.02"
click at [512, 236] on input "text" at bounding box center [485, 241] width 74 height 11
type input "$0.00"
click at [352, 236] on div "Tax Bill No Multiple Payment Option Semi Annual Payment Plan Clear" at bounding box center [287, 158] width 165 height 255
click at [528, 287] on button "Save Edits" at bounding box center [519, 286] width 47 height 12
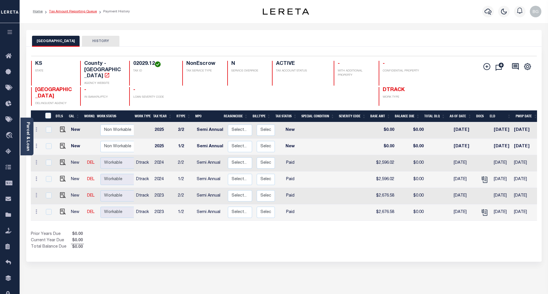
click at [70, 13] on link "Tax Amount Reporting Queue" at bounding box center [73, 11] width 48 height 3
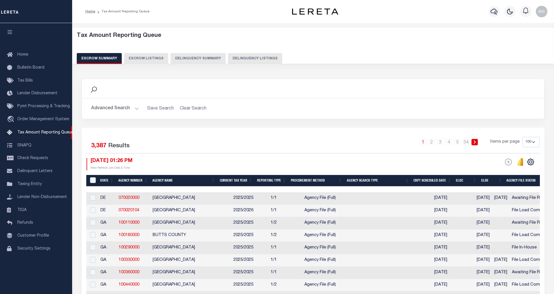
select select "100"
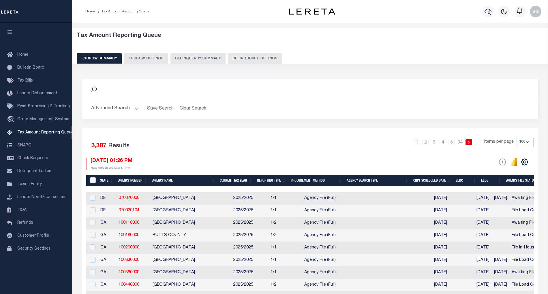
click at [244, 58] on button "Delinquency Listings" at bounding box center [255, 58] width 54 height 11
select select "100"
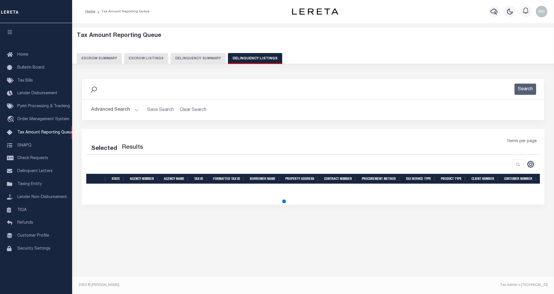
select select "100"
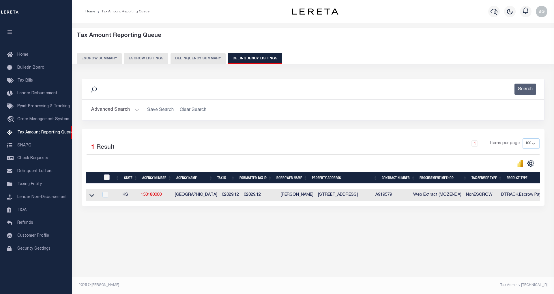
click at [106, 179] on input "checkbox" at bounding box center [107, 178] width 6 height 6
checkbox input "true"
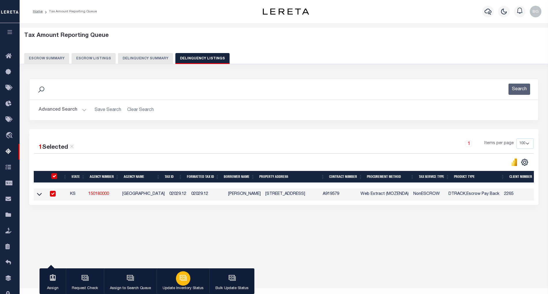
click at [182, 276] on icon "button" at bounding box center [183, 277] width 6 height 5
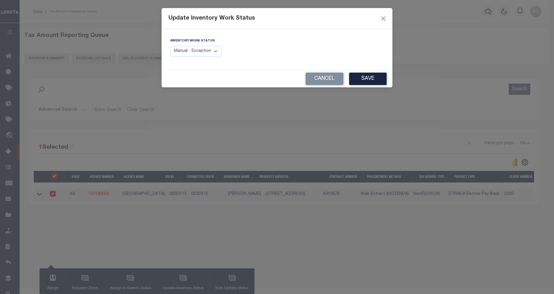
drag, startPoint x: 205, startPoint y: 51, endPoint x: 207, endPoint y: 57, distance: 6.5
click at [205, 51] on select "Manual - Exception Pended - Awaiting Search Late Add Exception Completed" at bounding box center [195, 51] width 51 height 11
select select "4"
click at [170, 46] on select "Manual - Exception Pended - Awaiting Search Late Add Exception Completed" at bounding box center [195, 51] width 51 height 11
click at [372, 82] on button "Save" at bounding box center [368, 79] width 38 height 12
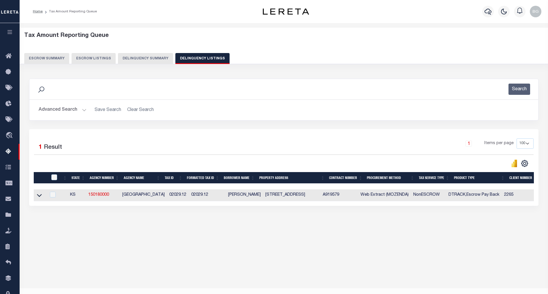
click at [83, 108] on button "Advanced Search" at bounding box center [63, 109] width 48 height 11
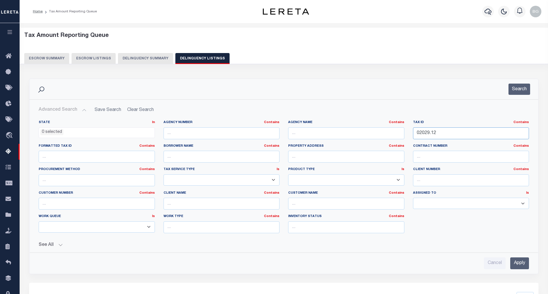
click at [425, 133] on input "02029.12" at bounding box center [471, 134] width 116 height 12
paste input "91.1"
type input "02091.1"
click at [520, 265] on input "Apply" at bounding box center [520, 264] width 19 height 12
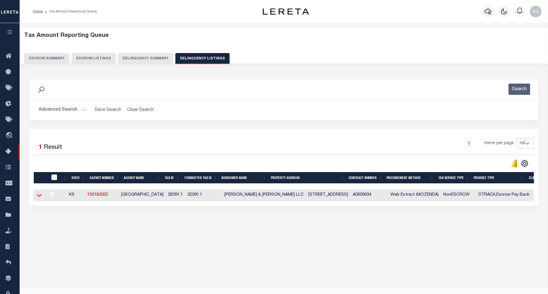
click at [41, 198] on icon at bounding box center [39, 196] width 5 height 6
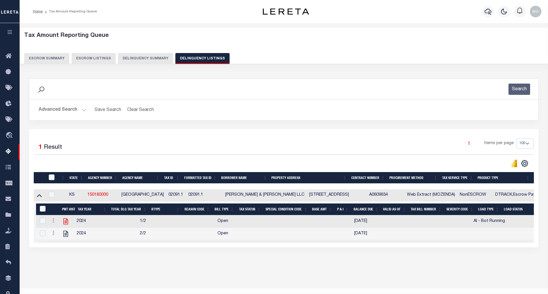
click at [66, 225] on icon "" at bounding box center [66, 222] width 8 height 8
checkbox input "true"
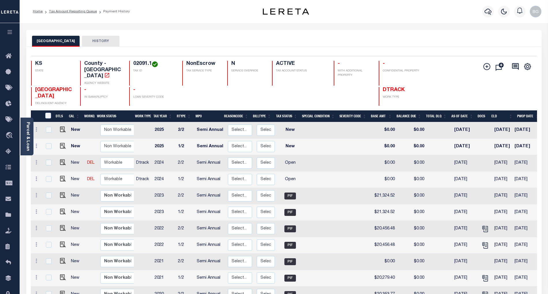
click at [30, 137] on div "Parcel & Loan" at bounding box center [26, 137] width 13 height 38
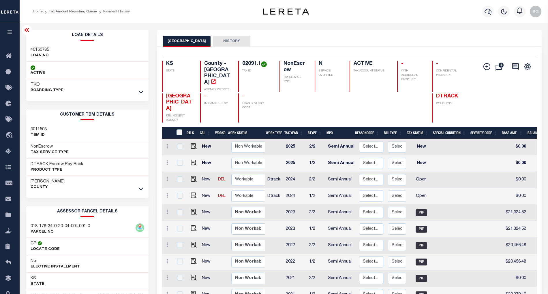
click at [27, 138] on div "3011508 TBM ID" at bounding box center [87, 133] width 122 height 18
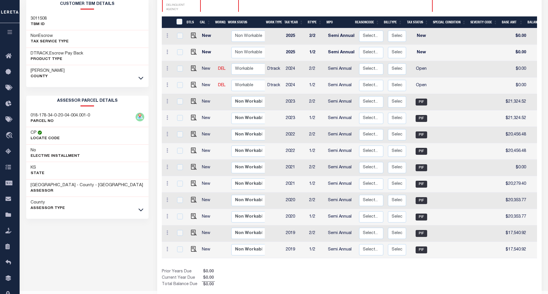
click at [140, 213] on icon at bounding box center [141, 210] width 5 height 6
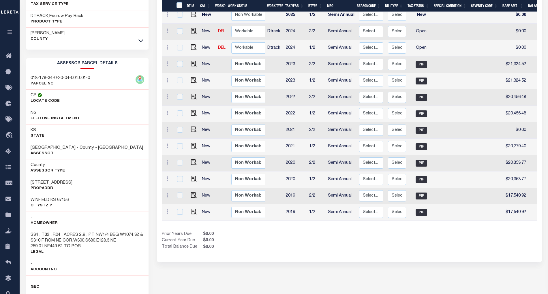
scroll to position [149, 0]
click at [192, 44] on img "" at bounding box center [194, 47] width 6 height 6
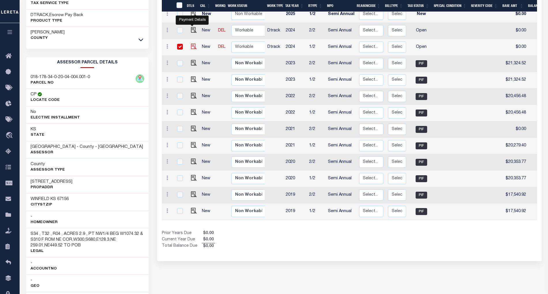
checkbox input "true"
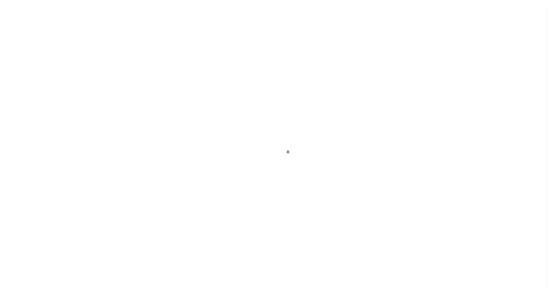
select select "OP2"
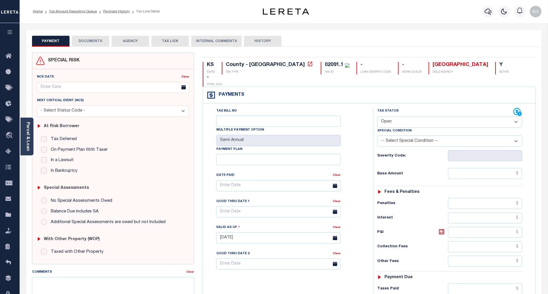
click at [90, 40] on button "DOCUMENTS" at bounding box center [91, 41] width 38 height 11
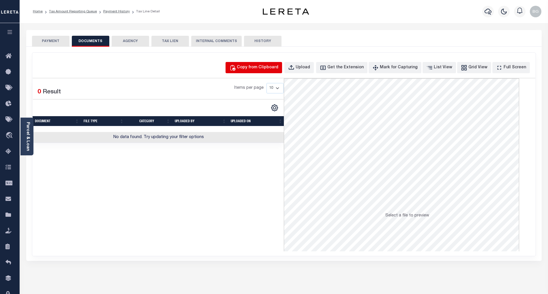
click at [253, 67] on div "Copy from Clipboard" at bounding box center [258, 68] width 42 height 6
select select "POP"
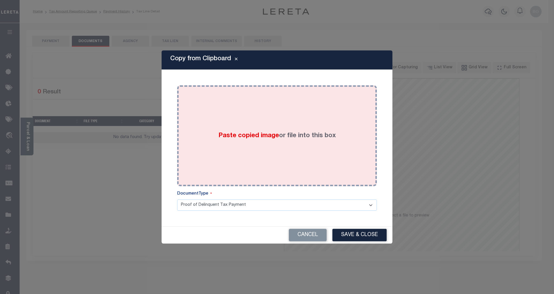
click at [257, 138] on span "Paste copied image" at bounding box center [248, 136] width 61 height 6
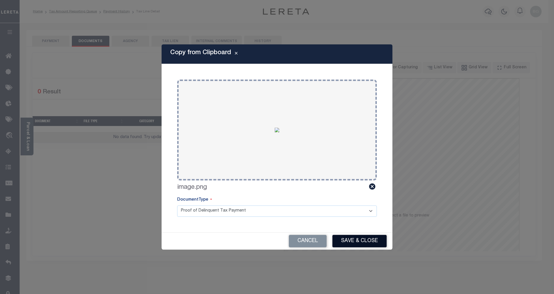
click at [364, 242] on button "Save & Close" at bounding box center [359, 241] width 54 height 12
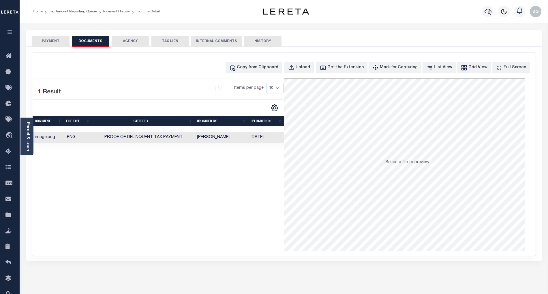
click at [56, 43] on button "PAYMENT" at bounding box center [51, 41] width 38 height 11
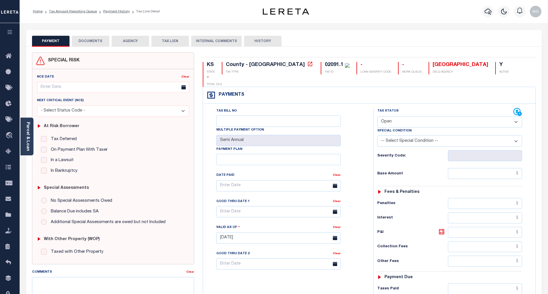
drag, startPoint x: 395, startPoint y: 108, endPoint x: 396, endPoint y: 116, distance: 7.8
click at [395, 117] on select "- Select Status Code - Open Due/Unpaid Paid Incomplete No Tax Due Internal Refu…" at bounding box center [450, 122] width 145 height 11
select select "PYD"
click at [378, 117] on select "- Select Status Code - Open Due/Unpaid Paid Incomplete No Tax Due Internal Refu…" at bounding box center [450, 122] width 145 height 11
type input "[DATE]"
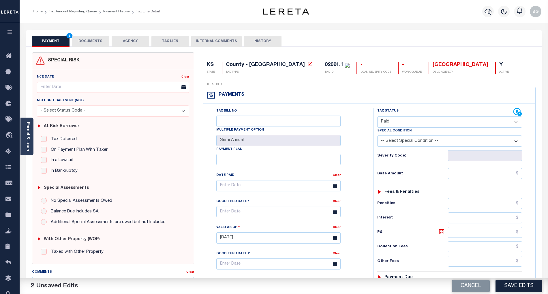
click at [359, 147] on div "Tax Bill No Multiple Payment Option Semi Annual Payment Plan Clear Clear Valid …" at bounding box center [287, 189] width 156 height 162
click at [490, 168] on input "text" at bounding box center [485, 173] width 74 height 11
paste input "21,586.11"
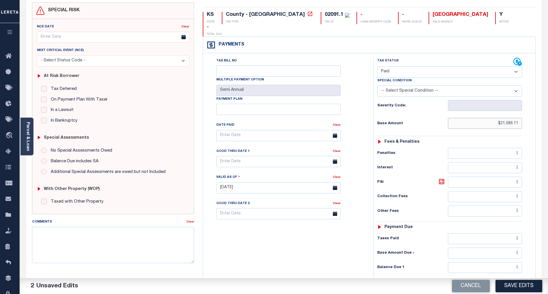
scroll to position [77, 0]
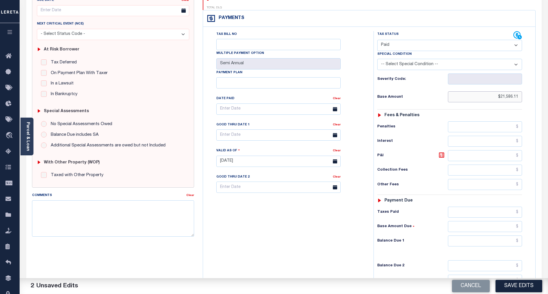
type input "$21,586.11"
click at [509, 236] on input "text" at bounding box center [485, 241] width 74 height 11
type input "$0.00"
click at [346, 236] on div "Tax Bill No Multiple Payment Option Semi Annual Payment Plan Clear" at bounding box center [287, 158] width 165 height 255
click at [521, 288] on button "Save Edits" at bounding box center [519, 286] width 47 height 12
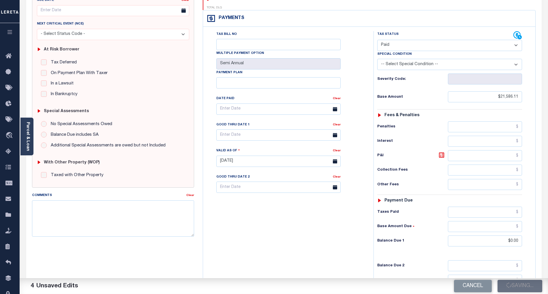
checkbox input "false"
type input "$21,586.11"
type input "$0"
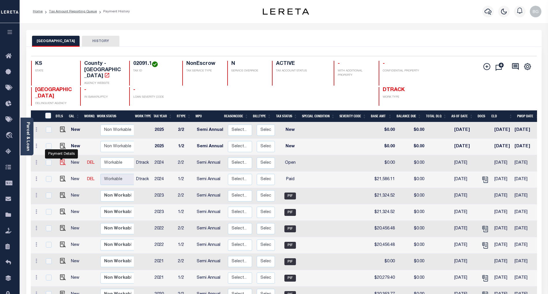
click at [62, 160] on img "" at bounding box center [63, 163] width 6 height 6
checkbox input "true"
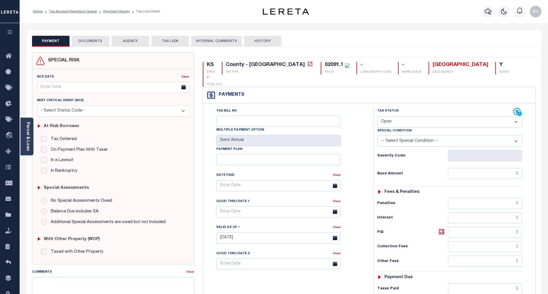
click at [402, 117] on select "- Select Status Code - Open Due/Unpaid Paid Incomplete No Tax Due Internal Refu…" at bounding box center [450, 122] width 145 height 11
select select "PYD"
click at [378, 117] on select "- Select Status Code - Open Due/Unpaid Paid Incomplete No Tax Due Internal Refu…" at bounding box center [450, 122] width 145 height 11
type input "[DATE]"
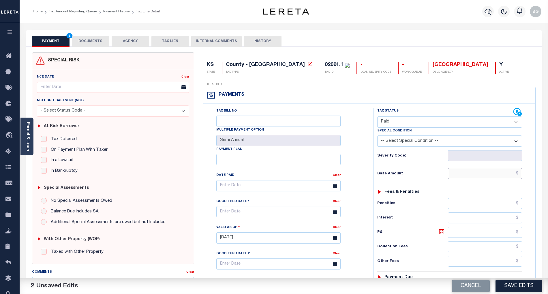
click at [502, 168] on input "text" at bounding box center [485, 173] width 74 height 11
paste input "21,586.11"
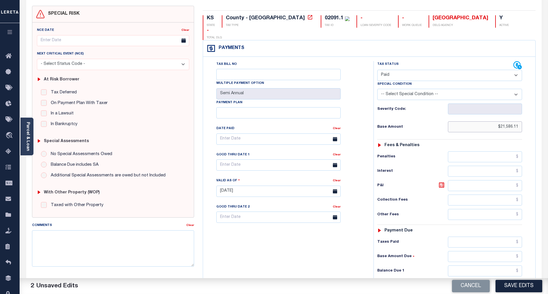
scroll to position [115, 0]
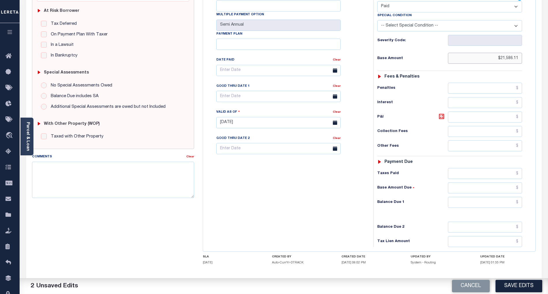
type input "$21,586.11"
click at [510, 197] on input "text" at bounding box center [485, 202] width 74 height 11
click at [339, 211] on div "Tax Bill No Multiple Payment Option Semi Annual Payment Plan Clear" at bounding box center [287, 119] width 165 height 255
type input "$0.00"
click at [528, 288] on button "Save Edits" at bounding box center [519, 286] width 47 height 12
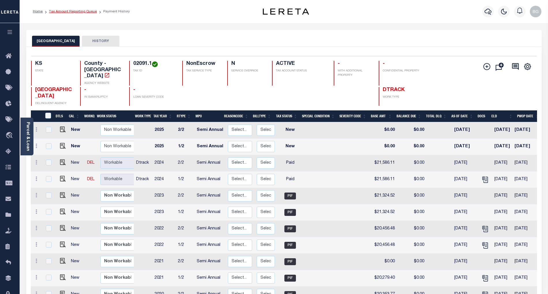
click at [70, 10] on link "Tax Amount Reporting Queue" at bounding box center [73, 11] width 48 height 3
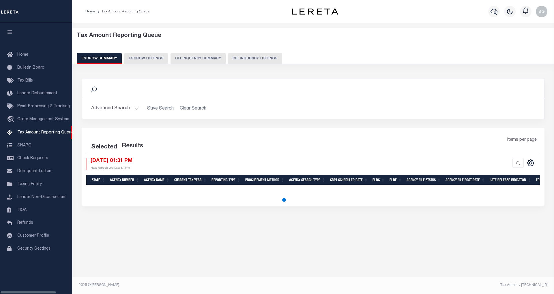
select select "100"
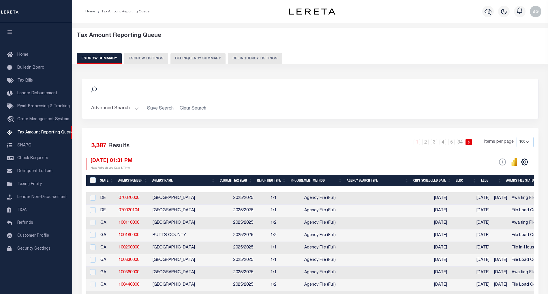
click at [253, 58] on button "Delinquency Listings" at bounding box center [255, 58] width 54 height 11
select select "100"
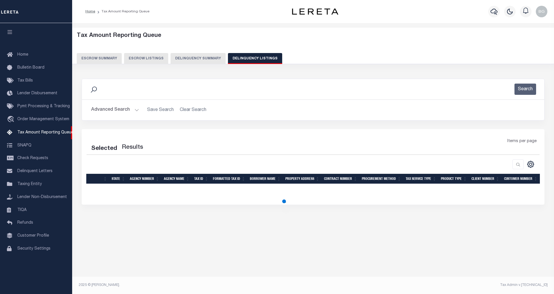
select select "100"
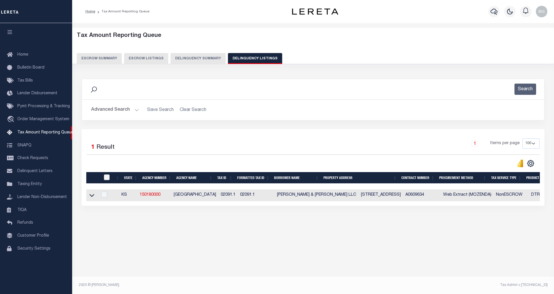
click at [108, 179] on input "checkbox" at bounding box center [107, 178] width 6 height 6
checkbox input "true"
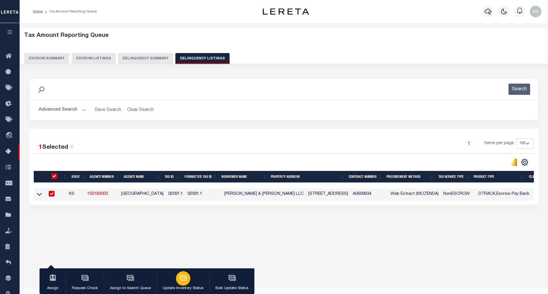
click at [180, 275] on icon "button" at bounding box center [184, 278] width 8 height 8
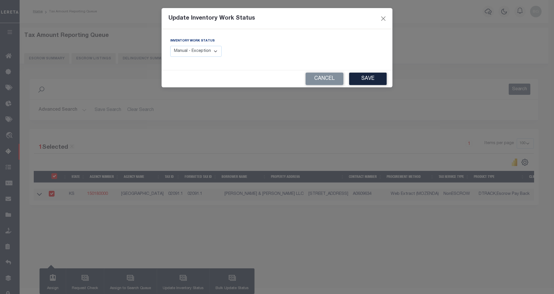
click at [208, 51] on select "Manual - Exception Pended - Awaiting Search Late Add Exception Completed" at bounding box center [195, 51] width 51 height 11
select select "4"
click at [170, 46] on select "Manual - Exception Pended - Awaiting Search Late Add Exception Completed" at bounding box center [195, 51] width 51 height 11
click at [369, 79] on button "Save" at bounding box center [368, 79] width 38 height 12
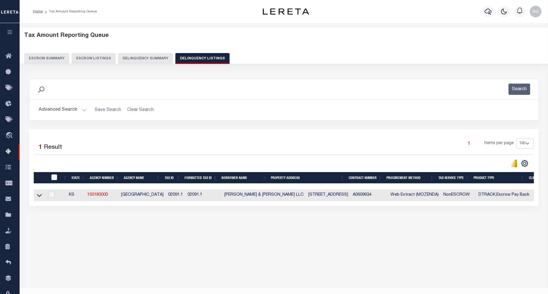
click at [82, 110] on button "Advanced Search" at bounding box center [63, 109] width 48 height 11
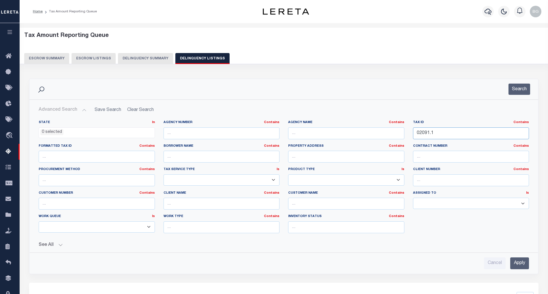
click at [423, 134] on input "02091.1" at bounding box center [471, 134] width 116 height 12
paste input "11"
type input "02111.1"
click at [521, 264] on input "Apply" at bounding box center [520, 264] width 19 height 12
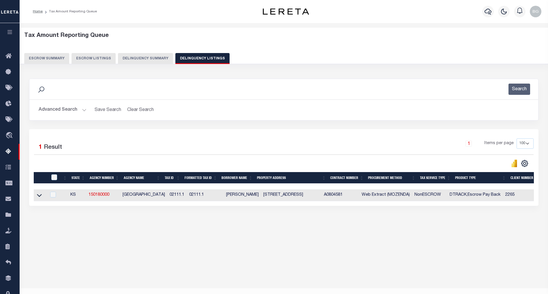
drag, startPoint x: 37, startPoint y: 197, endPoint x: 266, endPoint y: 141, distance: 235.8
click at [37, 197] on icon at bounding box center [39, 196] width 5 height 6
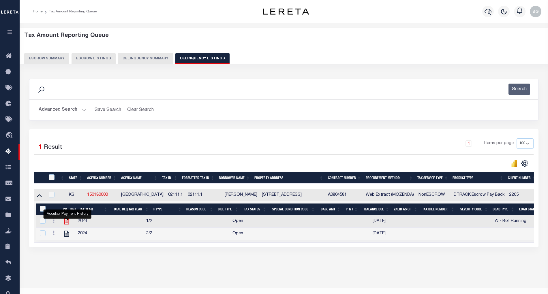
click at [69, 224] on icon "" at bounding box center [67, 222] width 8 height 8
checkbox input "true"
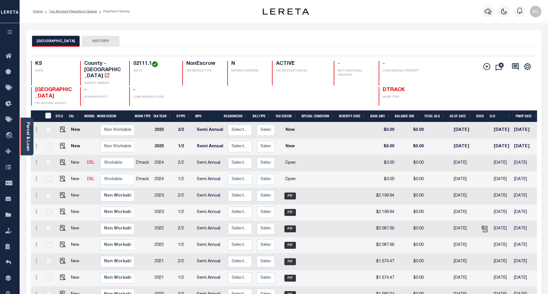
click at [28, 143] on link "Parcel & Loan" at bounding box center [28, 136] width 4 height 29
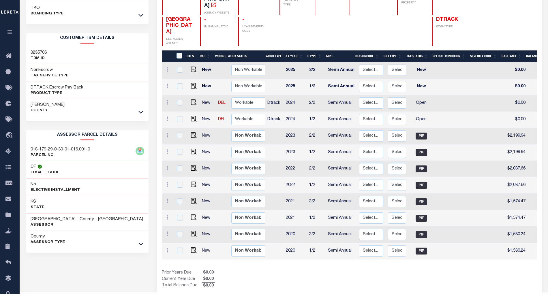
scroll to position [78, 0]
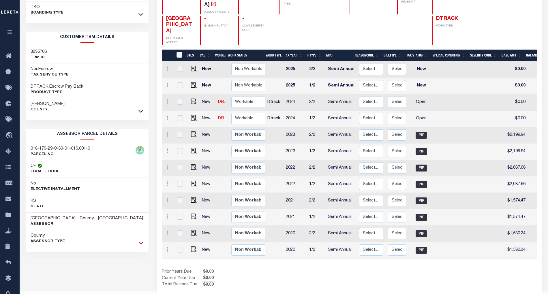
click at [143, 246] on icon at bounding box center [141, 243] width 5 height 6
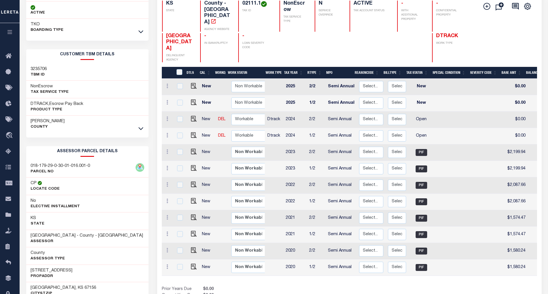
scroll to position [39, 0]
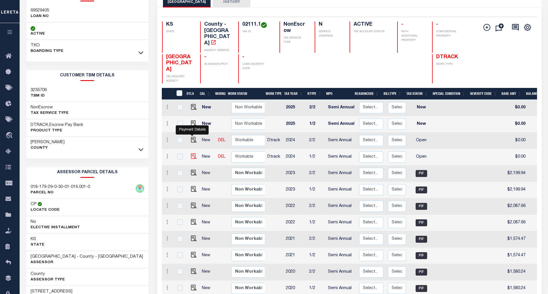
click at [192, 154] on img "" at bounding box center [194, 157] width 6 height 6
checkbox input "true"
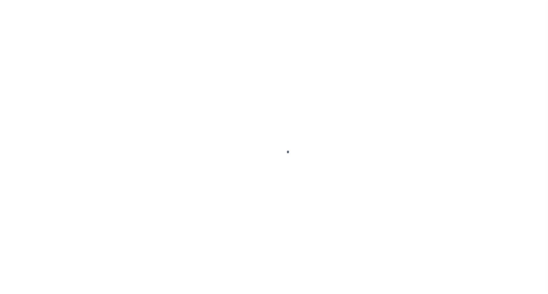
select select "OP2"
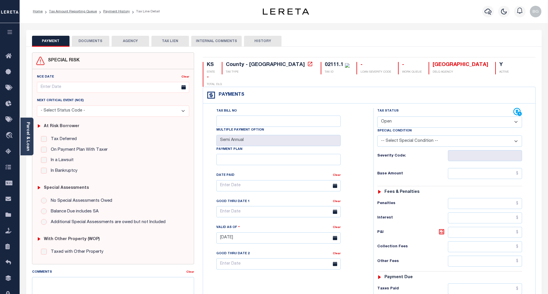
click at [88, 40] on button "DOCUMENTS" at bounding box center [91, 41] width 38 height 11
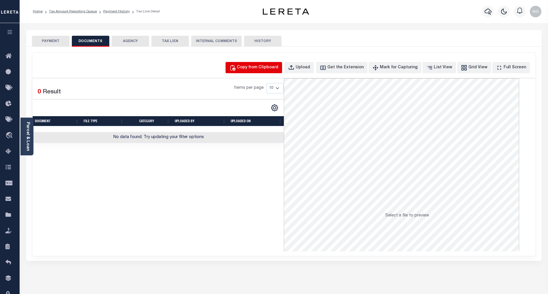
click at [270, 67] on div "Copy from Clipboard" at bounding box center [258, 68] width 42 height 6
select select "POP"
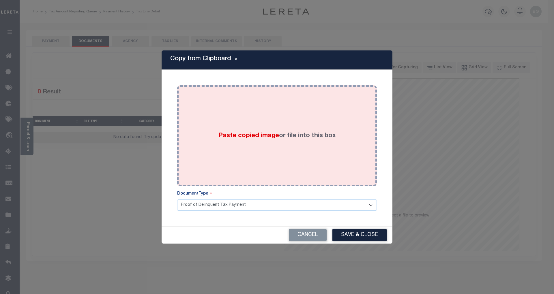
click at [255, 137] on span "Paste copied image" at bounding box center [248, 136] width 61 height 6
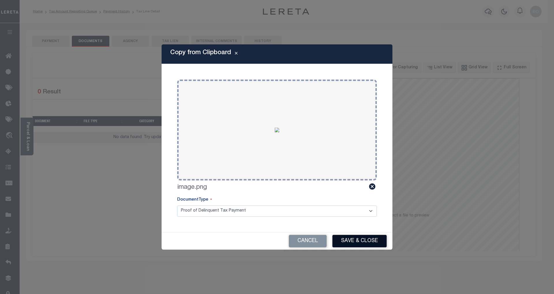
click at [376, 238] on button "Save & Close" at bounding box center [359, 241] width 54 height 12
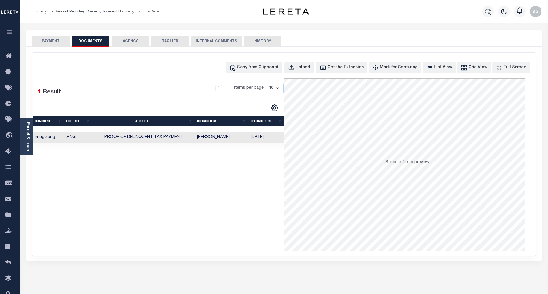
click at [51, 40] on button "PAYMENT" at bounding box center [51, 41] width 38 height 11
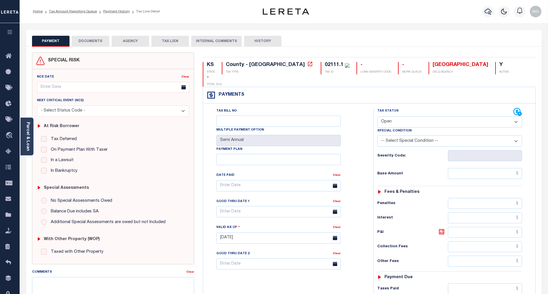
click at [382, 117] on select "- Select Status Code - Open Due/Unpaid Paid Incomplete No Tax Due Internal Refu…" at bounding box center [450, 122] width 145 height 11
select select "PYD"
click at [378, 117] on select "- Select Status Code - Open Due/Unpaid Paid Incomplete No Tax Due Internal Refu…" at bounding box center [450, 122] width 145 height 11
type input "[DATE]"
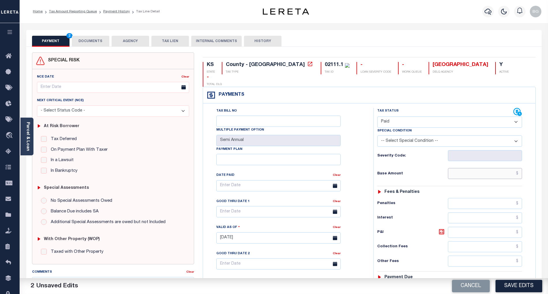
click at [497, 168] on input "text" at bounding box center [485, 173] width 74 height 11
paste input "2,223.78"
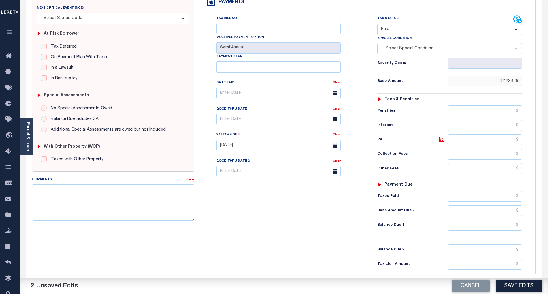
scroll to position [115, 0]
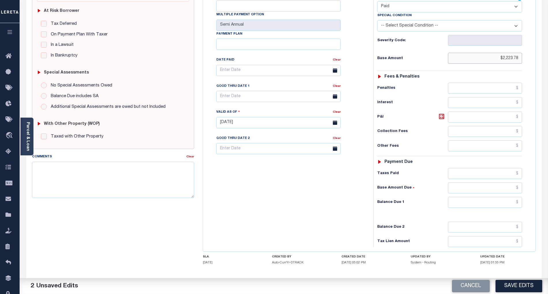
type input "$2,223.78"
click at [513, 197] on input "text" at bounding box center [485, 202] width 74 height 11
type input "$0.00"
click at [307, 210] on div "Tax Bill No Multiple Payment Option Semi Annual Payment Plan Clear" at bounding box center [287, 119] width 165 height 255
click at [520, 286] on button "Save Edits" at bounding box center [519, 286] width 47 height 12
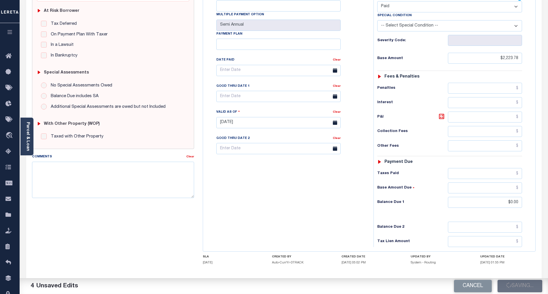
checkbox input "false"
type input "$2,223.78"
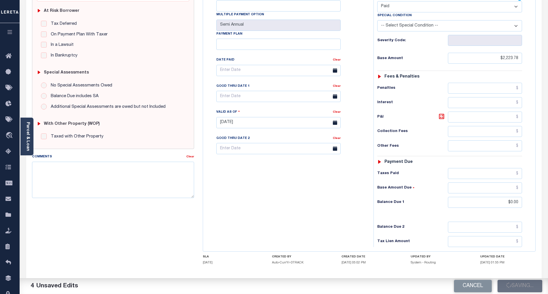
type input "$0"
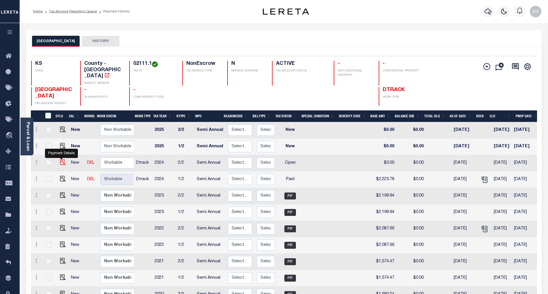
click at [61, 160] on img "" at bounding box center [63, 163] width 6 height 6
checkbox input "true"
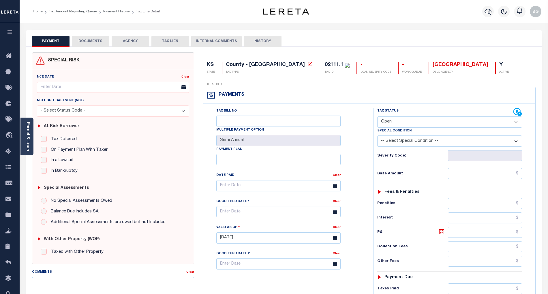
drag, startPoint x: 395, startPoint y: 110, endPoint x: 398, endPoint y: 116, distance: 7.0
click at [395, 117] on select "- Select Status Code - Open Due/Unpaid Paid Incomplete No Tax Due Internal Refu…" at bounding box center [450, 122] width 145 height 11
select select "PYD"
click at [378, 117] on select "- Select Status Code - Open Due/Unpaid Paid Incomplete No Tax Due Internal Refu…" at bounding box center [450, 122] width 145 height 11
type input "[DATE]"
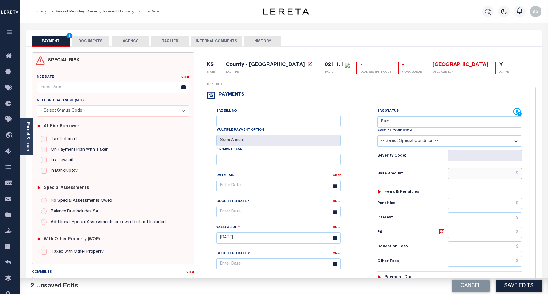
click at [496, 168] on input "text" at bounding box center [485, 173] width 74 height 11
paste input "2,223.78"
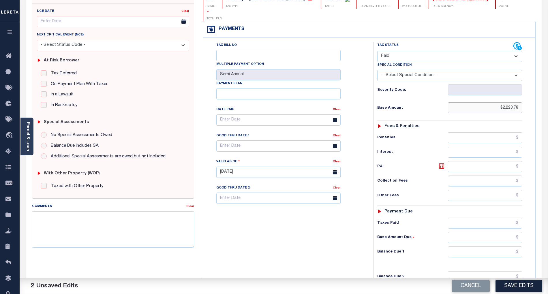
scroll to position [115, 0]
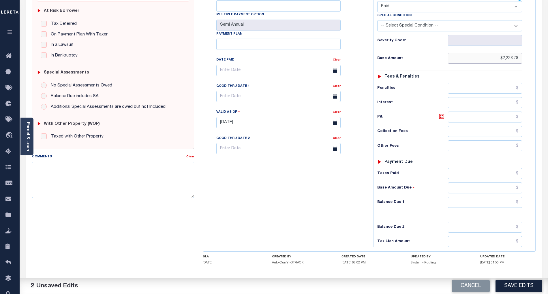
type input "$2,223.78"
click at [514, 197] on input "text" at bounding box center [485, 202] width 74 height 11
type input "$0.00"
click at [359, 199] on div "Tax Bill No Multiple Payment Option Semi Annual Payment Plan Clear" at bounding box center [287, 119] width 165 height 255
click at [526, 287] on button "Save Edits" at bounding box center [519, 286] width 47 height 12
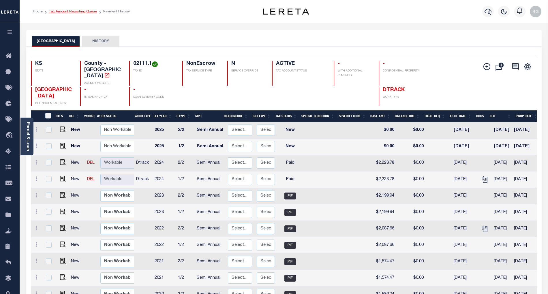
click at [65, 12] on link "Tax Amount Reporting Queue" at bounding box center [73, 11] width 48 height 3
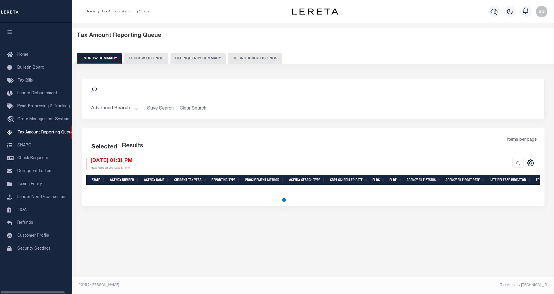
click at [254, 58] on button "Delinquency Listings" at bounding box center [255, 58] width 54 height 11
select select "100"
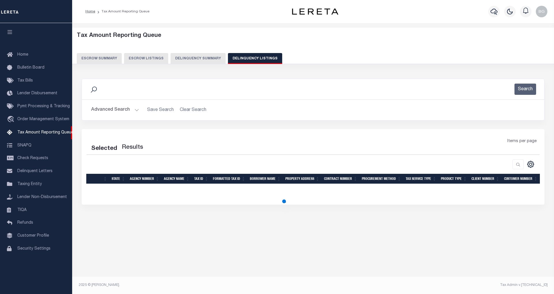
select select "100"
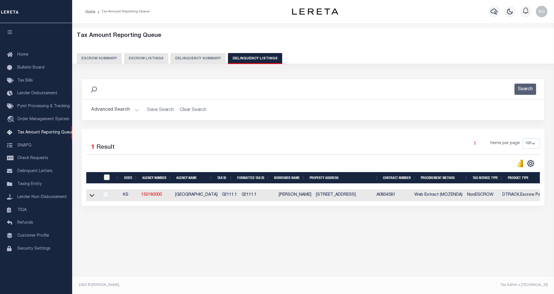
click at [106, 179] on input "checkbox" at bounding box center [107, 178] width 6 height 6
checkbox input "true"
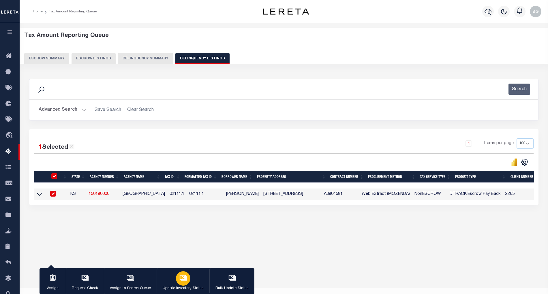
click at [182, 279] on icon "button" at bounding box center [183, 277] width 4 height 3
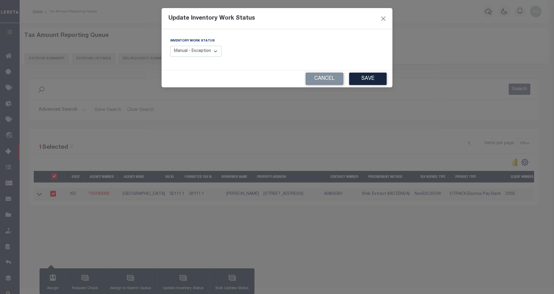
click at [207, 51] on select "Manual - Exception Pended - Awaiting Search Late Add Exception Completed" at bounding box center [195, 51] width 51 height 11
select select "4"
click at [170, 46] on select "Manual - Exception Pended - Awaiting Search Late Add Exception Completed" at bounding box center [195, 51] width 51 height 11
click at [370, 80] on button "Save" at bounding box center [368, 79] width 38 height 12
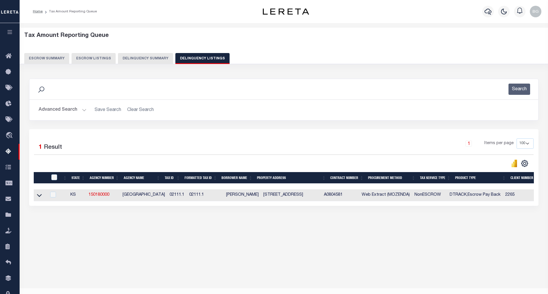
drag, startPoint x: 317, startPoint y: 207, endPoint x: 498, endPoint y: 217, distance: 181.8
click at [537, 213] on div "Data sync process is currently running, you may face some response delays. Sear…" at bounding box center [283, 148] width 517 height 150
click at [463, 231] on div "Tax Amount Reporting Queue Escrow Summary Escrow Listings In" at bounding box center [283, 135] width 525 height 212
click at [82, 110] on button "Advanced Search" at bounding box center [63, 109] width 48 height 11
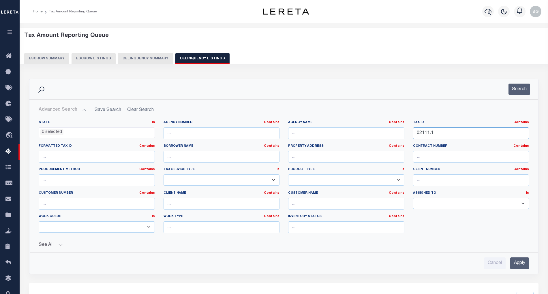
click at [425, 134] on input "02111.1" at bounding box center [471, 134] width 116 height 12
paste input "91.2"
type input "02191.2"
click at [519, 267] on input "Apply" at bounding box center [520, 264] width 19 height 12
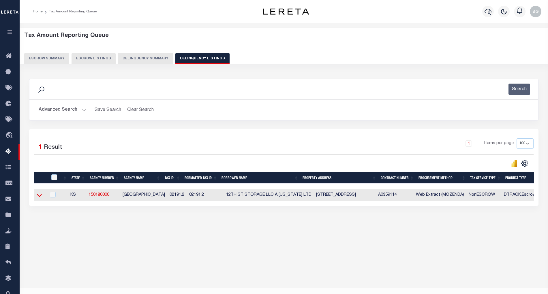
click at [38, 199] on icon at bounding box center [39, 196] width 5 height 6
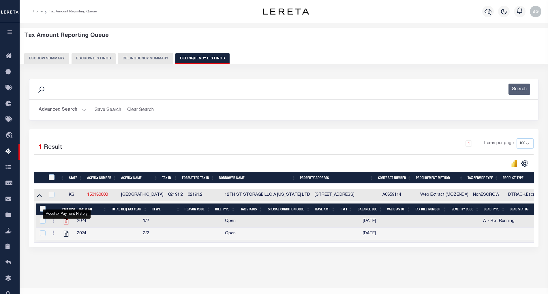
click at [65, 224] on icon "" at bounding box center [66, 222] width 5 height 6
checkbox input "true"
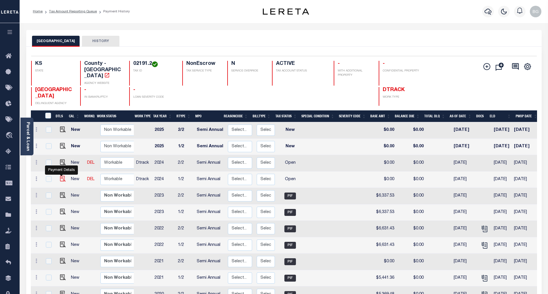
click at [60, 176] on img "" at bounding box center [63, 179] width 6 height 6
checkbox input "true"
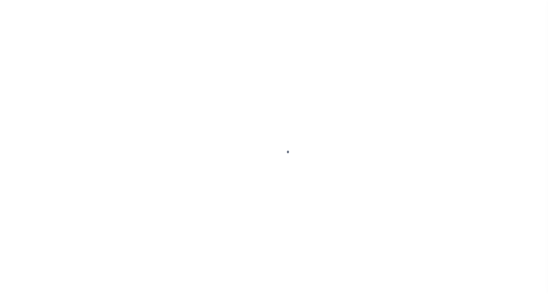
select select "OP2"
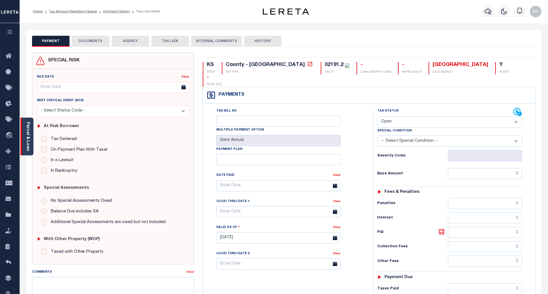
click at [27, 133] on link "Parcel & Loan" at bounding box center [28, 136] width 4 height 29
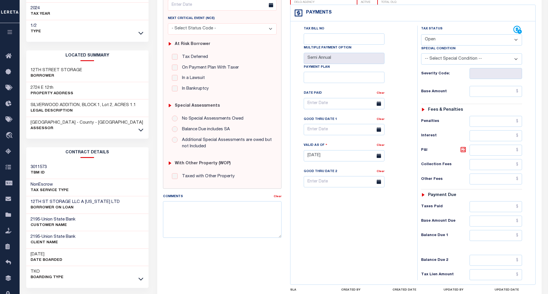
scroll to position [147, 0]
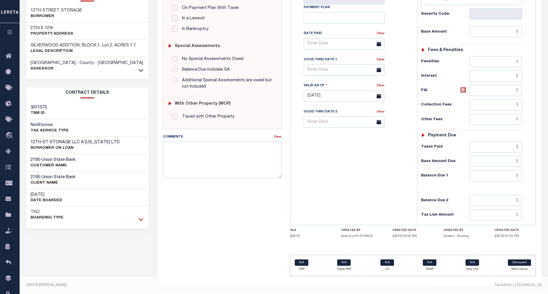
click at [141, 216] on icon at bounding box center [141, 219] width 5 height 6
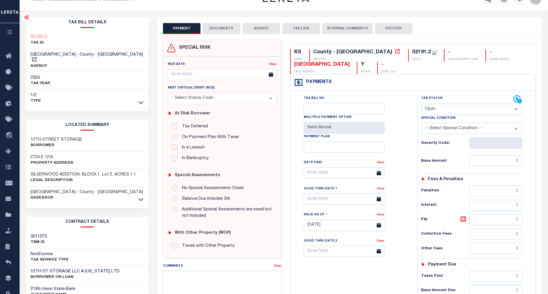
scroll to position [0, 0]
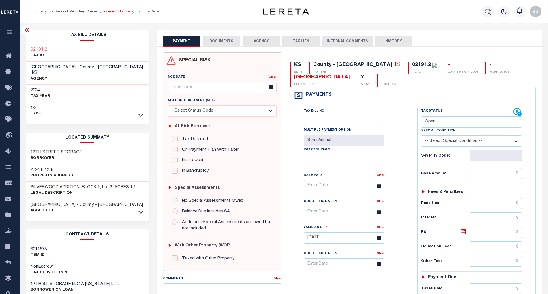
click at [113, 12] on link "Payment History" at bounding box center [116, 11] width 27 height 3
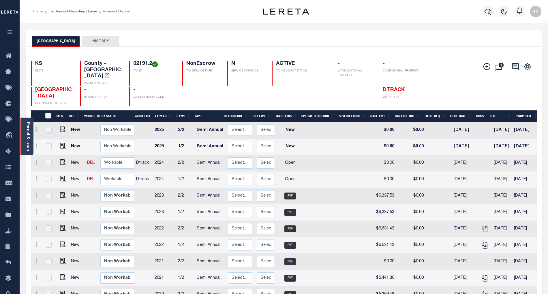
click at [29, 132] on link "Parcel & Loan" at bounding box center [28, 136] width 4 height 29
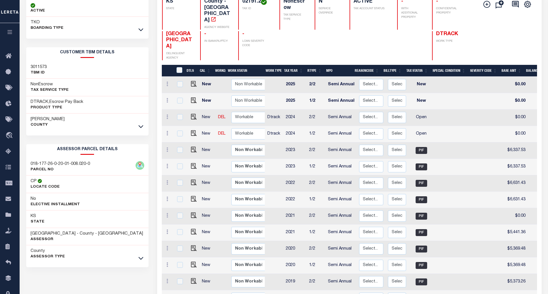
scroll to position [111, 0]
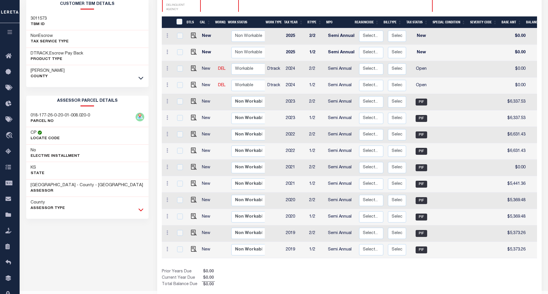
click at [140, 212] on icon at bounding box center [141, 210] width 5 height 3
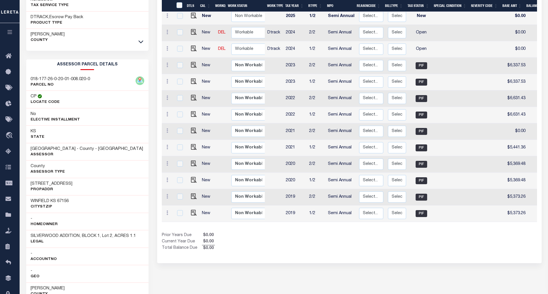
scroll to position [149, 0]
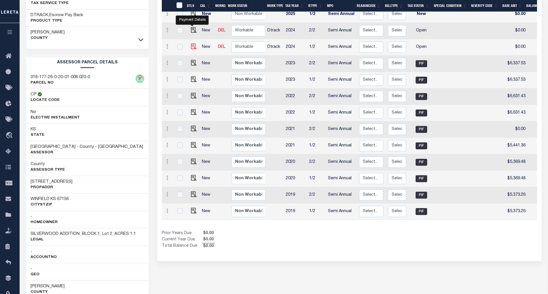
click at [192, 44] on img "" at bounding box center [194, 47] width 6 height 6
checkbox input "true"
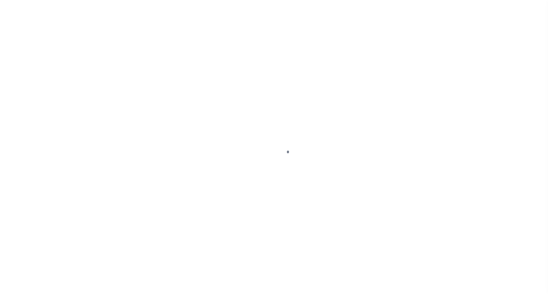
select select "OP2"
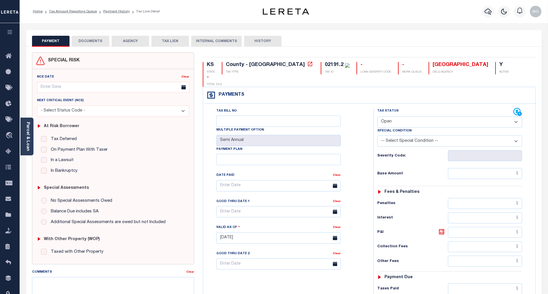
click at [89, 41] on button "DOCUMENTS" at bounding box center [91, 41] width 38 height 11
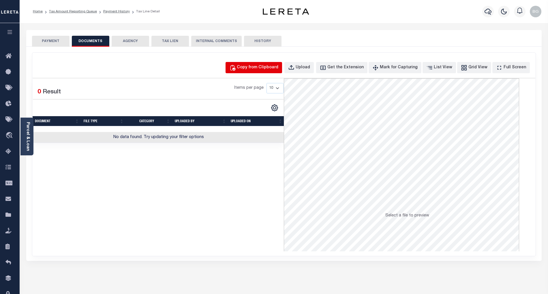
click at [266, 68] on div "Copy from Clipboard" at bounding box center [258, 68] width 42 height 6
select select "POP"
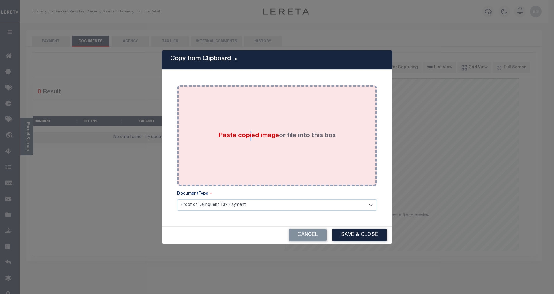
click at [249, 141] on div "Paste copied image or file into this box" at bounding box center [277, 136] width 191 height 92
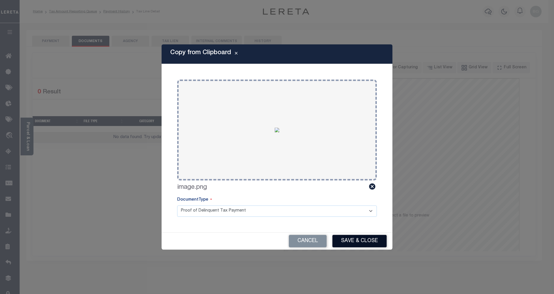
click at [368, 241] on button "Save & Close" at bounding box center [359, 241] width 54 height 12
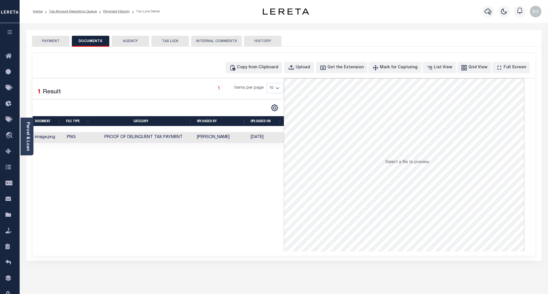
click at [50, 41] on button "PAYMENT" at bounding box center [51, 41] width 38 height 11
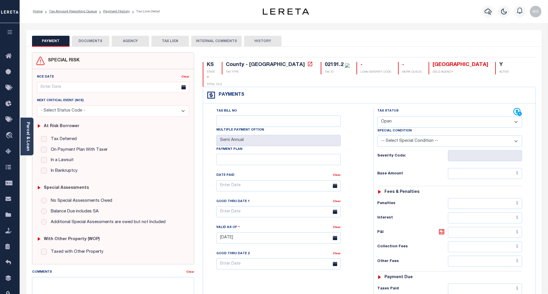
click at [395, 117] on select "- Select Status Code - Open Due/Unpaid Paid Incomplete No Tax Due Internal Refu…" at bounding box center [450, 122] width 145 height 11
select select "PYD"
click at [378, 117] on select "- Select Status Code - Open Due/Unpaid Paid Incomplete No Tax Due Internal Refu…" at bounding box center [450, 122] width 145 height 11
type input "[DATE]"
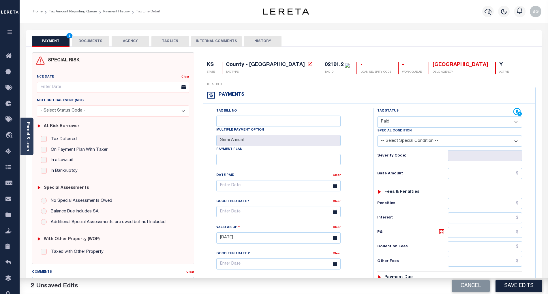
click at [353, 14] on div "Profile Sign out" at bounding box center [436, 11] width 215 height 20
click at [493, 168] on input "text" at bounding box center [485, 173] width 74 height 11
paste input "6,651.08"
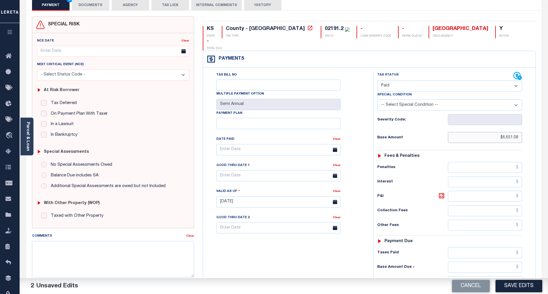
scroll to position [77, 0]
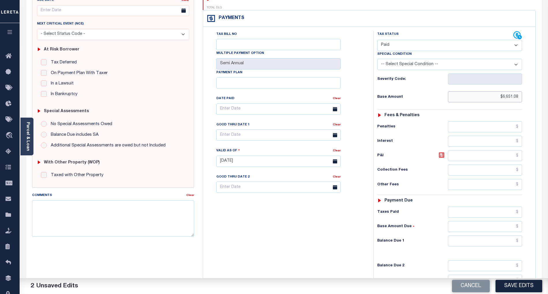
type input "$6,651.08"
click at [511, 236] on input "text" at bounding box center [485, 241] width 74 height 11
click at [333, 237] on div "Tax Bill No Multiple Payment Option Semi Annual Payment Plan Clear" at bounding box center [287, 158] width 165 height 255
type input "$0.00"
click at [524, 287] on button "Save Edits" at bounding box center [519, 286] width 47 height 12
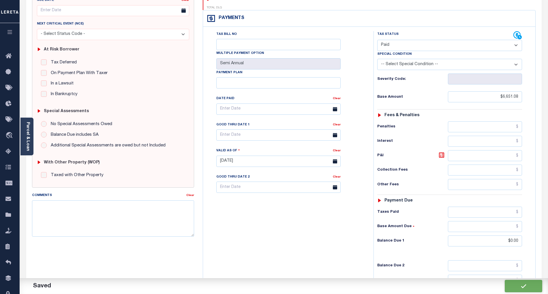
checkbox input "false"
type input "$6,651.08"
type input "$0"
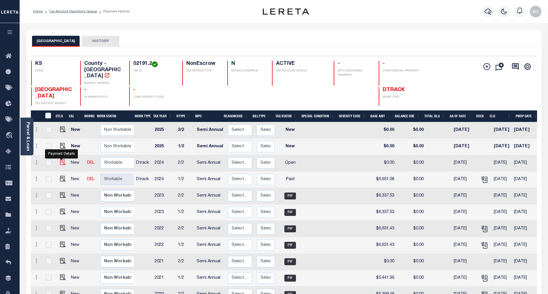
click at [60, 160] on img "" at bounding box center [63, 163] width 6 height 6
checkbox input "true"
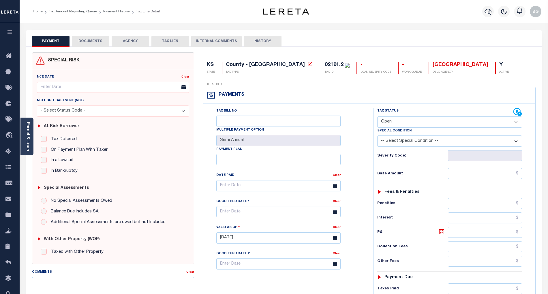
click at [395, 117] on select "- Select Status Code - Open Due/Unpaid Paid Incomplete No Tax Due Internal Refu…" at bounding box center [450, 122] width 145 height 11
select select "PYD"
click at [378, 117] on select "- Select Status Code - Open Due/Unpaid Paid Incomplete No Tax Due Internal Refu…" at bounding box center [450, 122] width 145 height 11
type input "[DATE]"
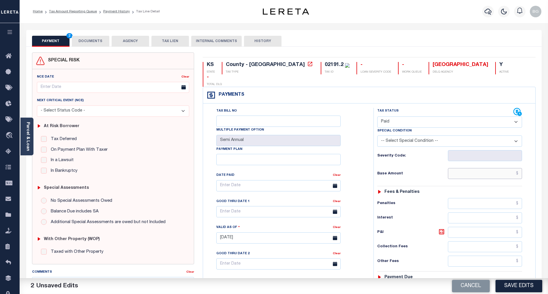
click at [495, 168] on input "text" at bounding box center [485, 173] width 74 height 11
paste input "6,651.08"
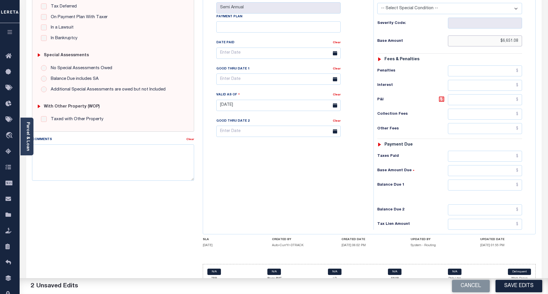
scroll to position [134, 0]
type input "$6,651.08"
click at [511, 179] on input "text" at bounding box center [485, 184] width 74 height 11
type input "$0.00"
click at [272, 201] on div "Tax Bill No Multiple Payment Option Semi Annual Payment Plan Clear" at bounding box center [287, 101] width 165 height 255
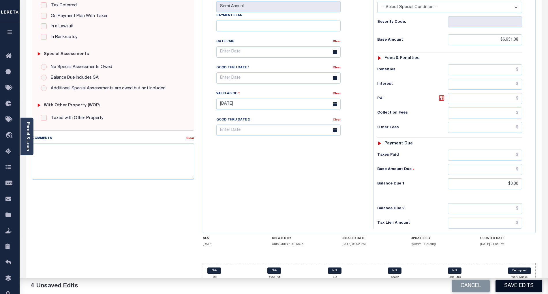
click at [525, 288] on button "Save Edits" at bounding box center [519, 286] width 47 height 12
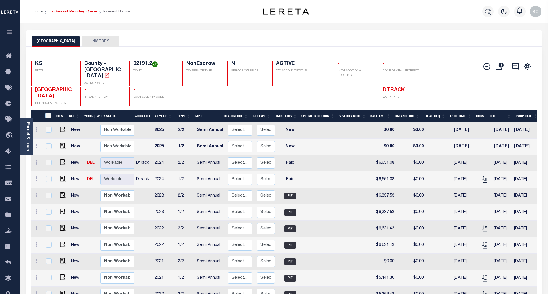
click at [66, 11] on link "Tax Amount Reporting Queue" at bounding box center [73, 11] width 48 height 3
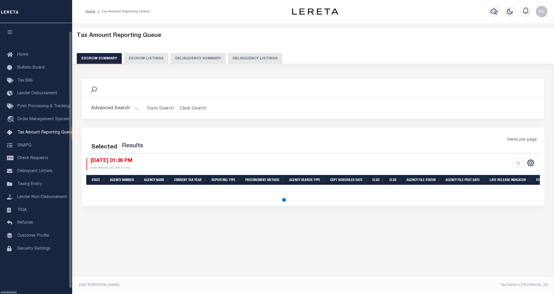
select select "100"
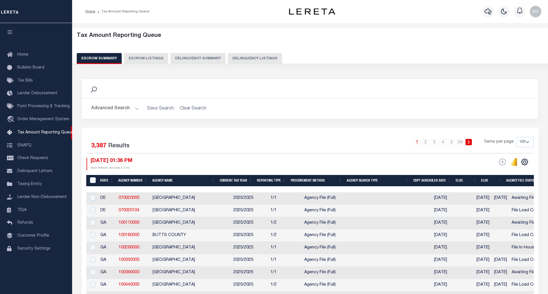
click at [241, 57] on button "Delinquency Listings" at bounding box center [255, 58] width 54 height 11
select select "100"
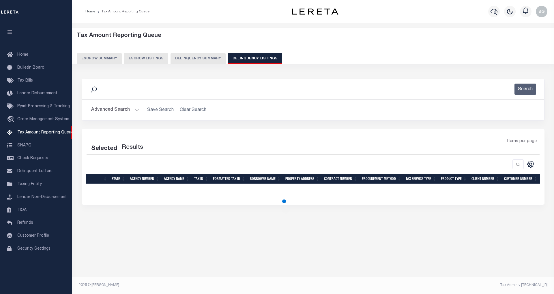
select select "100"
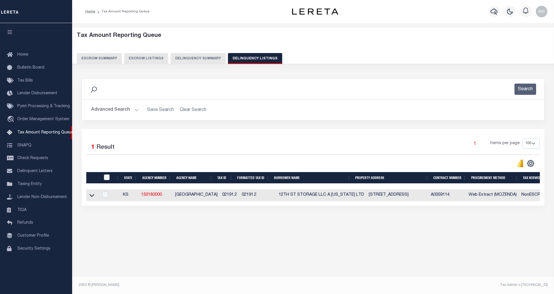
click at [108, 178] on input "checkbox" at bounding box center [107, 178] width 6 height 6
checkbox input "true"
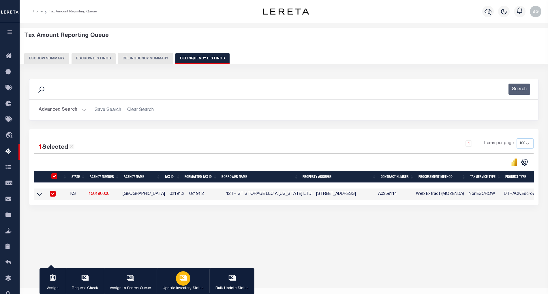
click at [177, 278] on div "button" at bounding box center [183, 279] width 14 height 14
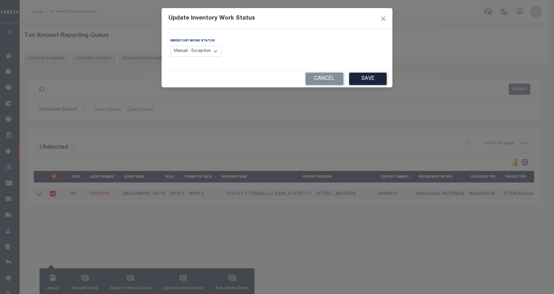
click at [212, 48] on select "Manual - Exception Pended - Awaiting Search Late Add Exception Completed" at bounding box center [195, 51] width 51 height 11
select select "4"
click at [170, 46] on select "Manual - Exception Pended - Awaiting Search Late Add Exception Completed" at bounding box center [195, 51] width 51 height 11
click at [374, 77] on button "Save" at bounding box center [368, 79] width 38 height 12
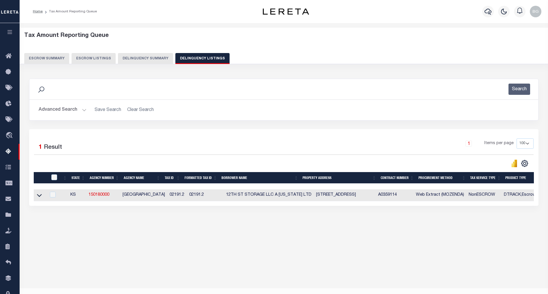
click at [83, 108] on button "Advanced Search" at bounding box center [63, 109] width 48 height 11
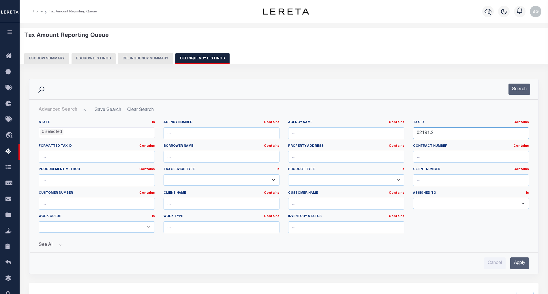
click at [429, 133] on input "02191.2" at bounding box center [471, 134] width 116 height 12
paste input "3"
type input "02191.3"
click at [521, 264] on input "Apply" at bounding box center [520, 264] width 19 height 12
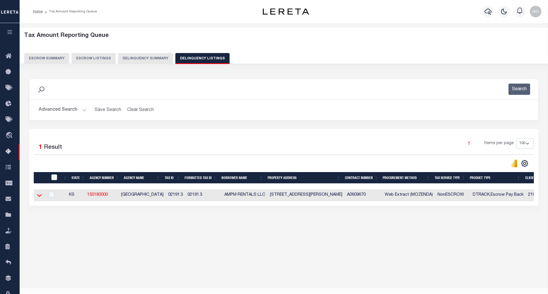
click at [40, 195] on icon at bounding box center [39, 196] width 5 height 6
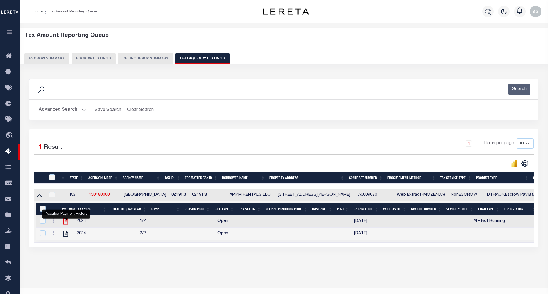
click at [66, 223] on icon "" at bounding box center [65, 222] width 5 height 6
checkbox input "true"
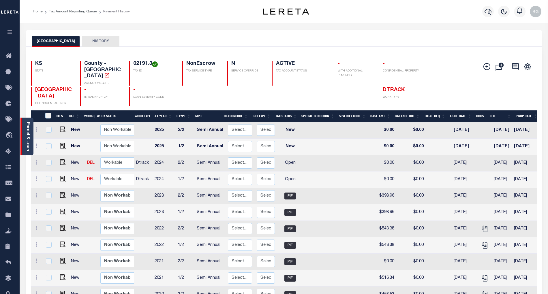
click at [27, 136] on link "Parcel & Loan" at bounding box center [28, 136] width 4 height 29
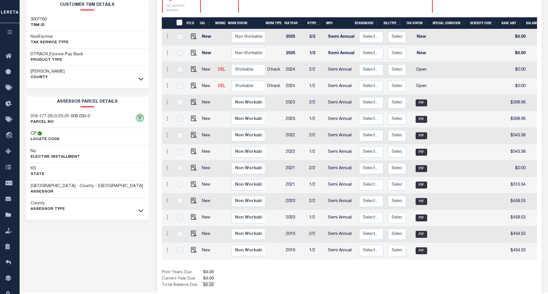
scroll to position [111, 0]
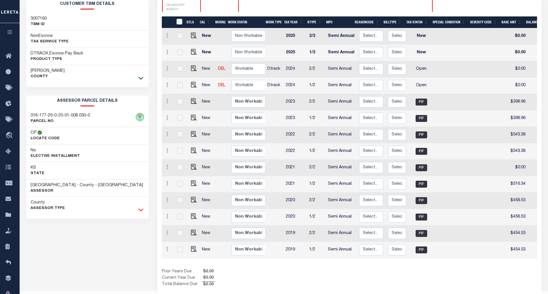
click at [140, 212] on icon at bounding box center [141, 210] width 5 height 6
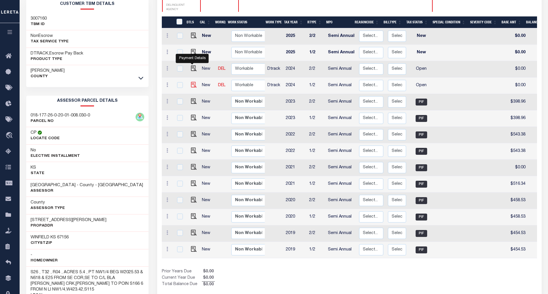
click at [192, 82] on img "" at bounding box center [194, 85] width 6 height 6
checkbox input "true"
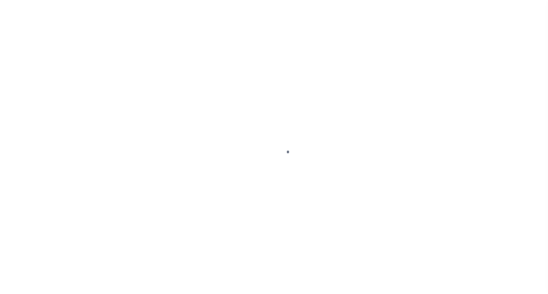
select select "OP2"
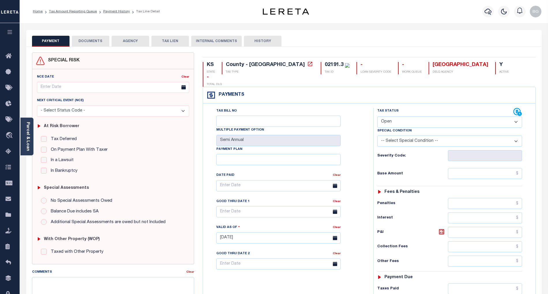
click at [89, 42] on button "DOCUMENTS" at bounding box center [91, 41] width 38 height 11
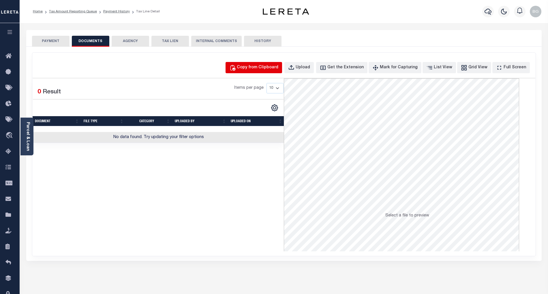
click at [266, 65] on div "Copy from Clipboard" at bounding box center [258, 68] width 42 height 6
select select "POP"
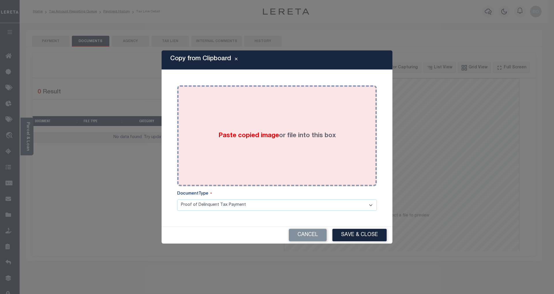
click at [253, 136] on span "Paste copied image" at bounding box center [248, 136] width 61 height 6
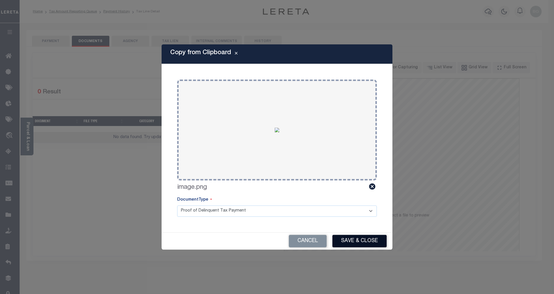
click at [372, 240] on button "Save & Close" at bounding box center [359, 241] width 54 height 12
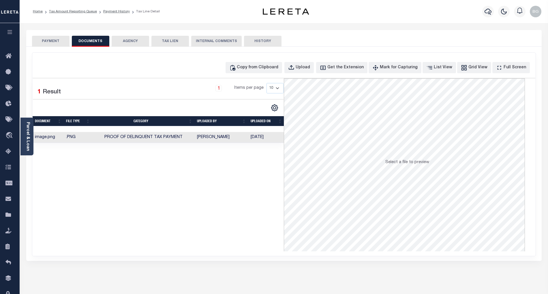
click at [54, 41] on button "PAYMENT" at bounding box center [51, 41] width 38 height 11
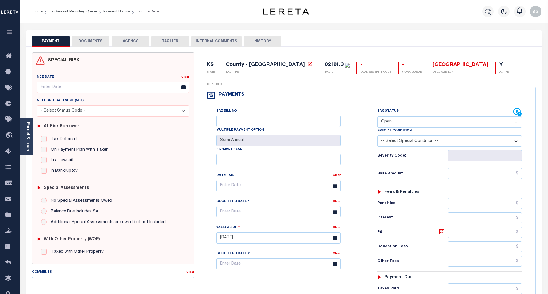
click at [388, 117] on select "- Select Status Code - Open Due/Unpaid Paid Incomplete No Tax Due Internal Refu…" at bounding box center [450, 122] width 145 height 11
select select "PYD"
click at [378, 117] on select "- Select Status Code - Open Due/Unpaid Paid Incomplete No Tax Due Internal Refu…" at bounding box center [450, 122] width 145 height 11
type input "09/10/2025"
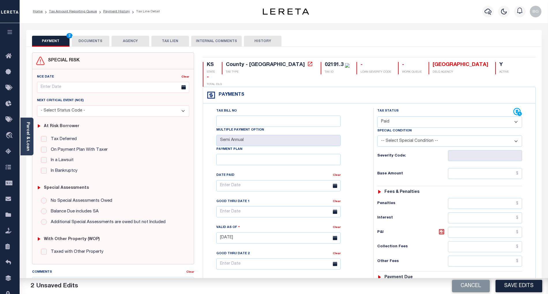
click at [365, 139] on div "Tax Bill No Multiple Payment Option Semi Annual Payment Plan Clear Clear Valid …" at bounding box center [287, 189] width 156 height 162
click at [491, 168] on input "text" at bounding box center [485, 173] width 74 height 11
paste input "549.76"
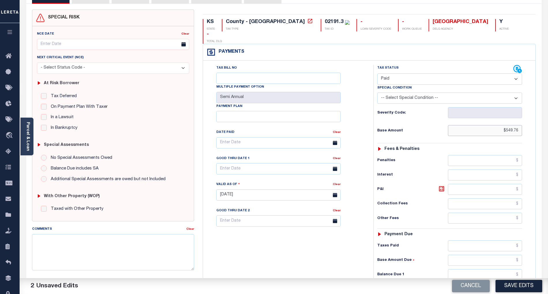
scroll to position [115, 0]
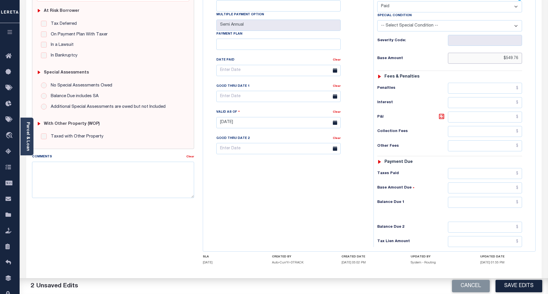
type input "$549.76"
click at [509, 197] on input "text" at bounding box center [485, 202] width 74 height 11
type input "$0.00"
click at [328, 203] on div "Tax Bill No Multiple Payment Option Semi Annual Payment Plan Clear" at bounding box center [287, 119] width 165 height 255
click at [522, 287] on button "Save Edits" at bounding box center [519, 286] width 47 height 12
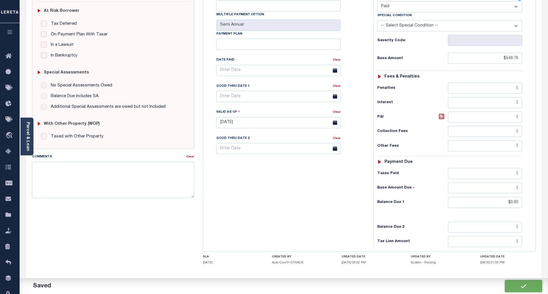
checkbox input "false"
type input "$549.76"
type input "$0"
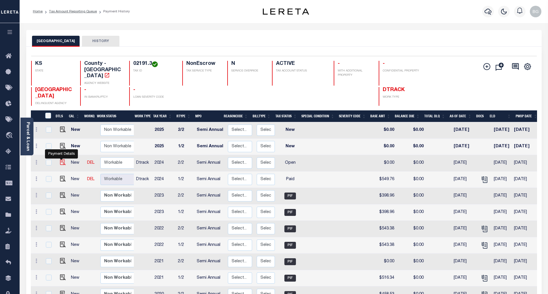
click at [60, 160] on img "" at bounding box center [63, 163] width 6 height 6
checkbox input "true"
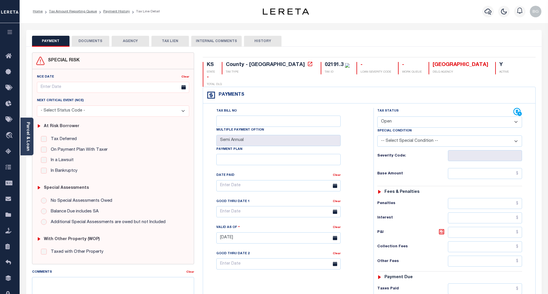
click at [392, 117] on select "- Select Status Code - Open Due/Unpaid Paid Incomplete No Tax Due Internal Refu…" at bounding box center [450, 122] width 145 height 11
select select "PYD"
click at [378, 117] on select "- Select Status Code - Open Due/Unpaid Paid Incomplete No Tax Due Internal Refu…" at bounding box center [450, 122] width 145 height 11
type input "[DATE]"
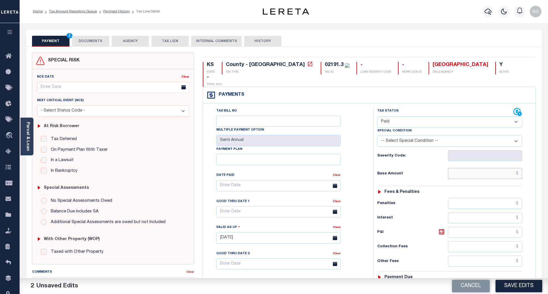
click at [508, 168] on input "text" at bounding box center [485, 173] width 74 height 11
paste input "549.76"
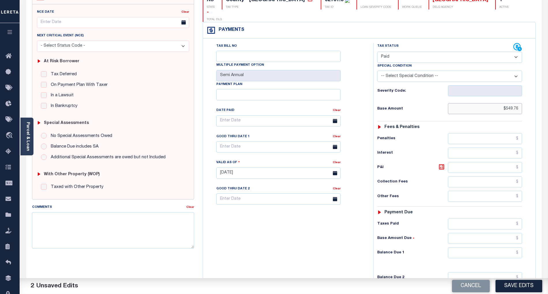
scroll to position [77, 0]
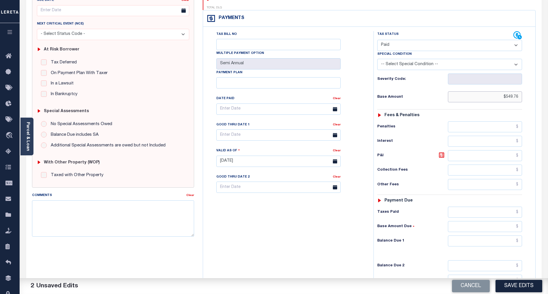
type input "$549.76"
click at [508, 236] on input "text" at bounding box center [485, 241] width 74 height 11
type input "$0.00"
click at [308, 241] on div "Tax Bill No Multiple Payment Option Semi Annual Payment Plan Clear" at bounding box center [287, 158] width 165 height 255
click at [524, 283] on button "Save Edits" at bounding box center [519, 286] width 47 height 12
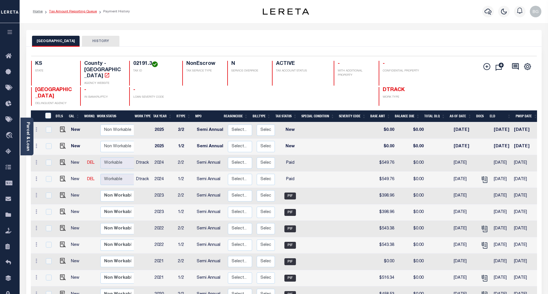
click at [69, 12] on link "Tax Amount Reporting Queue" at bounding box center [73, 11] width 48 height 3
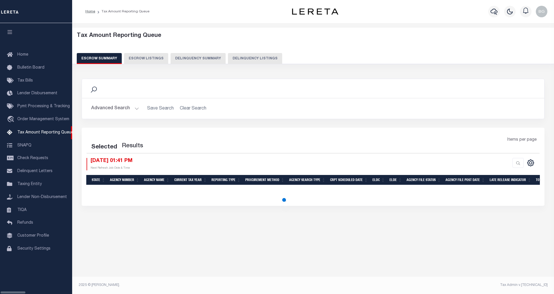
select select "100"
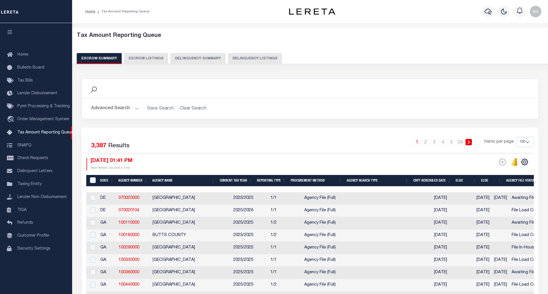
click at [237, 59] on button "Delinquency Listings" at bounding box center [255, 58] width 54 height 11
select select "100"
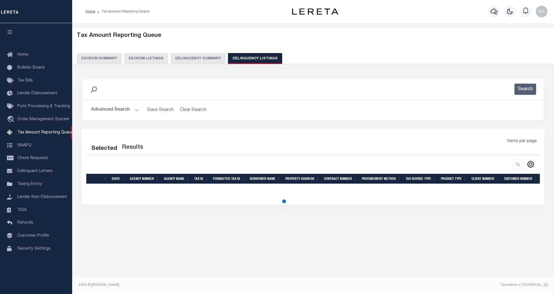
select select "100"
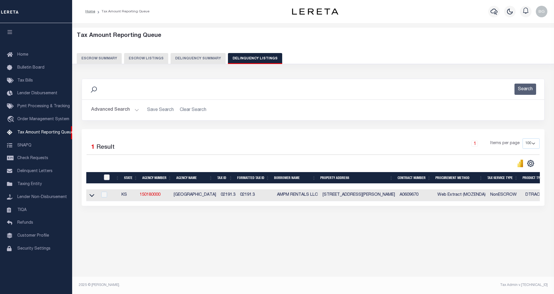
click at [108, 180] on input "checkbox" at bounding box center [107, 178] width 6 height 6
checkbox input "true"
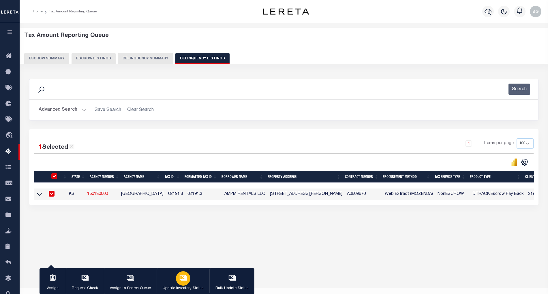
click at [181, 279] on icon "button" at bounding box center [184, 278] width 8 height 8
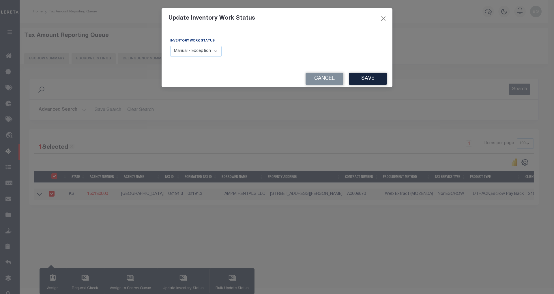
click at [206, 53] on select "Manual - Exception Pended - Awaiting Search Late Add Exception Completed" at bounding box center [195, 51] width 51 height 11
select select "4"
click at [170, 46] on select "Manual - Exception Pended - Awaiting Search Late Add Exception Completed" at bounding box center [195, 51] width 51 height 11
click at [369, 79] on button "Save" at bounding box center [368, 79] width 38 height 12
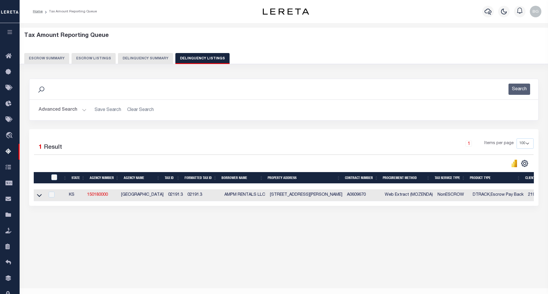
click at [82, 111] on button "Advanced Search" at bounding box center [63, 109] width 48 height 11
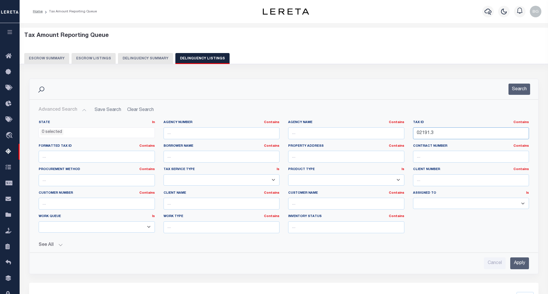
click at [426, 132] on input "02191.3" at bounding box center [471, 134] width 116 height 12
paste input "230"
type input "02230"
click at [520, 266] on input "Apply" at bounding box center [520, 264] width 19 height 12
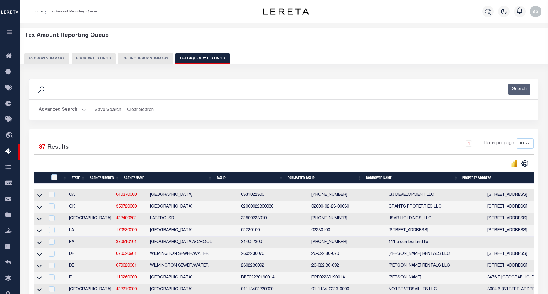
scroll to position [378, 0]
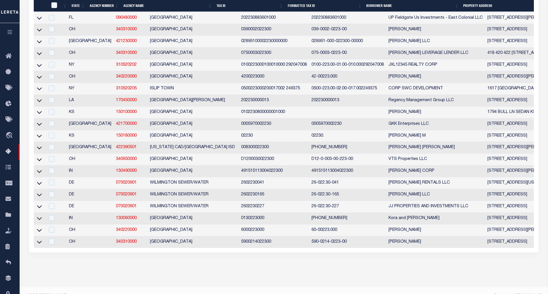
click at [485, 142] on td "3613 MEADOWLARK LN Winfield KS 67156" at bounding box center [535, 136] width 101 height 12
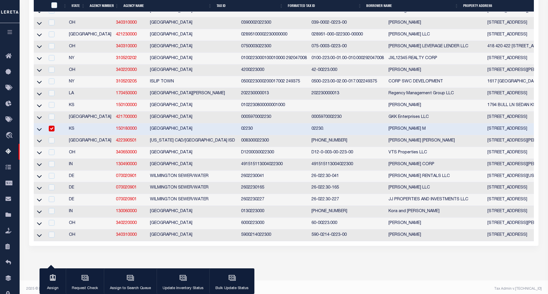
scroll to position [377, 0]
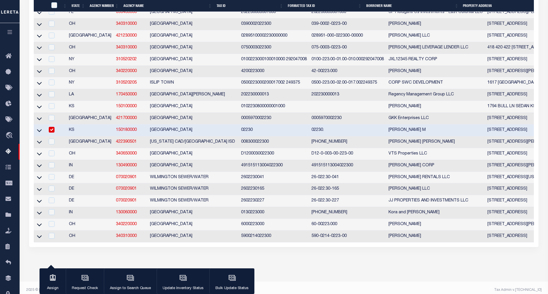
click at [52, 133] on input "checkbox" at bounding box center [52, 130] width 6 height 6
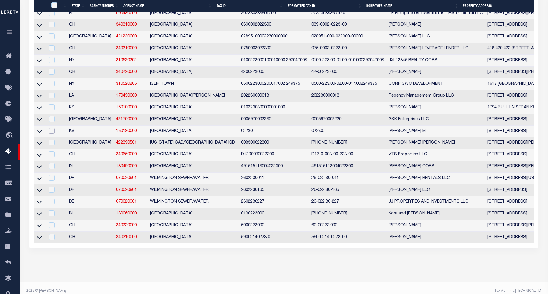
scroll to position [378, 0]
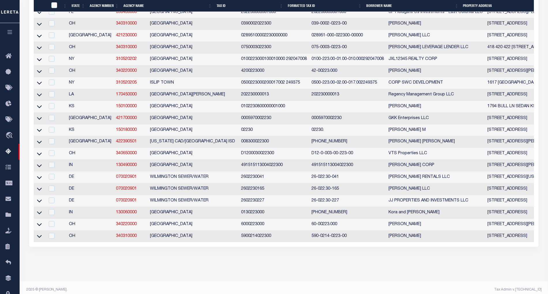
click at [485, 137] on td "3613 MEADOWLARK LN Winfield KS 67156" at bounding box center [535, 131] width 101 height 12
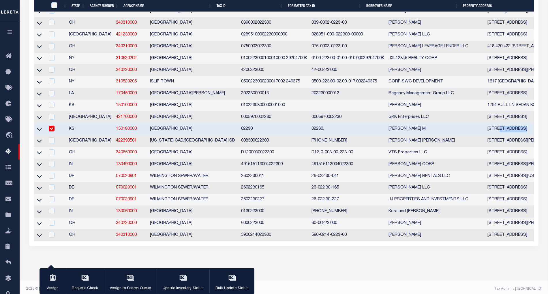
click at [485, 135] on td "3613 MEADOWLARK LN Winfield KS 67156" at bounding box center [535, 130] width 101 height 12
checkbox input "false"
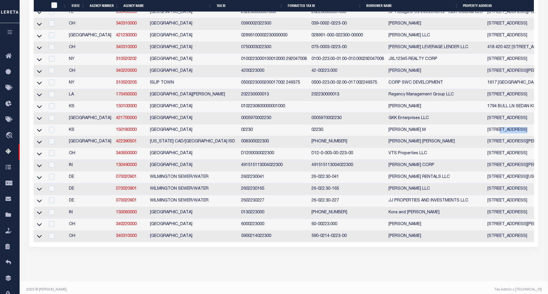
copy td "MEADOWLARK"
click at [40, 133] on icon at bounding box center [39, 130] width 5 height 6
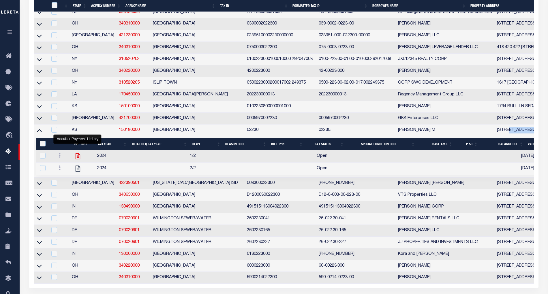
click at [78, 160] on icon "" at bounding box center [78, 157] width 5 height 6
checkbox input "true"
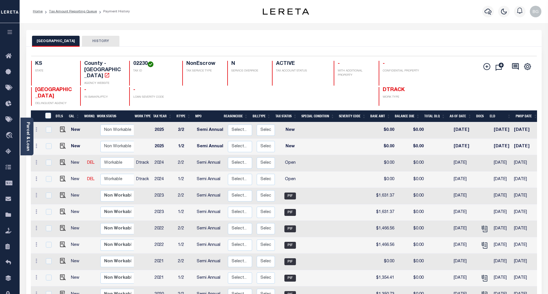
click at [28, 136] on link "Parcel & Loan" at bounding box center [28, 136] width 4 height 29
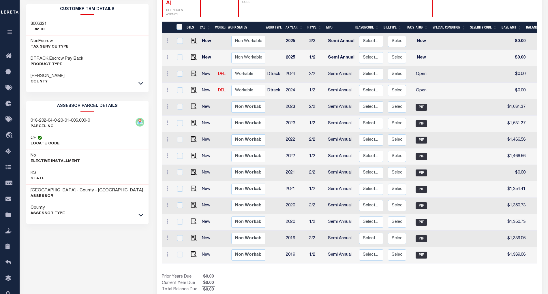
scroll to position [111, 0]
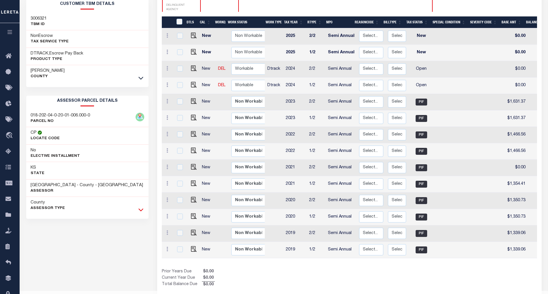
click at [140, 212] on icon at bounding box center [141, 210] width 5 height 3
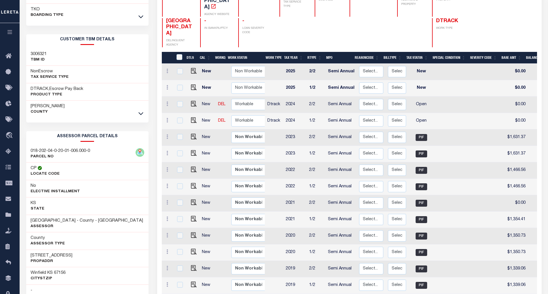
scroll to position [72, 0]
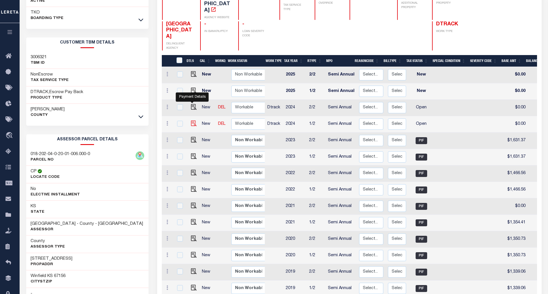
click at [192, 121] on img "" at bounding box center [194, 124] width 6 height 6
checkbox input "true"
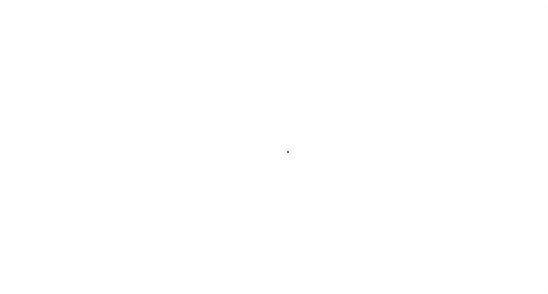
select select "OP2"
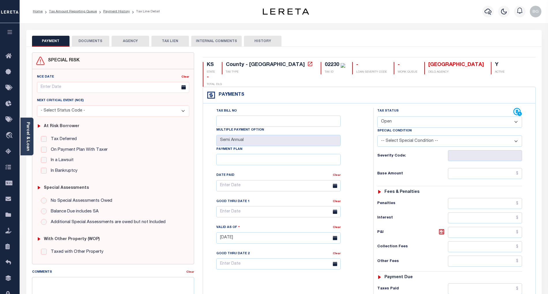
click at [88, 40] on button "DOCUMENTS" at bounding box center [91, 41] width 38 height 11
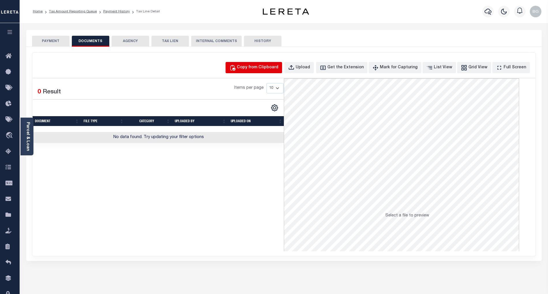
click at [268, 66] on div "Copy from Clipboard" at bounding box center [258, 68] width 42 height 6
select select "POP"
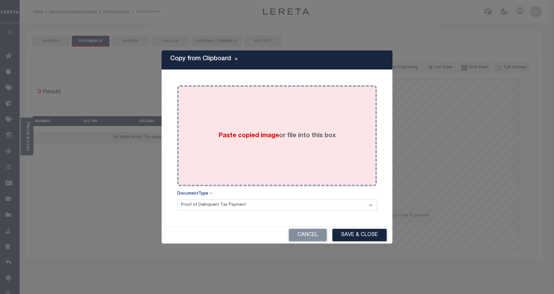
click at [256, 133] on span "Paste copied image" at bounding box center [248, 136] width 61 height 6
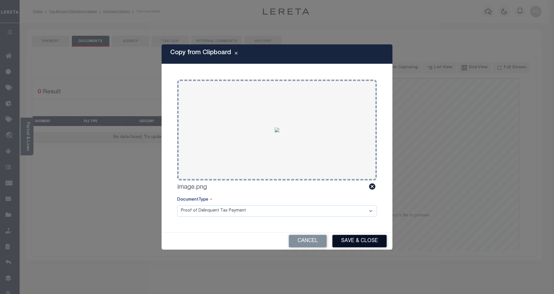
click at [371, 244] on button "Save & Close" at bounding box center [359, 241] width 54 height 12
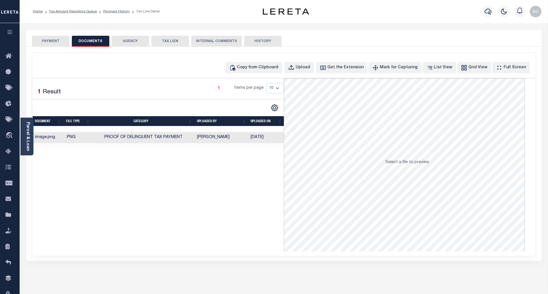
click at [53, 40] on button "PAYMENT" at bounding box center [51, 41] width 38 height 11
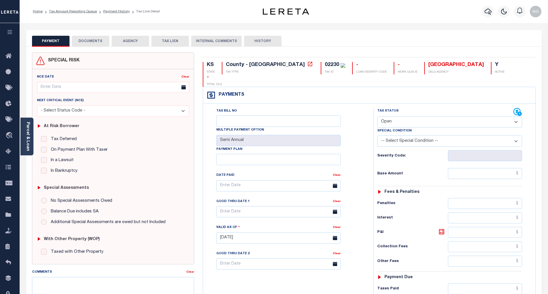
click at [394, 117] on select "- Select Status Code - Open Due/Unpaid Paid Incomplete No Tax Due Internal Refu…" at bounding box center [450, 122] width 145 height 11
select select "PYD"
click at [378, 117] on select "- Select Status Code - Open Due/Unpaid Paid Incomplete No Tax Due Internal Refu…" at bounding box center [450, 122] width 145 height 11
type input "[DATE]"
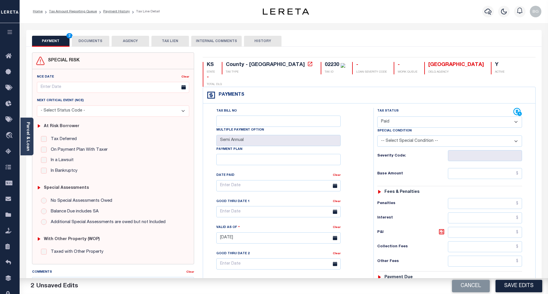
click at [357, 178] on div "Tax Bill No Multiple Payment Option Semi Annual Payment Plan Clear Clear Valid …" at bounding box center [287, 189] width 156 height 162
click at [505, 168] on input "text" at bounding box center [485, 173] width 74 height 11
paste input "1,746.13"
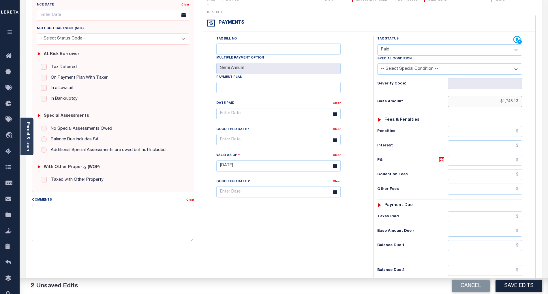
scroll to position [115, 0]
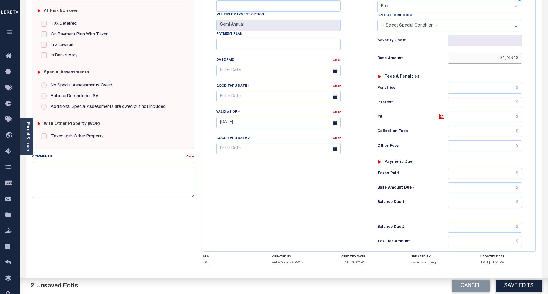
type input "$1,746.13"
click at [511, 197] on input "text" at bounding box center [485, 202] width 74 height 11
type input "$0.00"
click at [345, 200] on div "Tax Bill No Multiple Payment Option Semi Annual Payment Plan Clear" at bounding box center [287, 119] width 165 height 255
click at [523, 285] on button "Save Edits" at bounding box center [519, 286] width 47 height 12
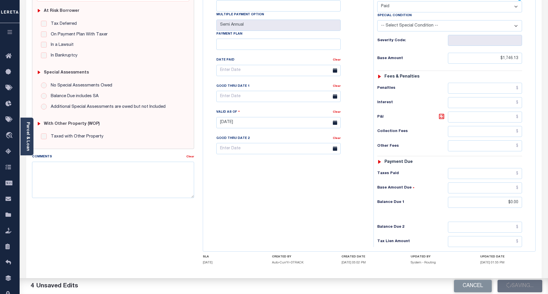
checkbox input "false"
type input "$1,746.13"
type input "$0"
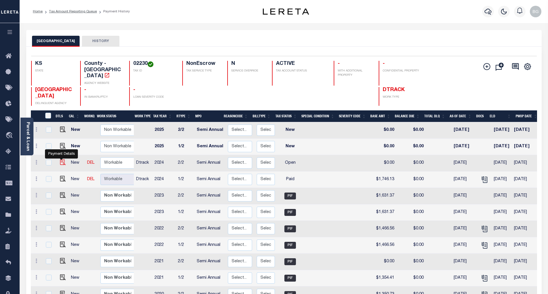
click at [60, 160] on img "" at bounding box center [63, 163] width 6 height 6
checkbox input "true"
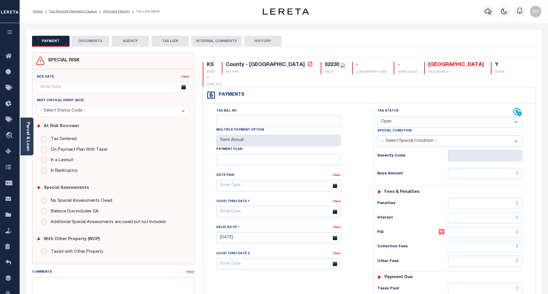
click at [399, 117] on select "- Select Status Code - Open Due/Unpaid Paid Incomplete No Tax Due Internal Refu…" at bounding box center [450, 122] width 145 height 11
select select "PYD"
click at [378, 117] on select "- Select Status Code - Open Due/Unpaid Paid Incomplete No Tax Due Internal Refu…" at bounding box center [450, 122] width 145 height 11
type input "[DATE]"
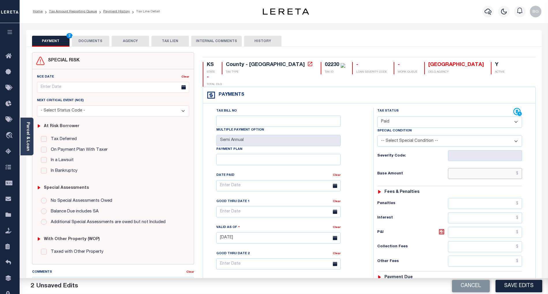
click at [509, 168] on input "text" at bounding box center [485, 173] width 74 height 11
paste input "1,746.13"
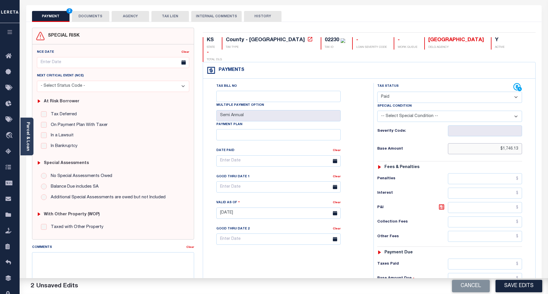
scroll to position [115, 0]
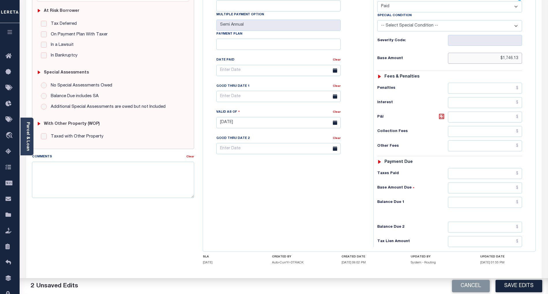
type input "$1,746.13"
click at [511, 197] on input "text" at bounding box center [485, 202] width 74 height 11
type input "$0.00"
click at [339, 195] on div "Tax Bill No Multiple Payment Option Semi Annual Payment Plan Clear" at bounding box center [287, 119] width 165 height 255
click at [524, 285] on button "Save Edits" at bounding box center [519, 286] width 47 height 12
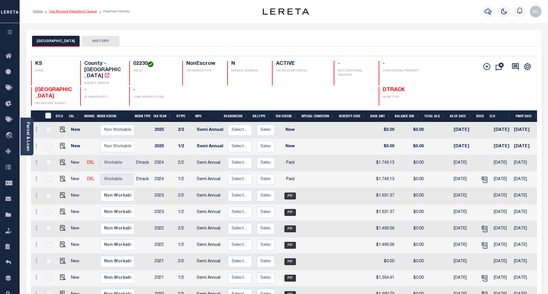
click at [71, 13] on link "Tax Amount Reporting Queue" at bounding box center [73, 11] width 48 height 3
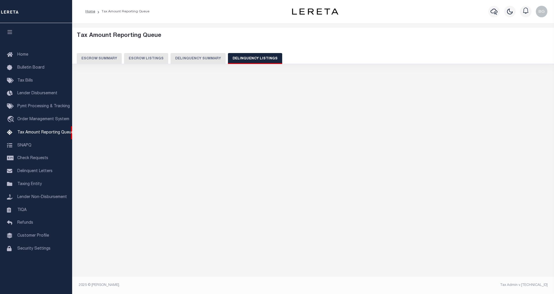
select select "100"
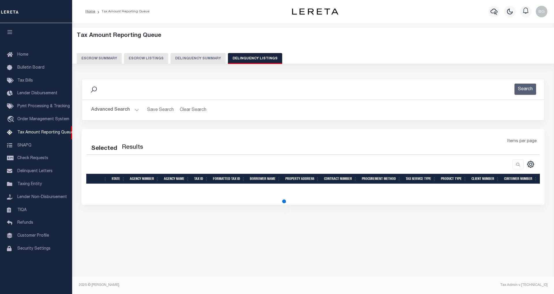
select select "100"
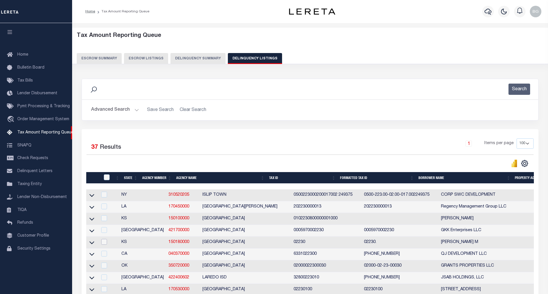
click at [105, 245] on input "checkbox" at bounding box center [104, 242] width 6 height 6
checkbox input "true"
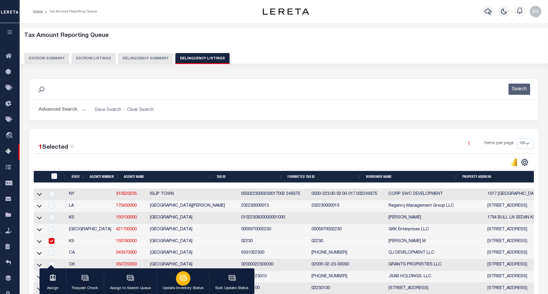
click at [182, 281] on icon "button" at bounding box center [184, 278] width 8 height 8
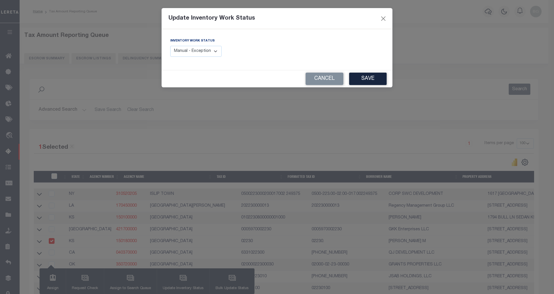
click at [216, 54] on select "Manual - Exception Pended - Awaiting Search Late Add Exception Completed" at bounding box center [195, 51] width 51 height 11
select select "4"
click at [170, 46] on select "Manual - Exception Pended - Awaiting Search Late Add Exception Completed" at bounding box center [195, 51] width 51 height 11
click at [364, 80] on button "Save" at bounding box center [368, 79] width 38 height 12
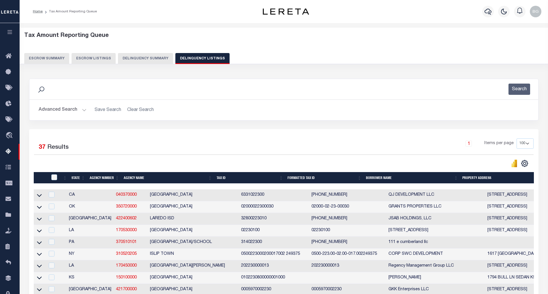
click at [83, 111] on button "Advanced Search" at bounding box center [63, 109] width 48 height 11
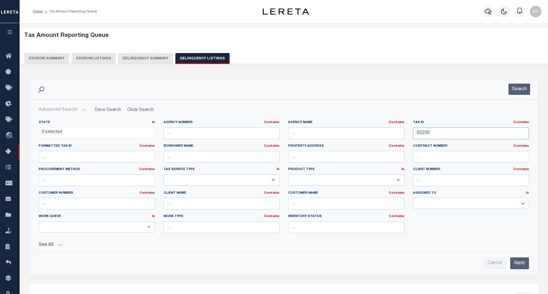
click at [421, 134] on input "02230" at bounding box center [471, 134] width 116 height 12
paste input "439"
type input "02439"
click at [522, 265] on input "Apply" at bounding box center [520, 264] width 19 height 12
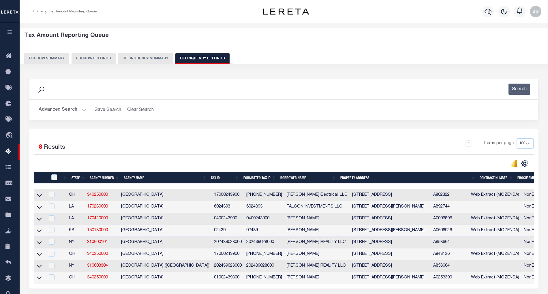
click at [356, 233] on td "433 MCCABE ST WINFIELD KS" at bounding box center [390, 231] width 81 height 12
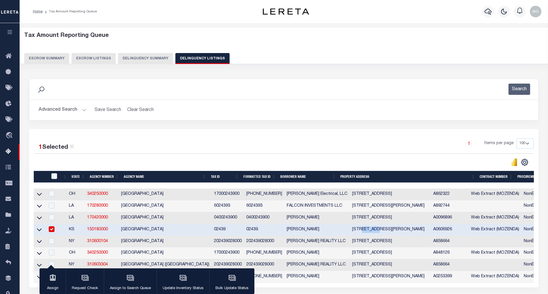
click at [356, 233] on td "433 MCCABE ST WINFIELD KS" at bounding box center [390, 230] width 81 height 12
checkbox input "false"
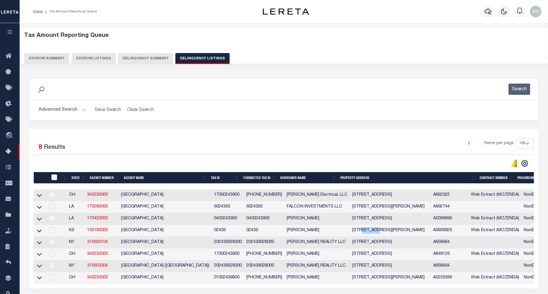
copy td "MCCABE"
click at [39, 233] on icon at bounding box center [39, 231] width 5 height 6
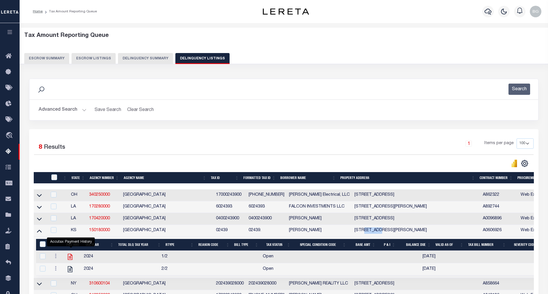
click at [70, 260] on icon "" at bounding box center [70, 257] width 8 height 8
checkbox input "true"
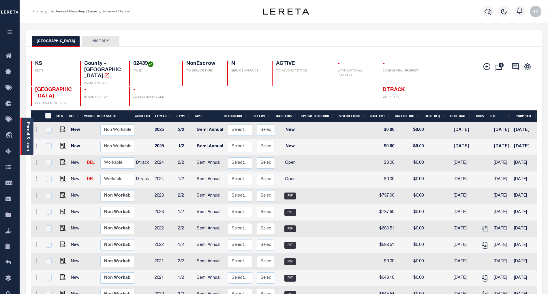
click at [28, 134] on link "Parcel & Loan" at bounding box center [28, 136] width 4 height 29
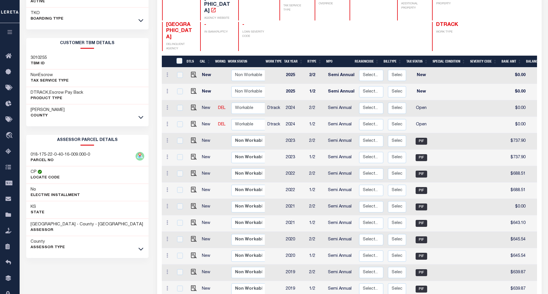
scroll to position [111, 0]
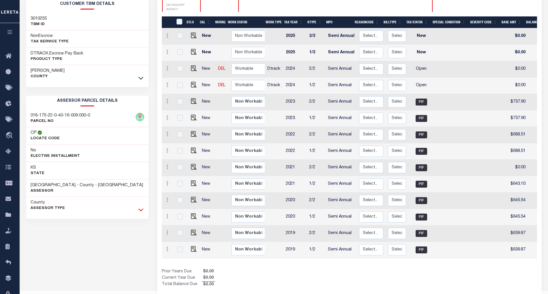
click at [142, 213] on icon at bounding box center [141, 210] width 5 height 6
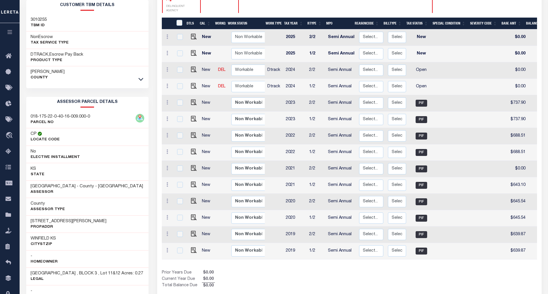
scroll to position [72, 0]
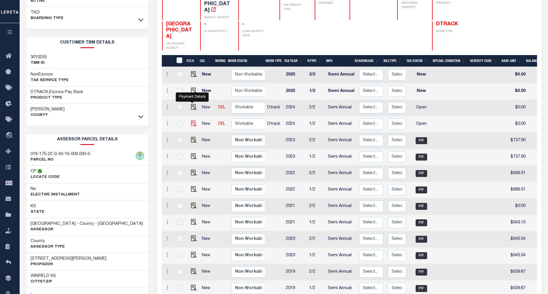
click at [193, 121] on img "" at bounding box center [194, 124] width 6 height 6
checkbox input "true"
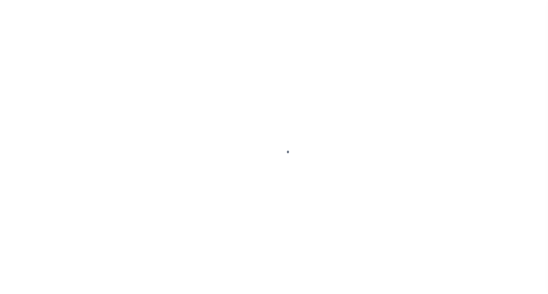
select select "OP2"
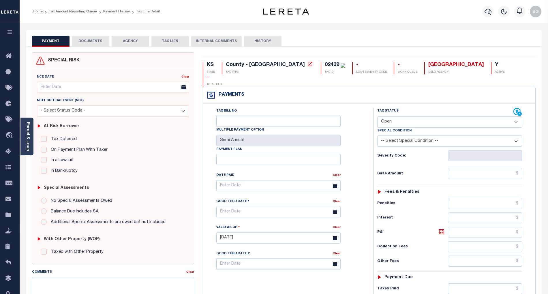
click at [89, 40] on button "DOCUMENTS" at bounding box center [91, 41] width 38 height 11
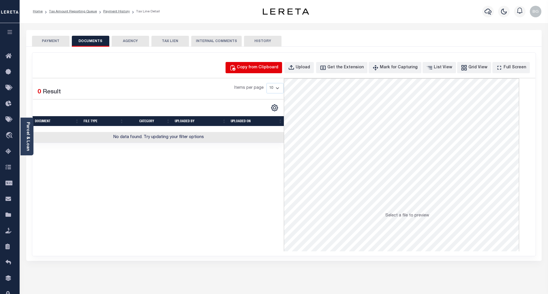
click at [277, 67] on div "Copy from Clipboard" at bounding box center [258, 68] width 42 height 6
select select "POP"
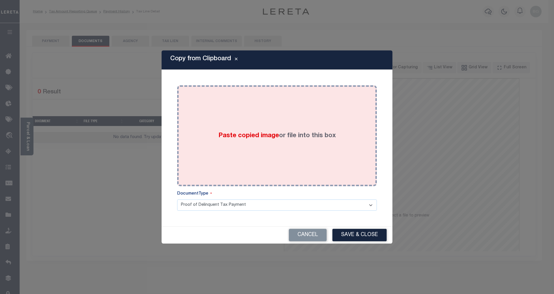
click at [261, 134] on span "Paste copied image" at bounding box center [248, 136] width 61 height 6
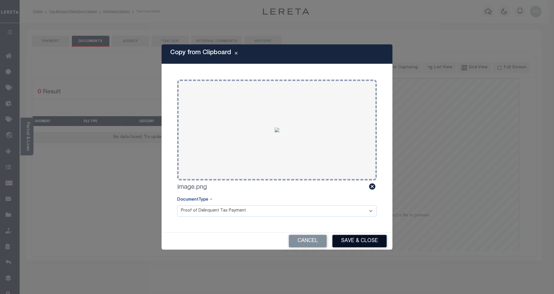
click at [372, 242] on button "Save & Close" at bounding box center [359, 241] width 54 height 12
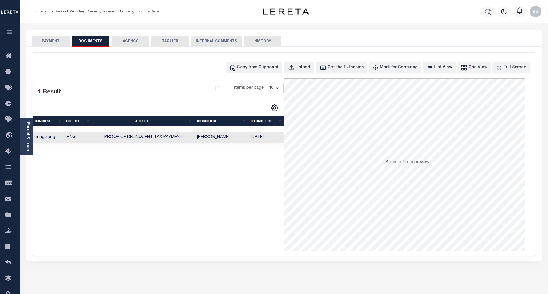
click at [53, 40] on button "PAYMENT" at bounding box center [51, 41] width 38 height 11
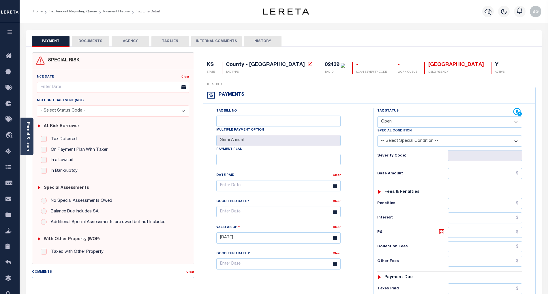
click at [393, 117] on select "- Select Status Code - Open Due/Unpaid Paid Incomplete No Tax Due Internal Refu…" at bounding box center [450, 122] width 145 height 11
select select "PYD"
click at [378, 117] on select "- Select Status Code - Open Due/Unpaid Paid Incomplete No Tax Due Internal Refu…" at bounding box center [450, 122] width 145 height 11
type input "[DATE]"
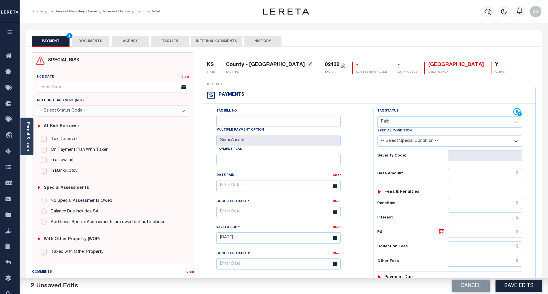
click at [355, 163] on div "Tax Bill No Multiple Payment Option Semi Annual Payment Plan Clear Clear Valid …" at bounding box center [287, 189] width 156 height 162
click at [498, 168] on input "text" at bounding box center [485, 173] width 74 height 11
paste input "721.45"
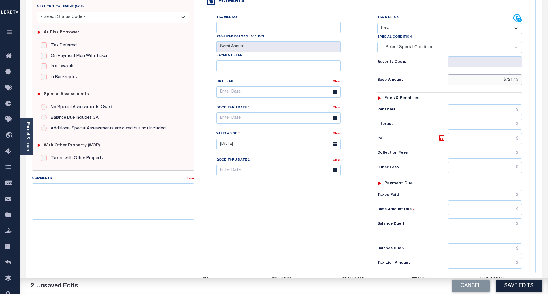
scroll to position [115, 0]
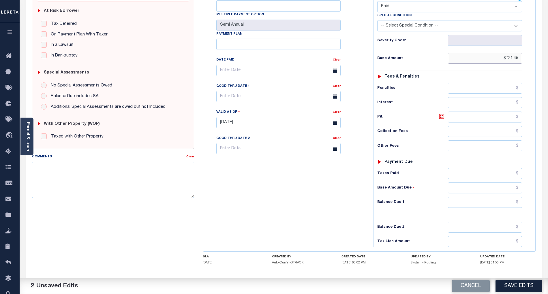
type input "$721.45"
click at [508, 197] on input "text" at bounding box center [485, 202] width 74 height 11
type input "$0.00"
drag, startPoint x: 312, startPoint y: 196, endPoint x: 315, endPoint y: 197, distance: 3.1
click at [312, 196] on div "Tax Bill No Multiple Payment Option Semi Annual Payment Plan Clear" at bounding box center [287, 119] width 165 height 255
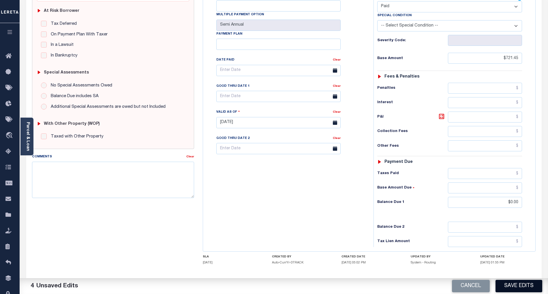
click at [520, 285] on button "Save Edits" at bounding box center [519, 286] width 47 height 12
checkbox input "false"
type input "$721.45"
type input "$0"
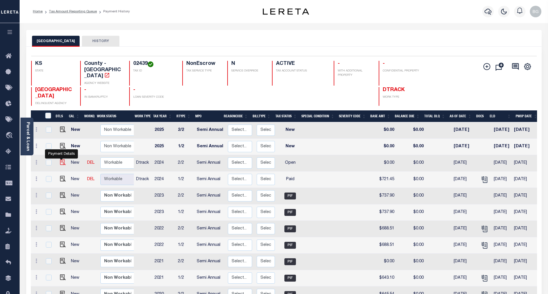
click at [60, 160] on img "" at bounding box center [63, 163] width 6 height 6
checkbox input "true"
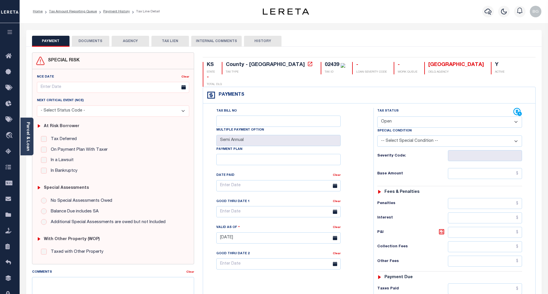
drag, startPoint x: 406, startPoint y: 109, endPoint x: 407, endPoint y: 116, distance: 6.9
click at [406, 117] on select "- Select Status Code - Open Due/Unpaid Paid Incomplete No Tax Due Internal Refu…" at bounding box center [450, 122] width 145 height 11
select select "PYD"
click at [378, 117] on select "- Select Status Code - Open Due/Unpaid Paid Incomplete No Tax Due Internal Refu…" at bounding box center [450, 122] width 145 height 11
type input "[DATE]"
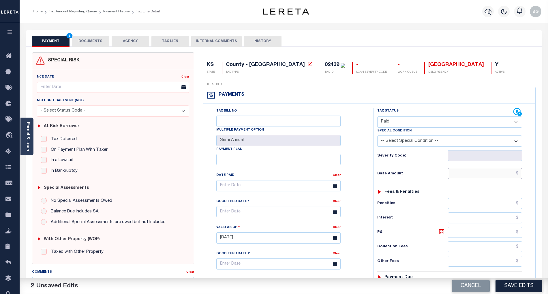
click at [494, 168] on input "text" at bounding box center [485, 173] width 74 height 11
paste input "721.45"
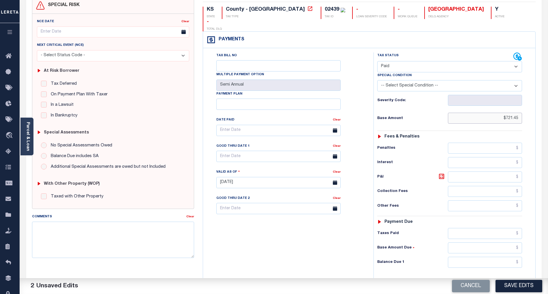
scroll to position [77, 0]
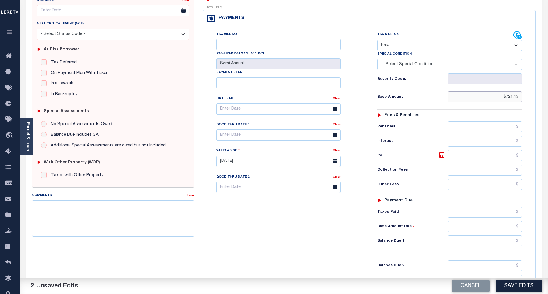
type input "$721.45"
click at [510, 236] on input "text" at bounding box center [485, 241] width 74 height 11
type input "$0.00"
click at [352, 241] on div "Tax Bill No Multiple Payment Option Semi Annual Payment Plan Clear" at bounding box center [287, 158] width 165 height 255
click at [517, 282] on button "Save Edits" at bounding box center [519, 286] width 47 height 12
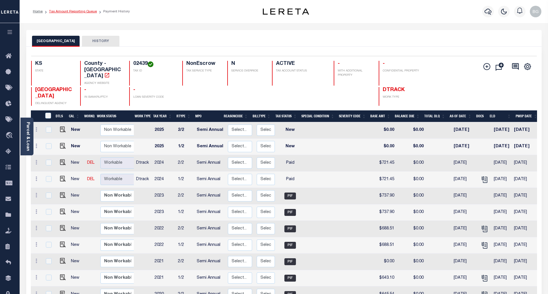
click at [72, 11] on link "Tax Amount Reporting Queue" at bounding box center [73, 11] width 48 height 3
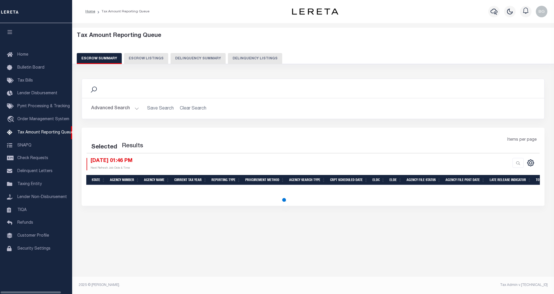
select select "100"
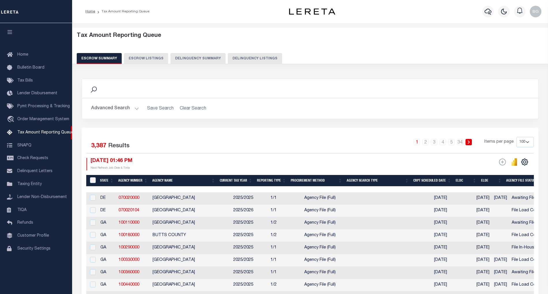
click at [257, 58] on button "Delinquency Listings" at bounding box center [255, 58] width 54 height 11
select select "100"
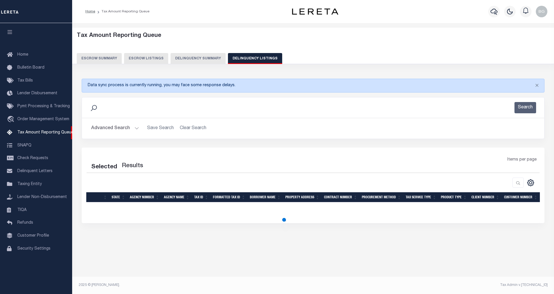
select select "100"
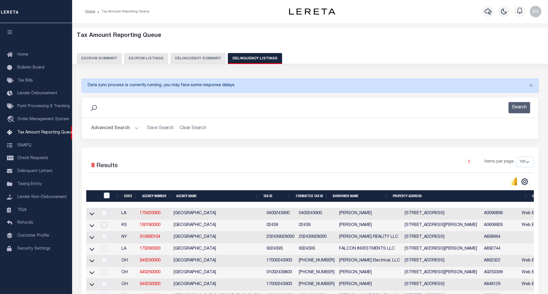
click at [102, 225] on input "checkbox" at bounding box center [104, 225] width 6 height 6
checkbox input "true"
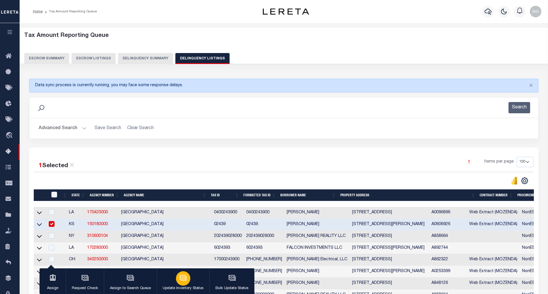
click at [181, 282] on icon "button" at bounding box center [184, 278] width 8 height 8
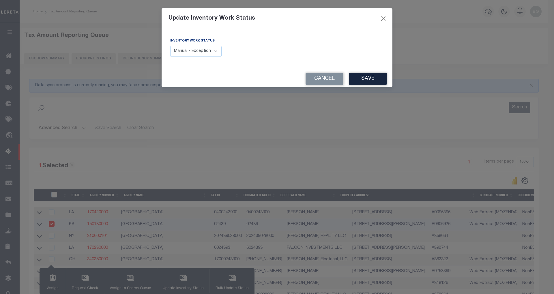
click at [215, 54] on select "Manual - Exception Pended - Awaiting Search Late Add Exception Completed" at bounding box center [195, 51] width 51 height 11
select select "4"
click at [170, 46] on select "Manual - Exception Pended - Awaiting Search Late Add Exception Completed" at bounding box center [195, 51] width 51 height 11
click at [373, 77] on button "Save" at bounding box center [368, 79] width 38 height 12
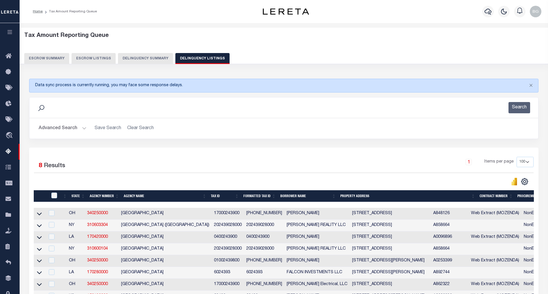
click at [84, 129] on button "Advanced Search" at bounding box center [63, 128] width 48 height 11
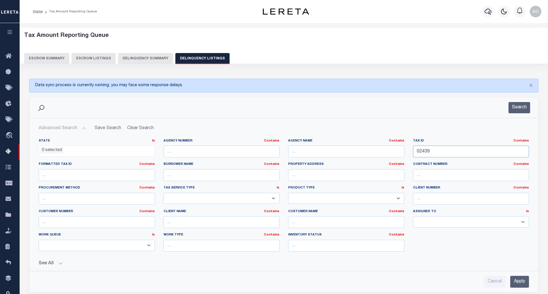
click at [424, 150] on input "02439" at bounding box center [471, 152] width 116 height 12
paste input "97"
type input "02497"
click at [523, 284] on input "Apply" at bounding box center [520, 282] width 19 height 12
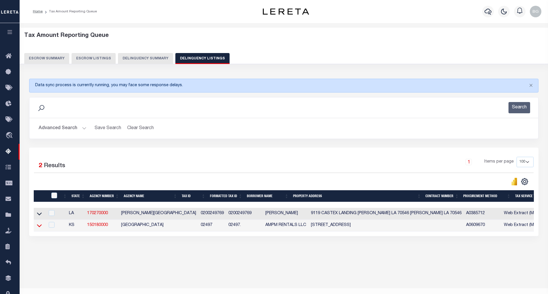
click at [40, 227] on icon at bounding box center [39, 226] width 5 height 6
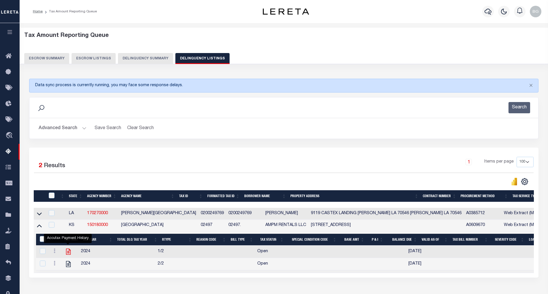
click at [69, 254] on icon "" at bounding box center [68, 252] width 5 height 6
checkbox input "true"
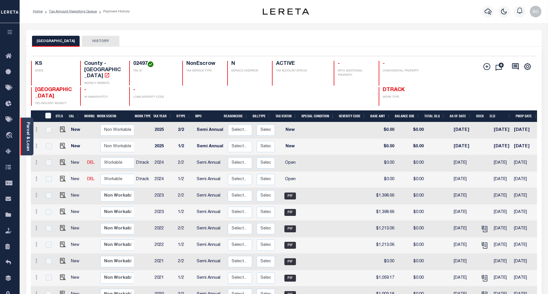
click at [29, 135] on link "Parcel & Loan" at bounding box center [28, 136] width 4 height 29
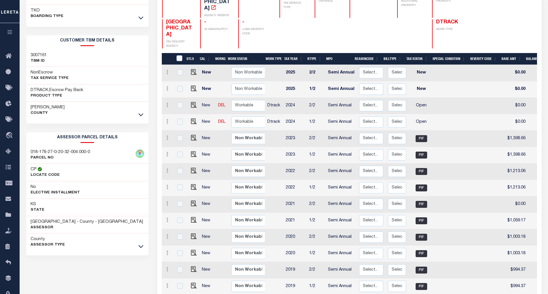
scroll to position [111, 0]
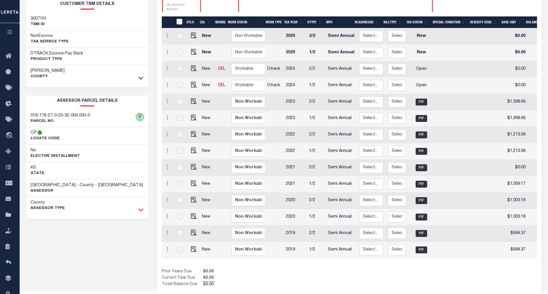
click at [140, 212] on icon at bounding box center [141, 210] width 5 height 6
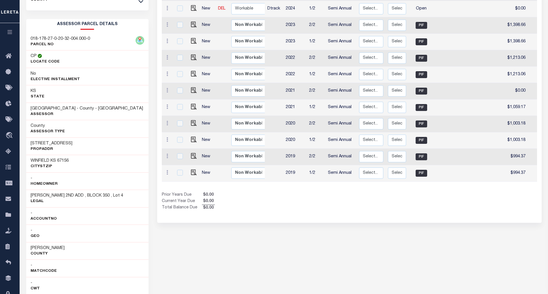
scroll to position [72, 0]
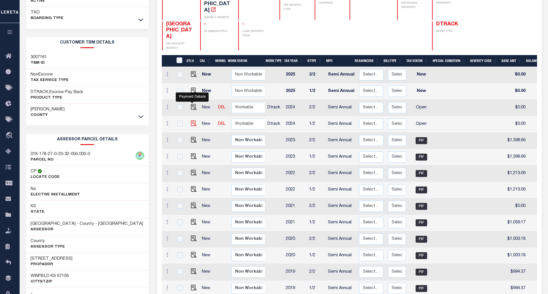
click at [193, 121] on img "" at bounding box center [194, 124] width 6 height 6
checkbox input "true"
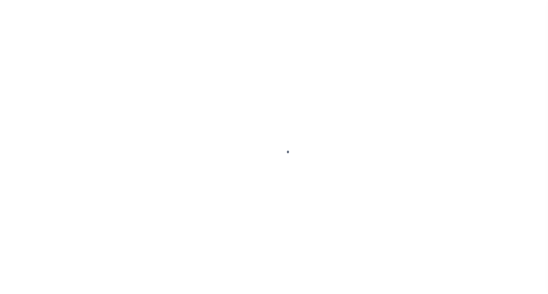
select select "OP2"
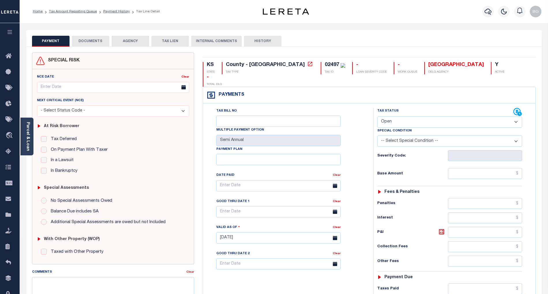
click at [86, 40] on button "DOCUMENTS" at bounding box center [91, 41] width 38 height 11
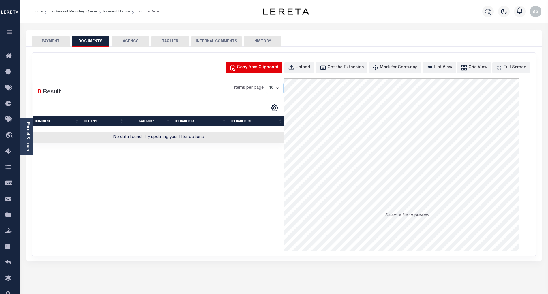
click at [268, 65] on div "Copy from Clipboard" at bounding box center [258, 68] width 42 height 6
select select "POP"
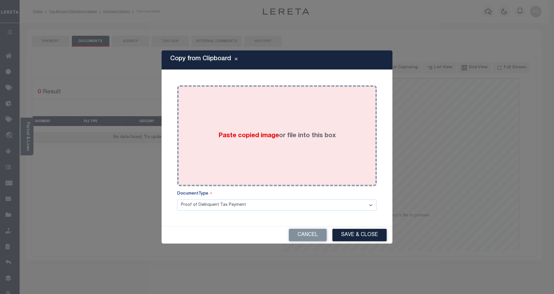
click at [258, 138] on span "Paste copied image" at bounding box center [248, 136] width 61 height 6
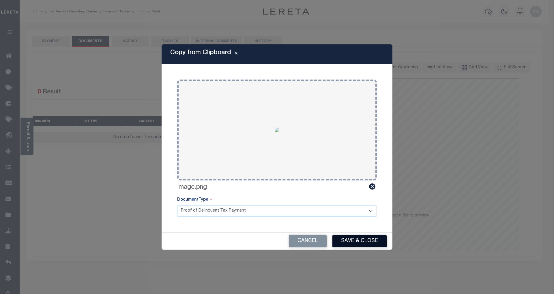
click at [365, 242] on button "Save & Close" at bounding box center [359, 241] width 54 height 12
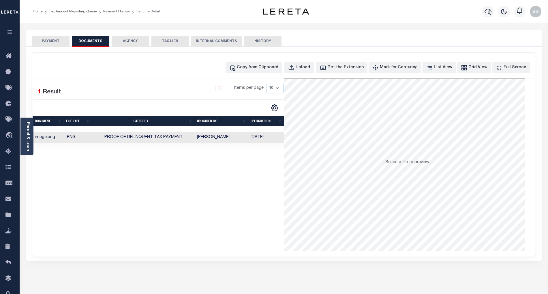
click at [50, 40] on button "PAYMENT" at bounding box center [51, 41] width 38 height 11
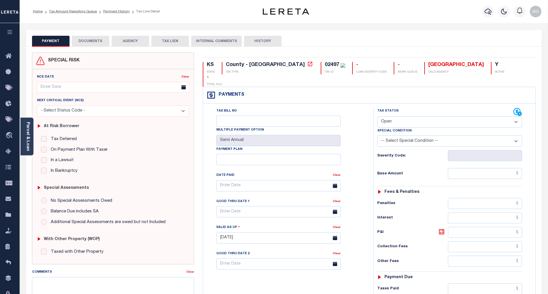
click at [391, 117] on select "- Select Status Code - Open Due/Unpaid Paid Incomplete No Tax Due Internal Refu…" at bounding box center [450, 122] width 145 height 11
select select "PYD"
click at [378, 117] on select "- Select Status Code - Open Due/Unpaid Paid Incomplete No Tax Due Internal Refu…" at bounding box center [450, 122] width 145 height 11
type input "[DATE]"
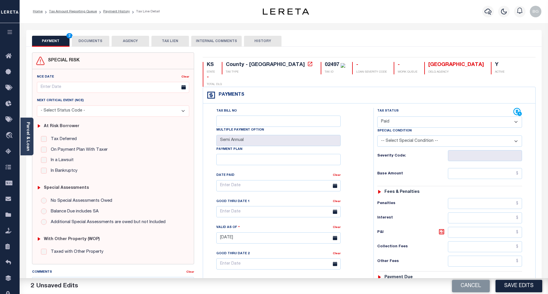
click at [361, 135] on div "Tax Bill No Multiple Payment Option Semi Annual Payment Plan Clear Clear Valid …" at bounding box center [287, 189] width 156 height 162
click at [491, 168] on input "text" at bounding box center [485, 173] width 74 height 11
paste input "1,471.34"
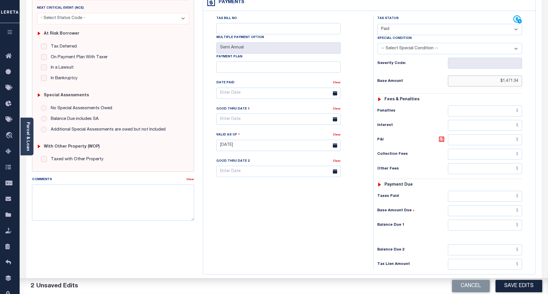
scroll to position [115, 0]
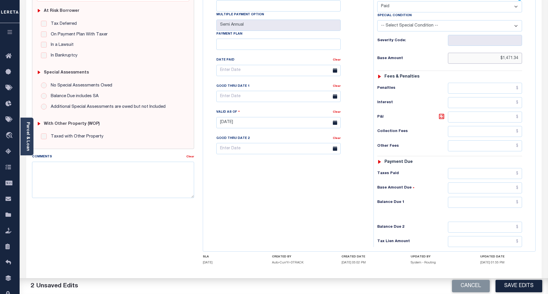
type input "$1,471.34"
click at [512, 197] on input "text" at bounding box center [485, 202] width 74 height 11
type input "$0.00"
click at [357, 195] on div "Tax Bill No Multiple Payment Option Semi Annual Payment Plan Clear" at bounding box center [287, 119] width 165 height 255
click at [518, 281] on button "Save Edits" at bounding box center [519, 286] width 47 height 12
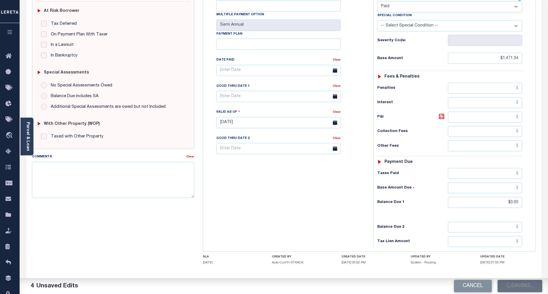
checkbox input "false"
type input "$1,471.34"
type input "$0"
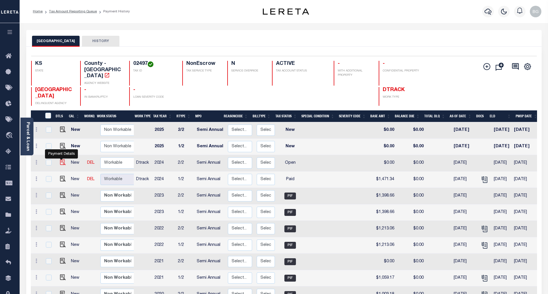
click at [60, 160] on img "" at bounding box center [63, 163] width 6 height 6
checkbox input "true"
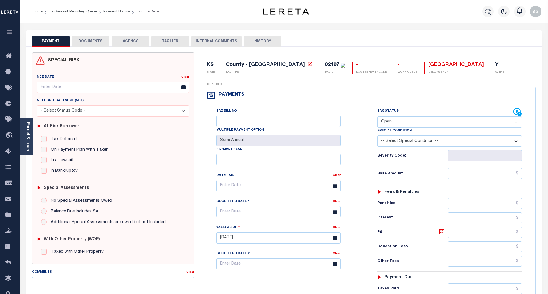
drag, startPoint x: 394, startPoint y: 109, endPoint x: 393, endPoint y: 114, distance: 5.0
click at [393, 117] on select "- Select Status Code - Open Due/Unpaid Paid Incomplete No Tax Due Internal Refu…" at bounding box center [450, 122] width 145 height 11
select select "PYD"
click at [378, 117] on select "- Select Status Code - Open Due/Unpaid Paid Incomplete No Tax Due Internal Refu…" at bounding box center [450, 122] width 145 height 11
type input "[DATE]"
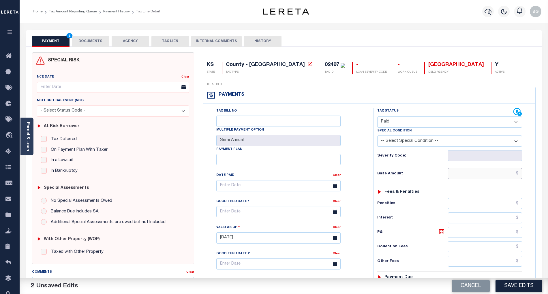
click at [509, 168] on input "text" at bounding box center [485, 173] width 74 height 11
paste input "1,471.34"
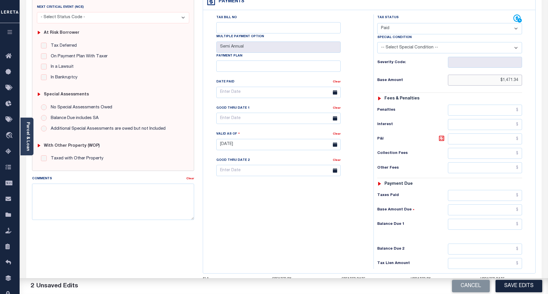
scroll to position [134, 0]
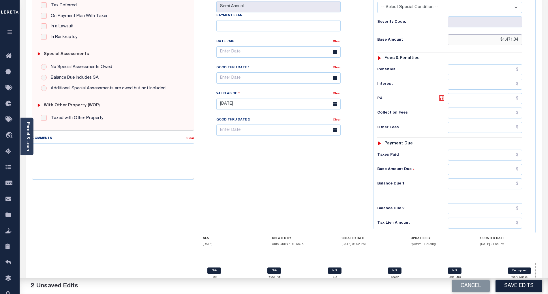
type input "$1,471.34"
click at [512, 179] on input "text" at bounding box center [485, 184] width 74 height 11
type input "$0.00"
click at [350, 177] on div "Tax Bill No Multiple Payment Option Semi Annual Payment Plan Clear" at bounding box center [287, 101] width 165 height 255
click at [520, 283] on button "Save Edits" at bounding box center [519, 286] width 47 height 12
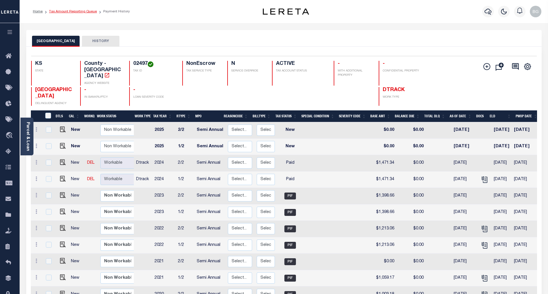
click at [67, 11] on link "Tax Amount Reporting Queue" at bounding box center [73, 11] width 48 height 3
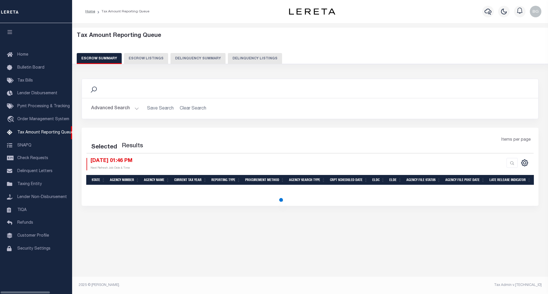
select select "100"
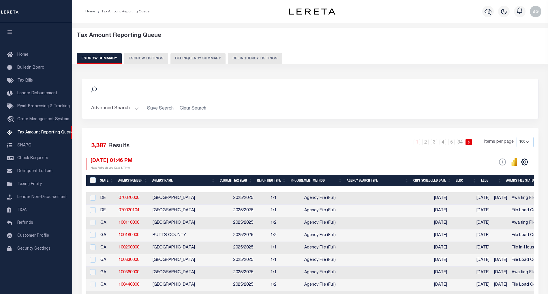
click at [251, 59] on button "Delinquency Listings" at bounding box center [255, 58] width 54 height 11
select select "100"
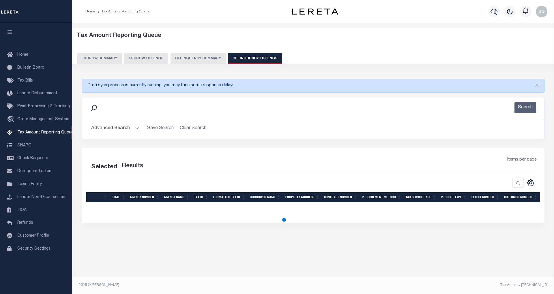
select select "100"
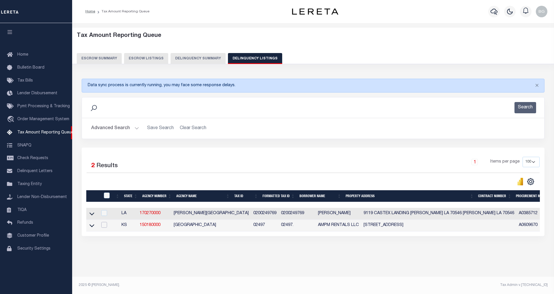
click at [107, 227] on input "checkbox" at bounding box center [104, 225] width 6 height 6
checkbox input "true"
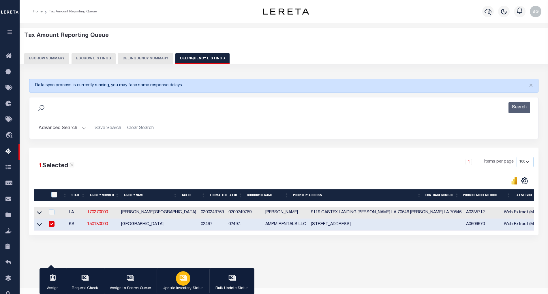
click at [184, 279] on icon "button" at bounding box center [184, 278] width 8 height 8
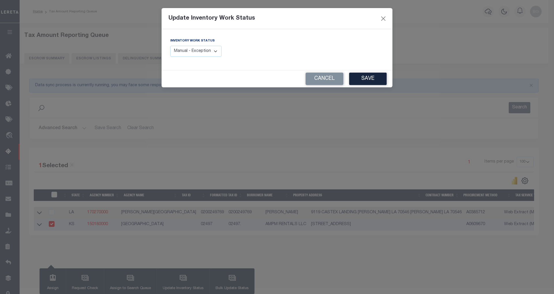
click at [213, 51] on select "Manual - Exception Pended - Awaiting Search Late Add Exception Completed" at bounding box center [195, 51] width 51 height 11
select select "4"
click at [170, 46] on select "Manual - Exception Pended - Awaiting Search Late Add Exception Completed" at bounding box center [195, 51] width 51 height 11
click at [372, 79] on button "Save" at bounding box center [368, 79] width 38 height 12
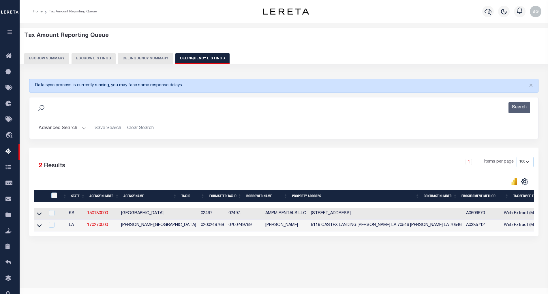
click at [84, 127] on button "Advanced Search" at bounding box center [63, 128] width 48 height 11
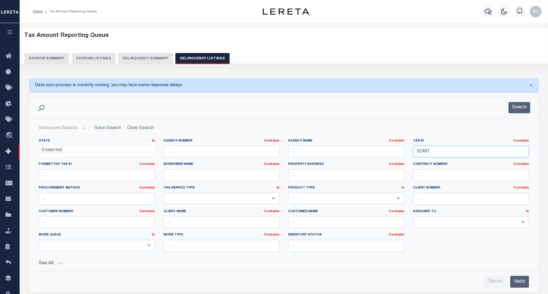
click at [424, 152] on input "02497" at bounding box center [471, 152] width 116 height 12
paste input "3015"
type input "03015"
click at [524, 286] on input "Apply" at bounding box center [520, 282] width 19 height 12
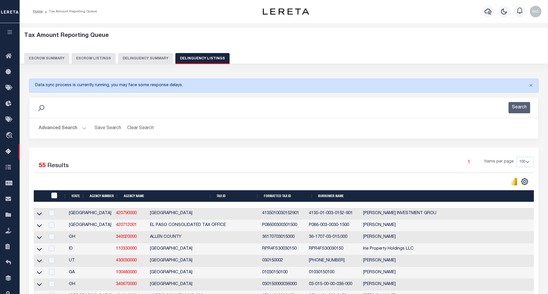
scroll to position [421, 0]
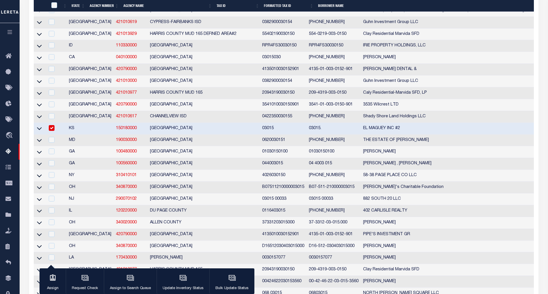
checkbox input "false"
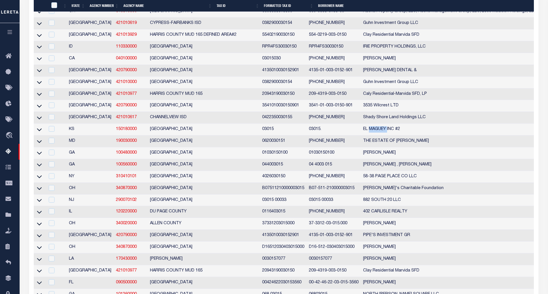
copy td "MAGUEY"
click at [39, 131] on icon at bounding box center [39, 129] width 5 height 3
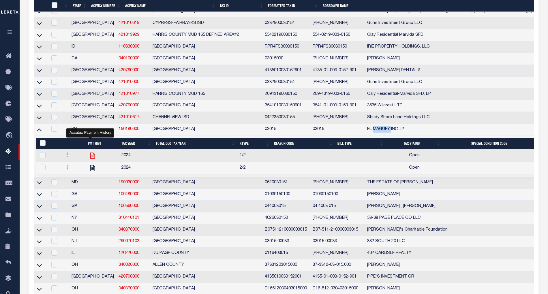
click at [91, 159] on icon "" at bounding box center [92, 156] width 5 height 6
checkbox input "true"
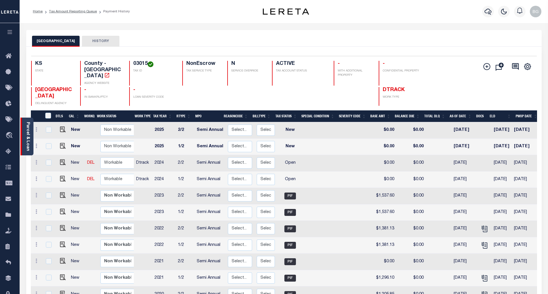
click at [28, 134] on link "Parcel & Loan" at bounding box center [28, 136] width 4 height 29
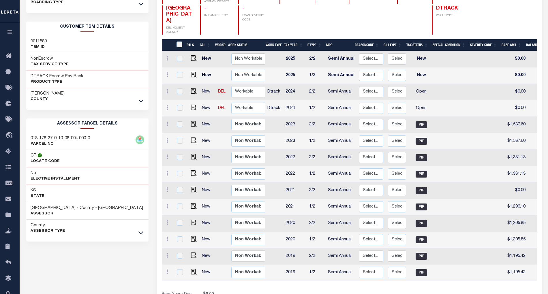
scroll to position [111, 0]
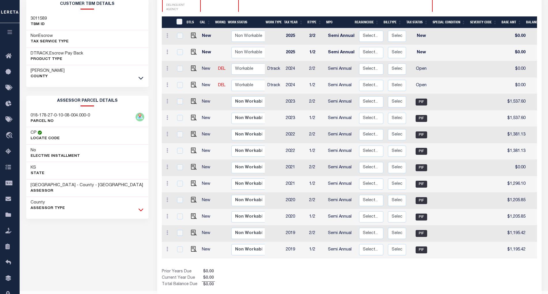
click at [140, 212] on icon at bounding box center [141, 210] width 5 height 6
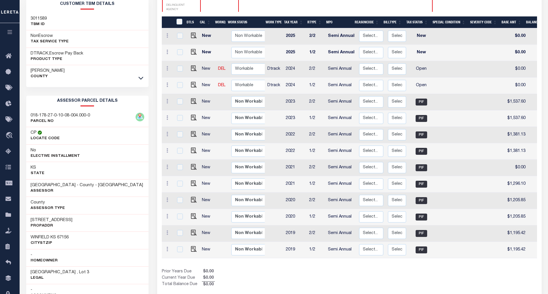
click at [40, 223] on h3 "3 TERRACE DR" at bounding box center [52, 221] width 42 height 6
copy h3 "TERRACE"
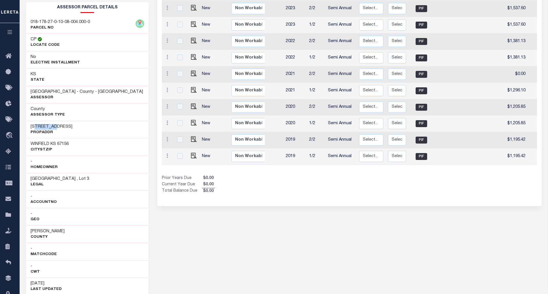
scroll to position [72, 0]
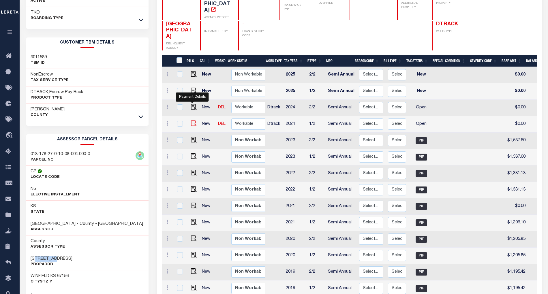
click at [192, 121] on img "" at bounding box center [194, 124] width 6 height 6
checkbox input "true"
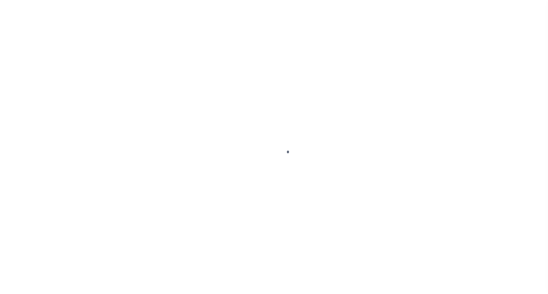
select select "OP2"
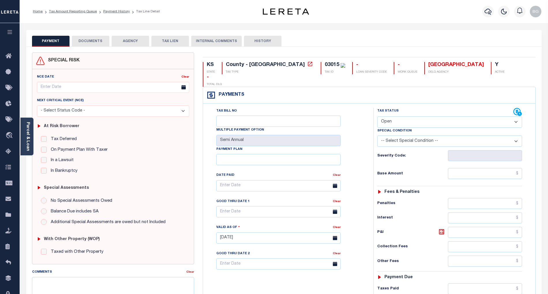
click at [90, 43] on button "DOCUMENTS" at bounding box center [91, 41] width 38 height 11
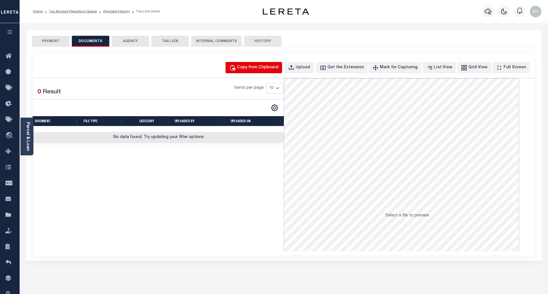
click at [265, 68] on div "Copy from Clipboard" at bounding box center [258, 68] width 42 height 6
select select "POP"
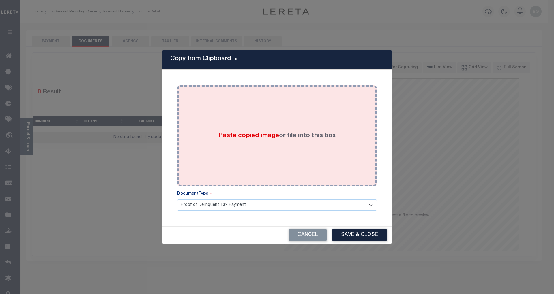
click at [242, 130] on div "Paste copied image or file into this box" at bounding box center [277, 136] width 191 height 92
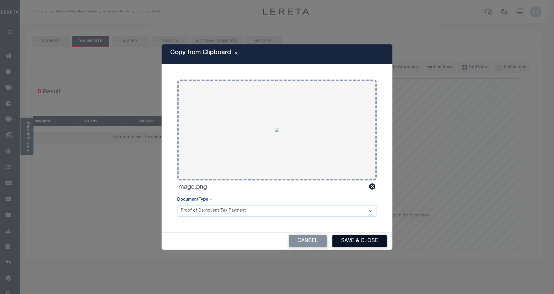
click at [374, 246] on button "Save & Close" at bounding box center [359, 241] width 54 height 12
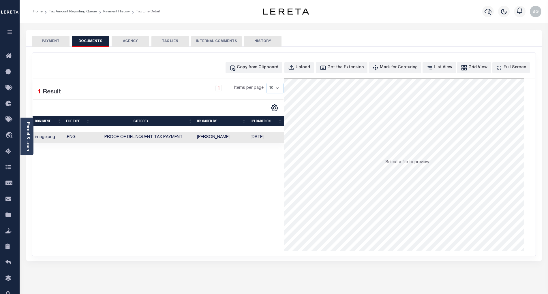
click at [58, 43] on button "PAYMENT" at bounding box center [51, 41] width 38 height 11
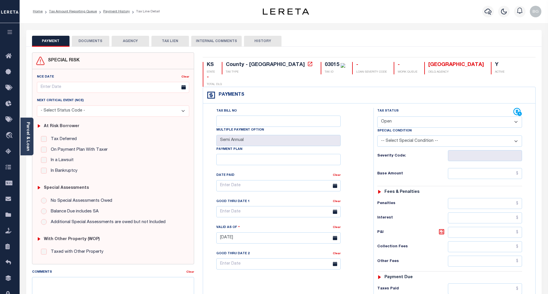
click at [386, 117] on select "- Select Status Code - Open Due/Unpaid Paid Incomplete No Tax Due Internal Refu…" at bounding box center [450, 122] width 145 height 11
select select "PYD"
click at [378, 117] on select "- Select Status Code - Open Due/Unpaid Paid Incomplete No Tax Due Internal Refu…" at bounding box center [450, 122] width 145 height 11
type input "[DATE]"
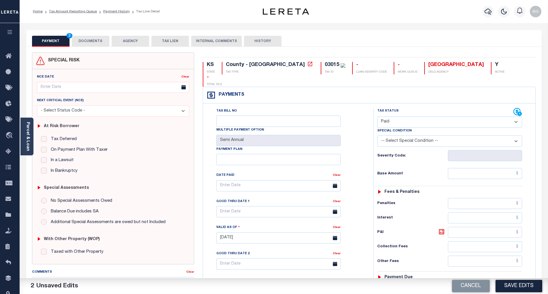
click at [357, 130] on div "Tax Bill No Multiple Payment Option Semi Annual Payment Plan Clear Clear Valid …" at bounding box center [287, 189] width 156 height 162
click at [496, 168] on input "text" at bounding box center [485, 173] width 74 height 11
paste input "1,609.3"
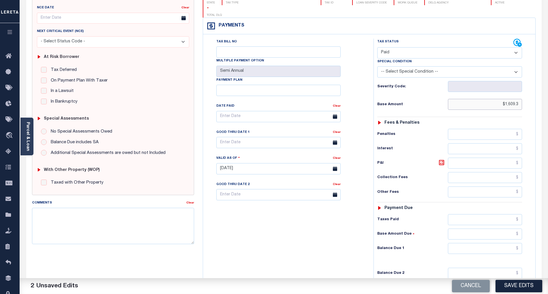
scroll to position [115, 0]
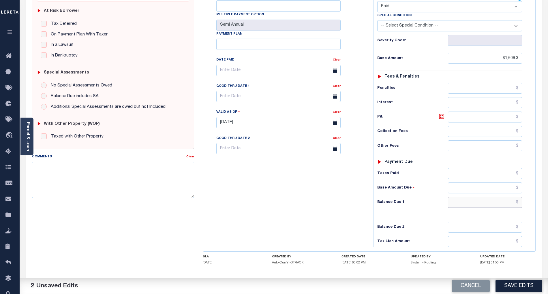
type input "$1,609.30"
click at [507, 197] on input "text" at bounding box center [485, 202] width 74 height 11
type input "$0.00"
click at [348, 201] on div "Tax Bill No Multiple Payment Option Semi Annual Payment Plan Clear" at bounding box center [287, 119] width 165 height 255
click at [524, 283] on button "Save Edits" at bounding box center [519, 286] width 47 height 12
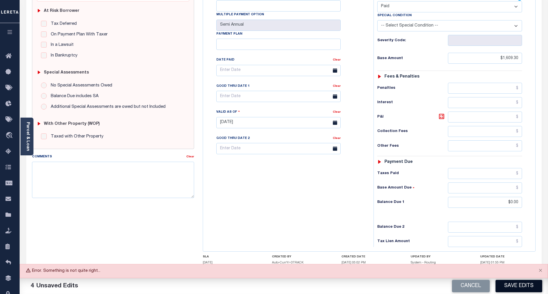
click at [522, 285] on button "Save Edits" at bounding box center [519, 286] width 47 height 12
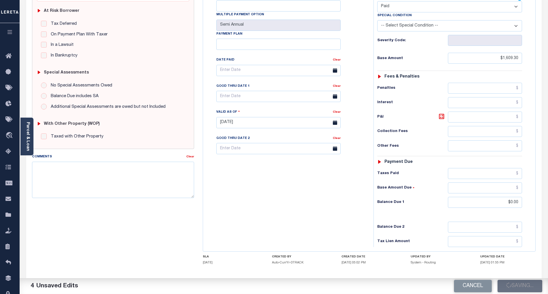
checkbox input "false"
type input "$1,609.3"
type input "$0"
